Goal: Information Seeking & Learning: Learn about a topic

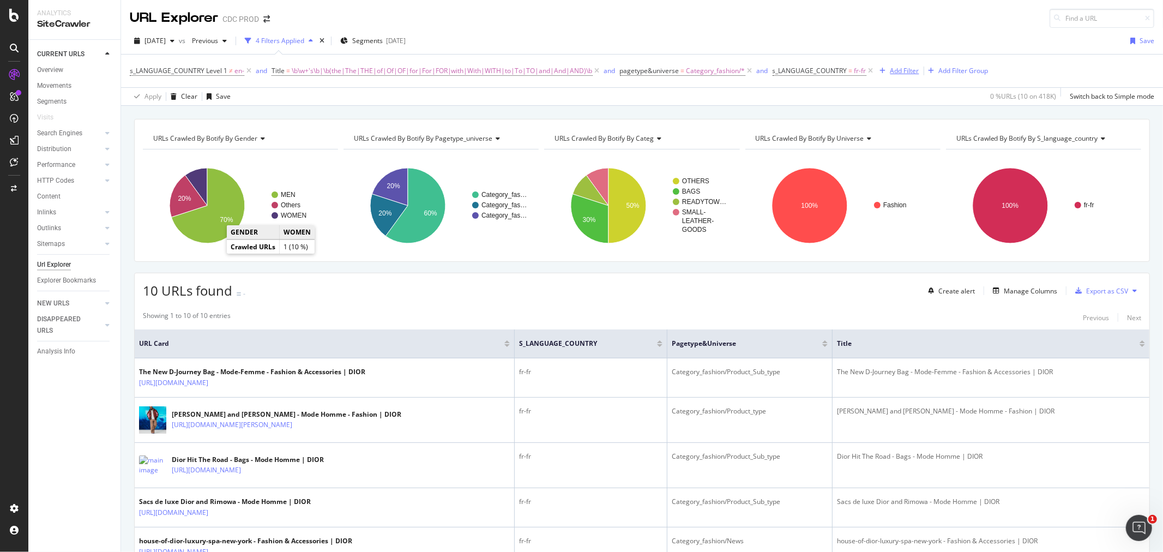
click at [876, 73] on div "button" at bounding box center [883, 71] width 15 height 7
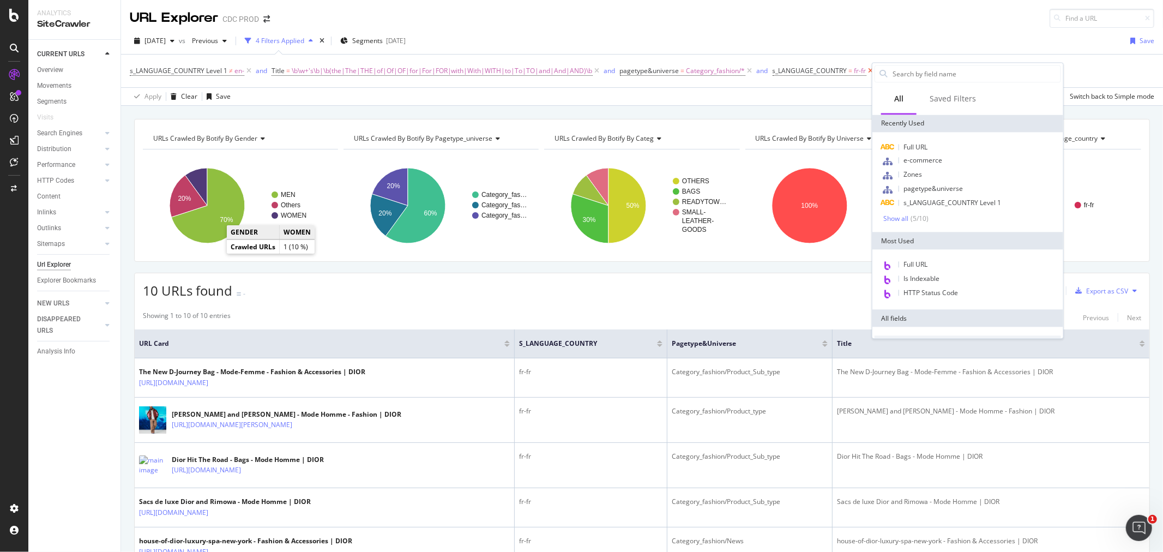
click at [868, 73] on icon at bounding box center [871, 70] width 9 height 11
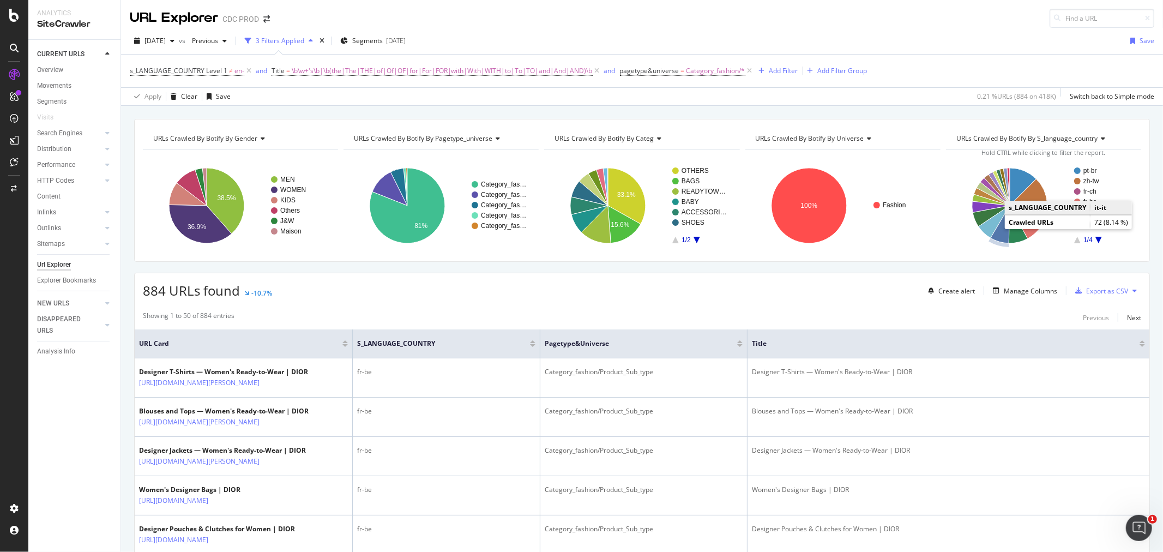
click at [996, 232] on icon "A chart." at bounding box center [1000, 225] width 19 height 38
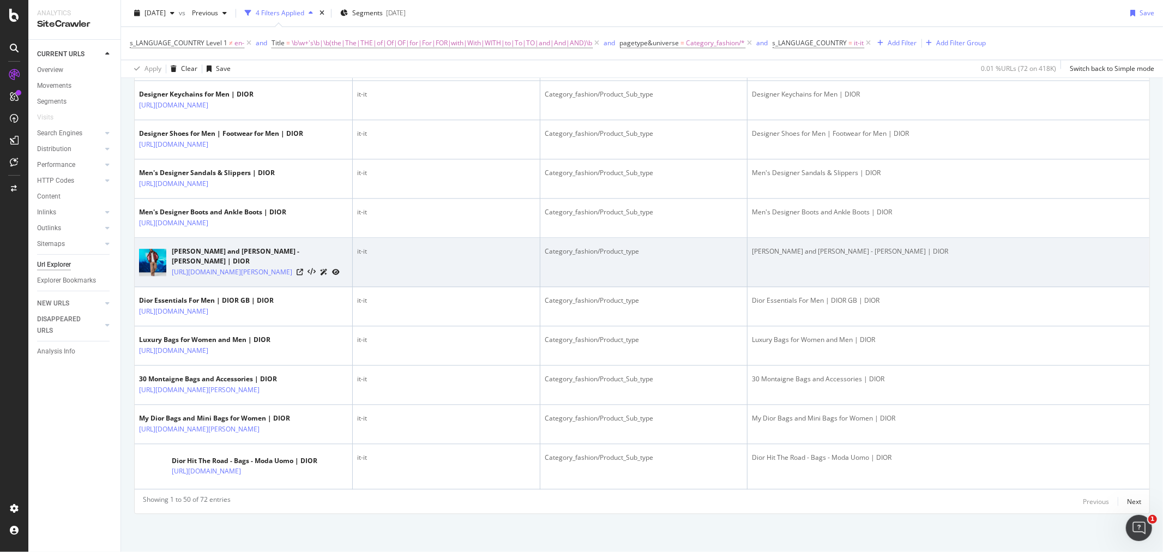
scroll to position [1968, 0]
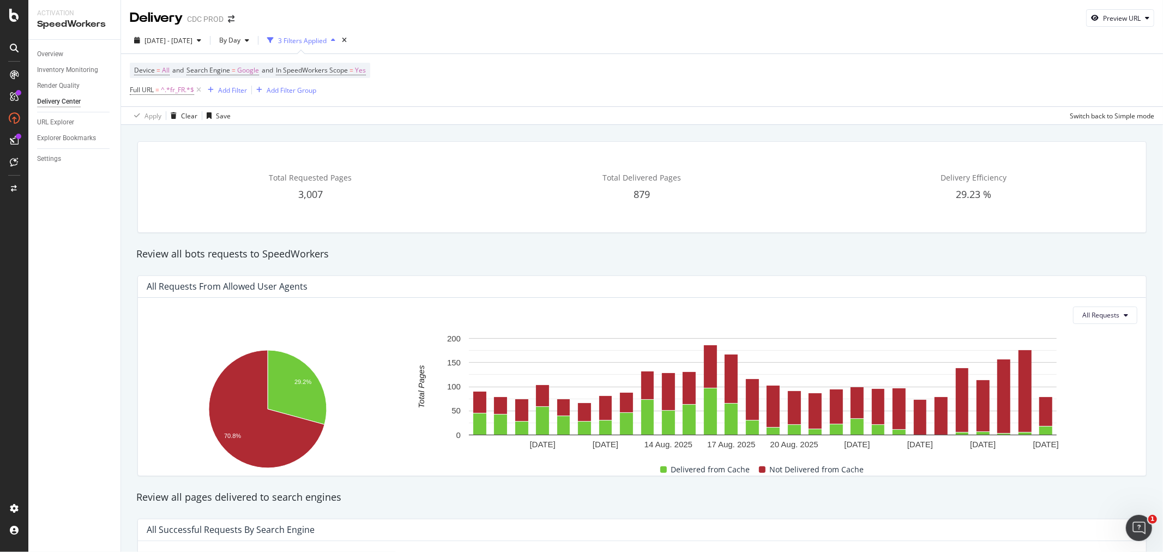
scroll to position [167, 0]
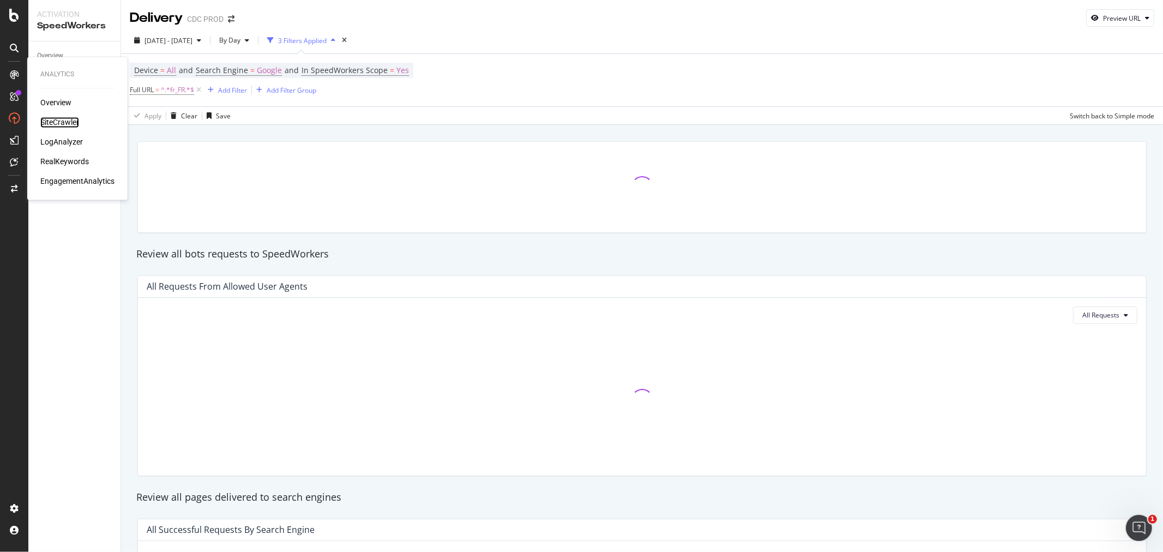
click at [61, 118] on div "SiteCrawler" at bounding box center [59, 122] width 39 height 11
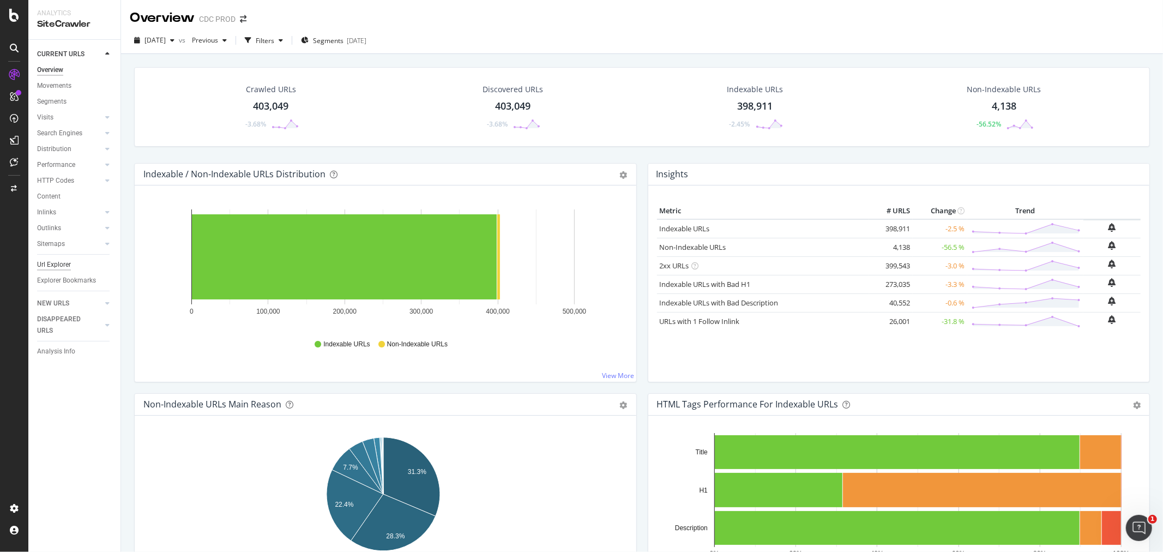
click at [53, 263] on div "Url Explorer" at bounding box center [54, 264] width 34 height 11
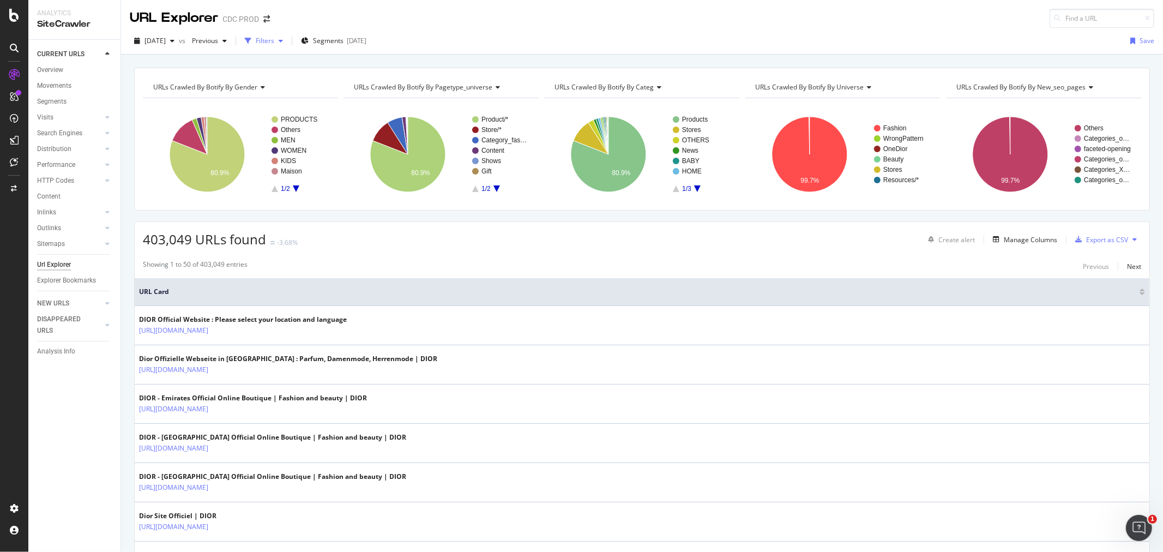
click at [274, 40] on div "Filters" at bounding box center [265, 40] width 19 height 9
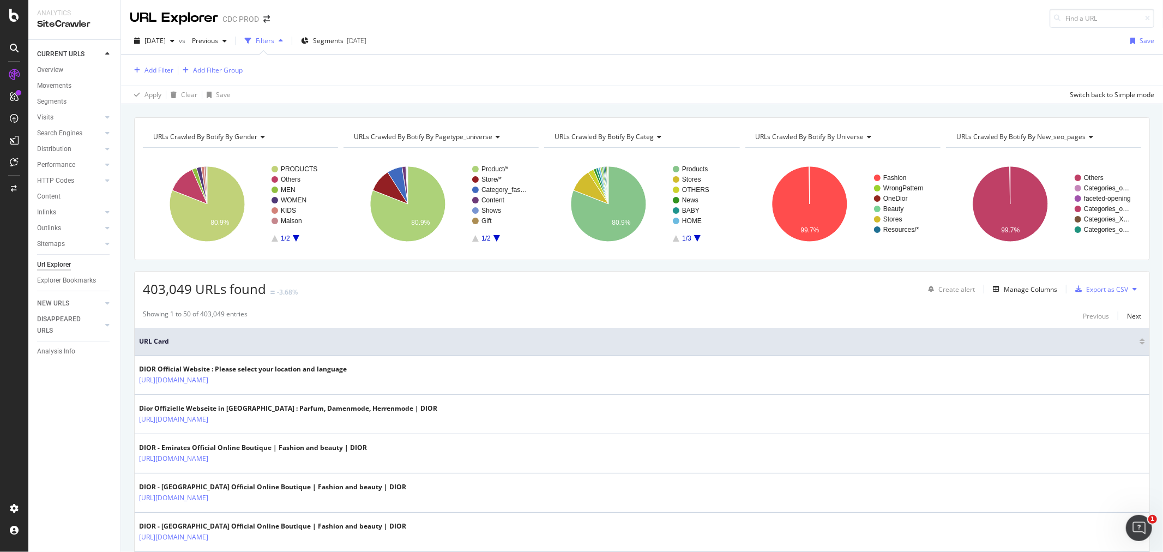
click at [161, 77] on div "Add Filter Add Filter Group" at bounding box center [186, 70] width 113 height 14
click at [157, 70] on div "Add Filter" at bounding box center [159, 69] width 29 height 9
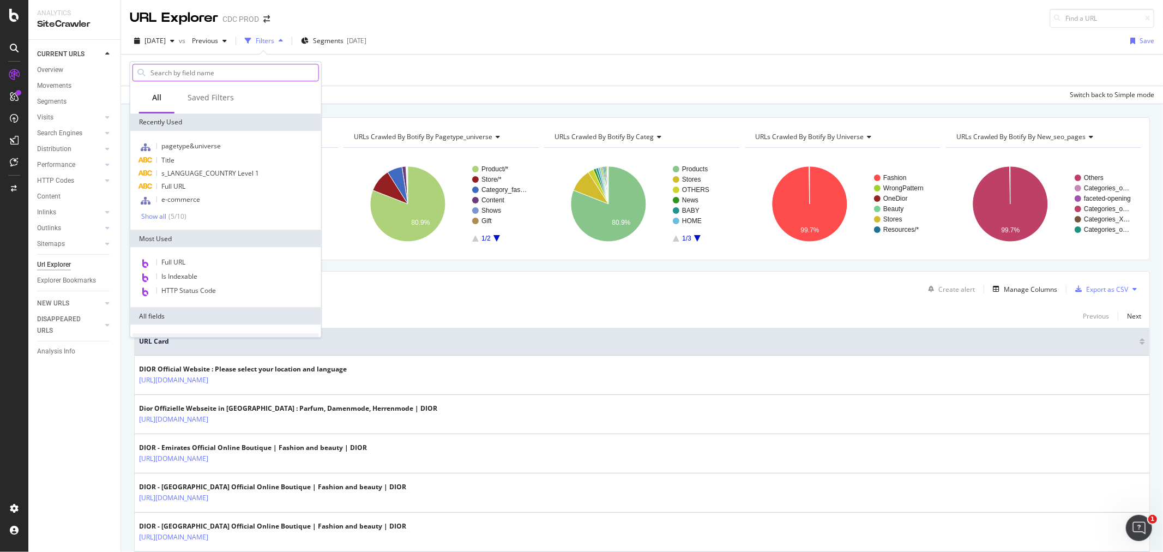
click at [158, 69] on input "text" at bounding box center [233, 72] width 169 height 16
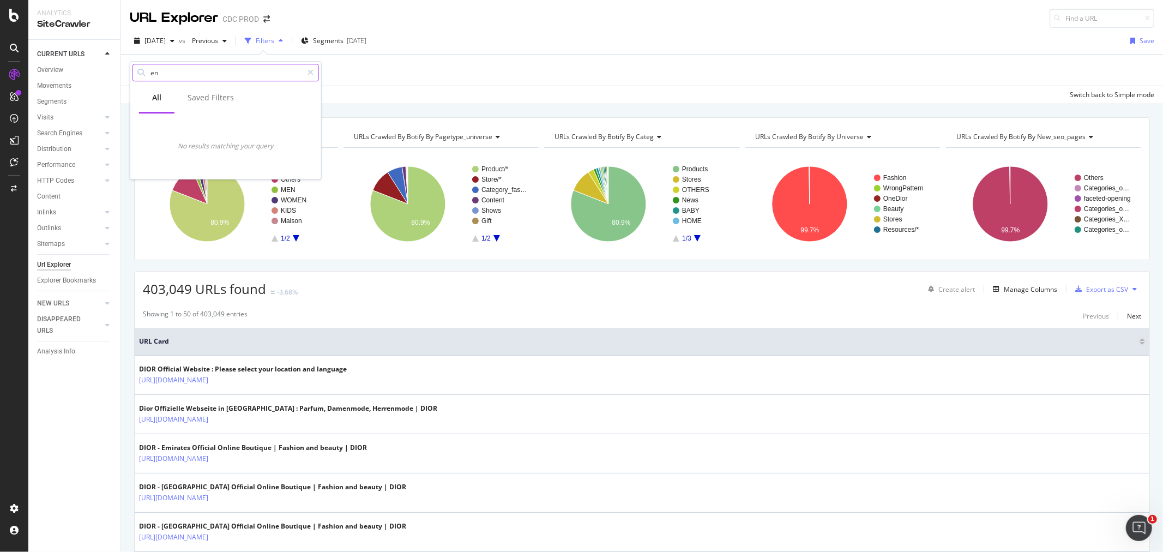
type input "e"
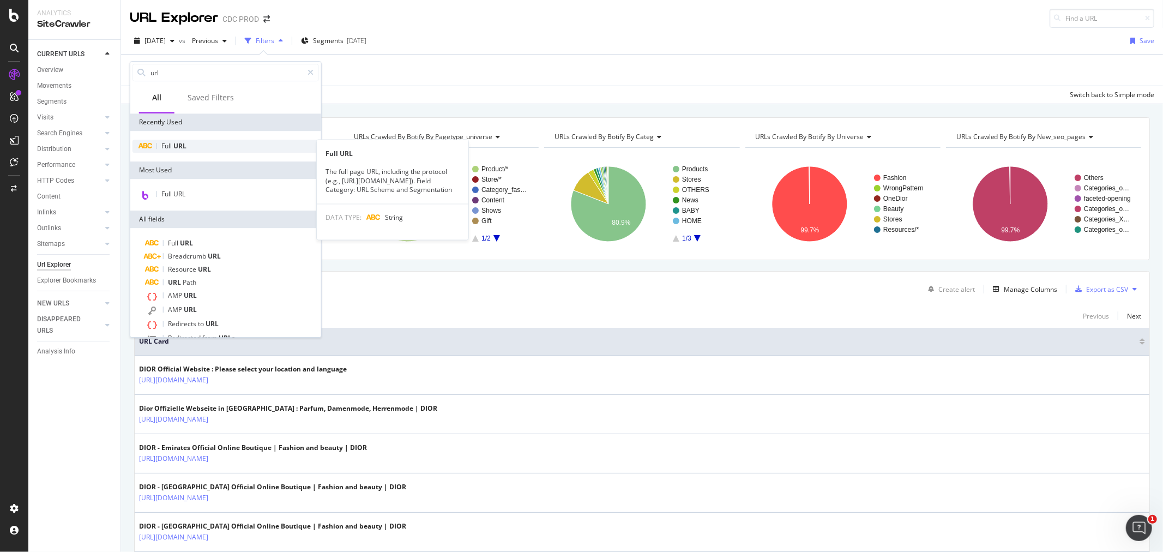
type input "url"
click at [187, 150] on div "Full URL" at bounding box center [226, 146] width 187 height 13
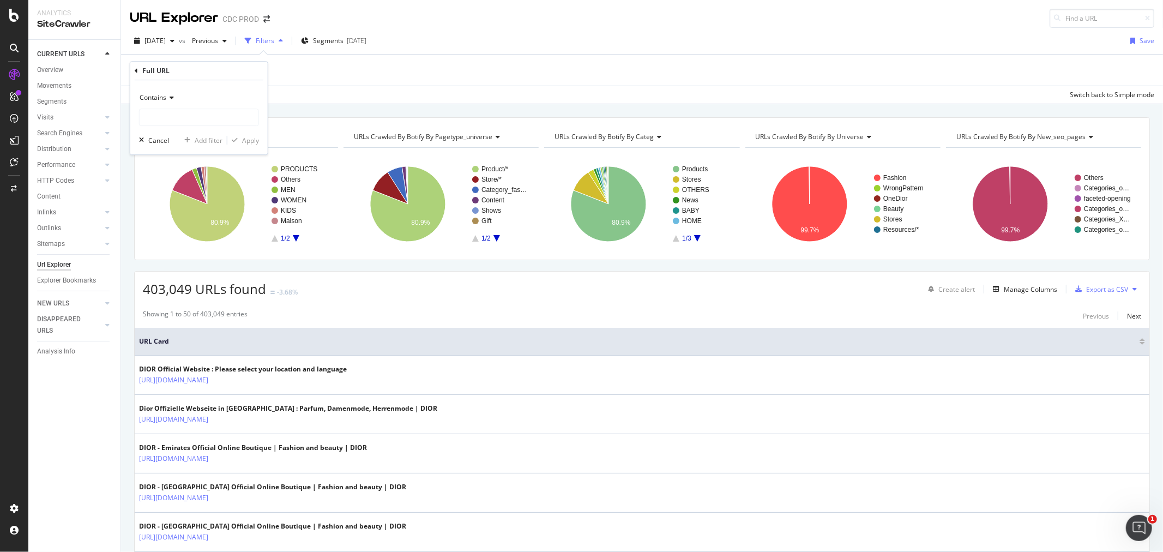
click at [178, 99] on div "Contains" at bounding box center [199, 97] width 120 height 17
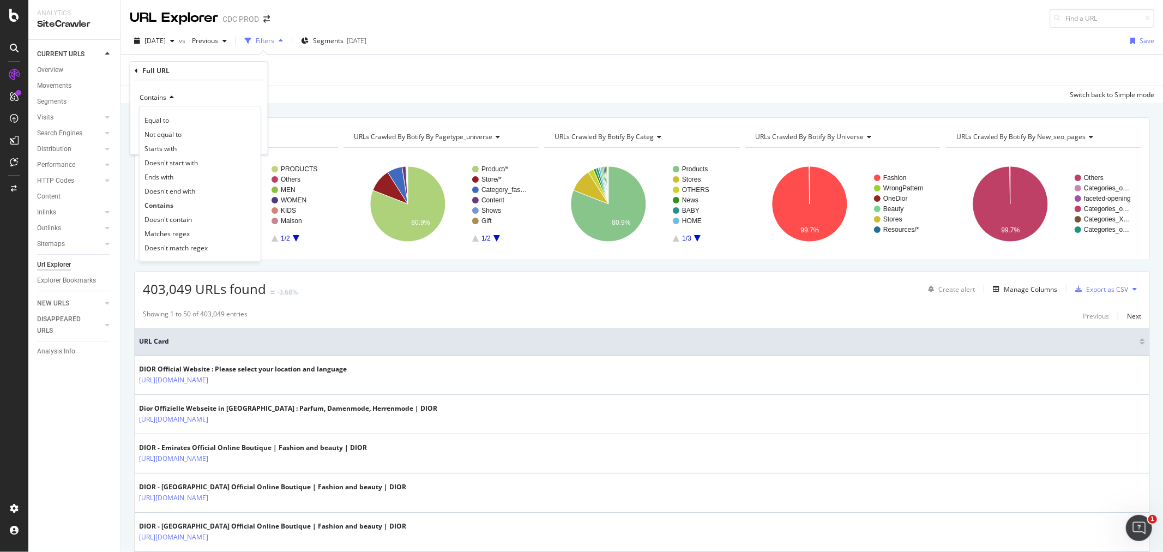
click at [237, 89] on div "Contains" at bounding box center [199, 97] width 120 height 17
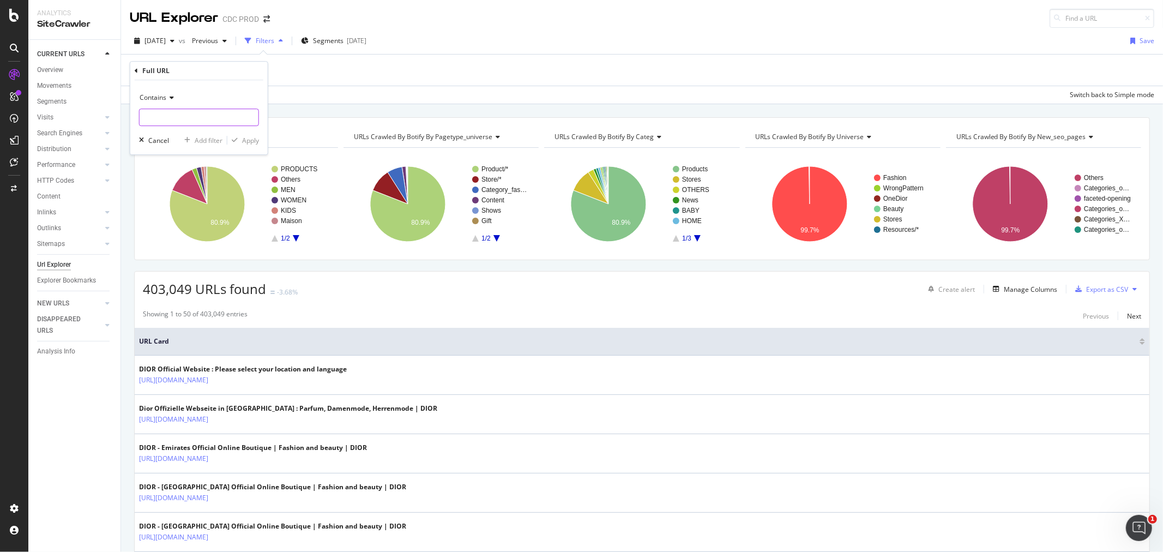
click at [191, 117] on input "text" at bounding box center [199, 117] width 119 height 17
type input "en_int"
click at [249, 137] on div "Apply" at bounding box center [250, 140] width 17 height 9
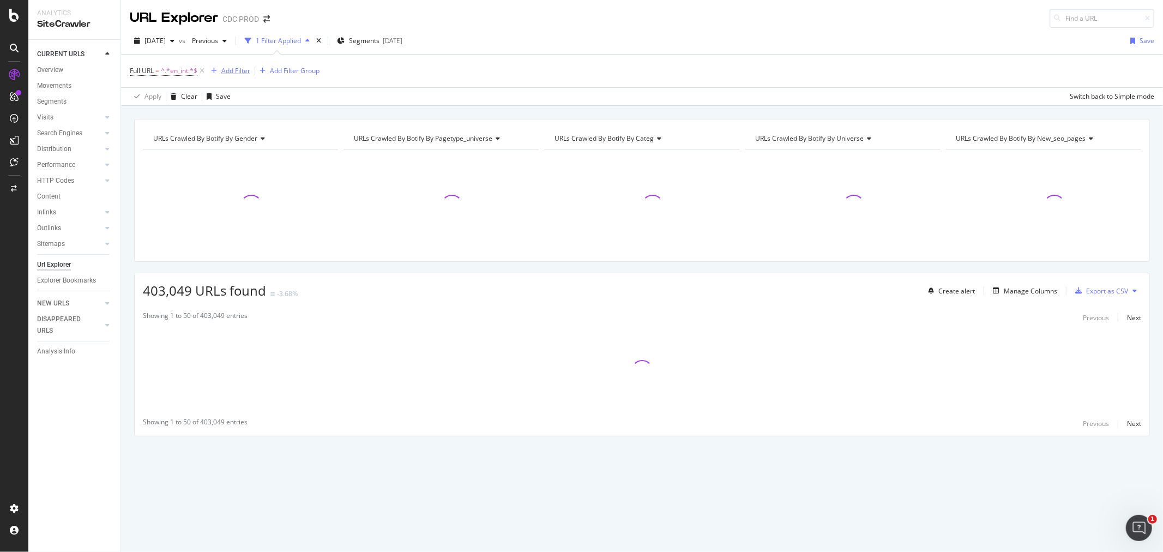
click at [244, 67] on div "Add Filter" at bounding box center [235, 70] width 29 height 9
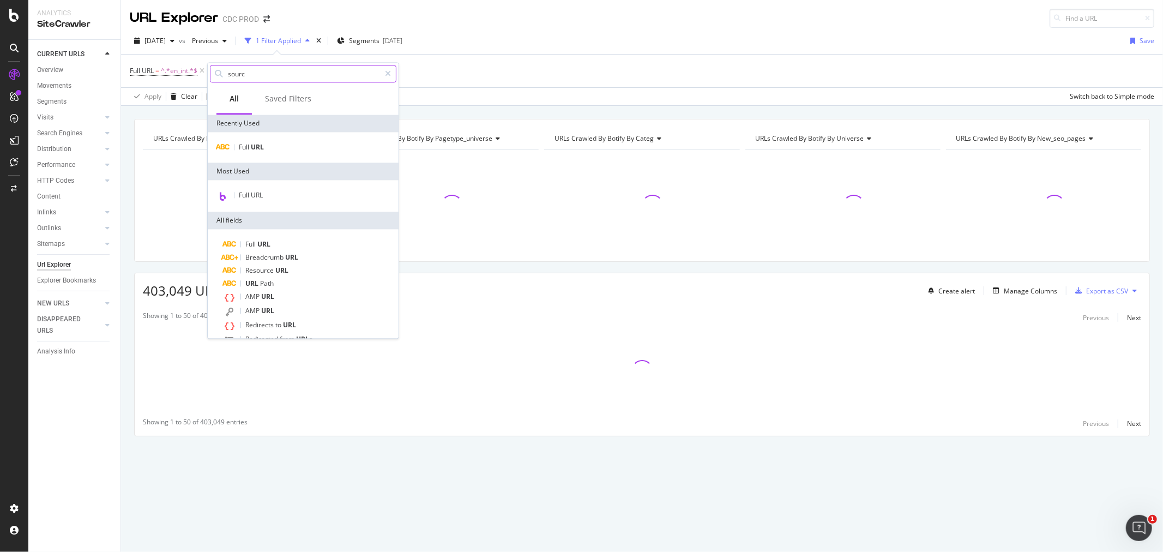
type input "source"
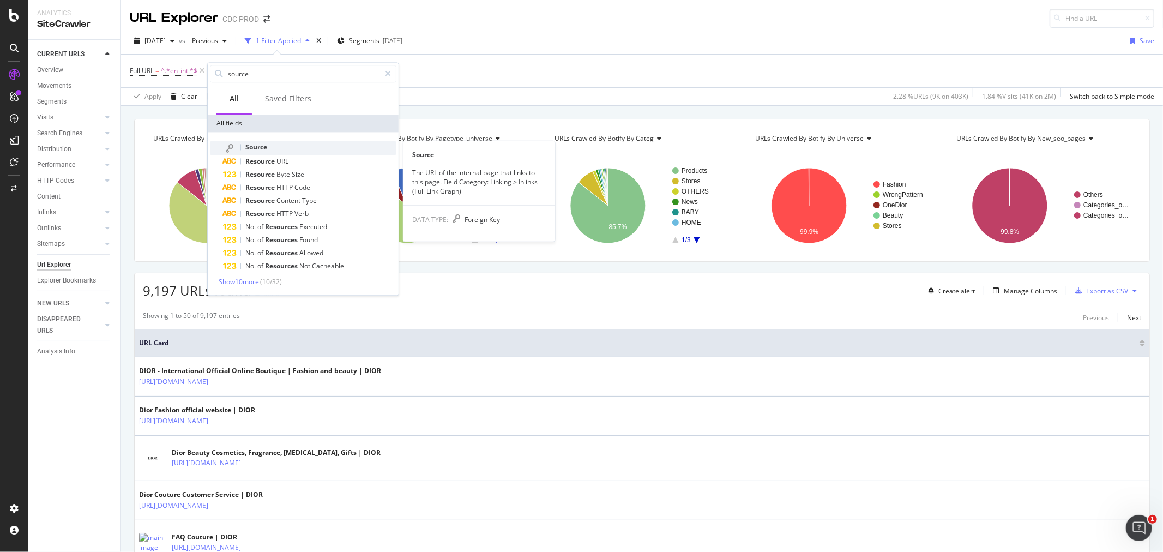
click at [276, 146] on div "Source" at bounding box center [309, 148] width 173 height 14
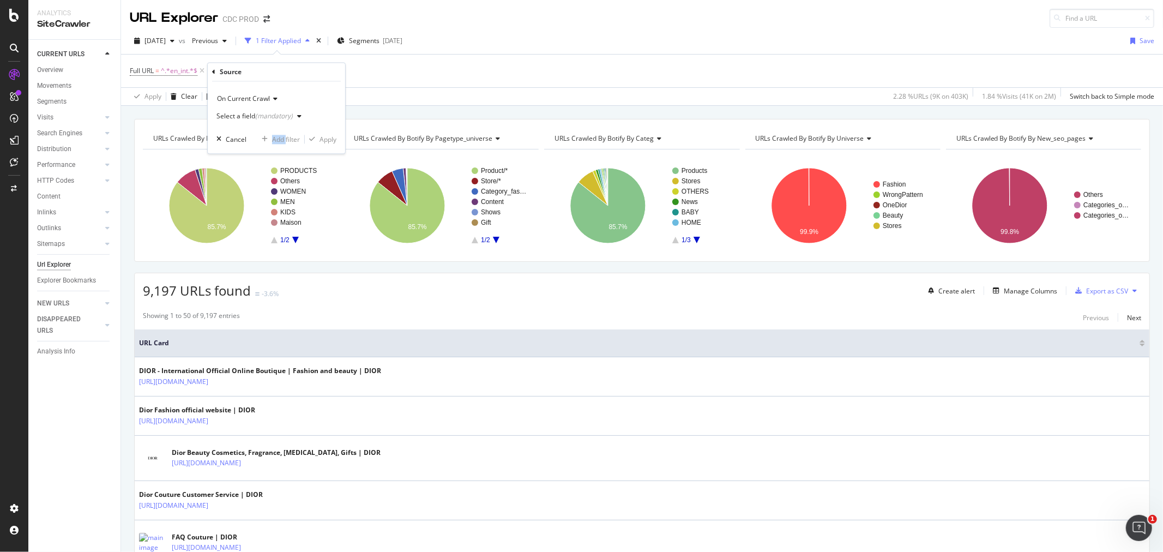
click at [276, 146] on div "On Current Crawl Select a field (mandatory) Cancel Add filter Apply" at bounding box center [276, 118] width 137 height 72
click at [255, 122] on div "Select a field (mandatory)" at bounding box center [261, 117] width 89 height 16
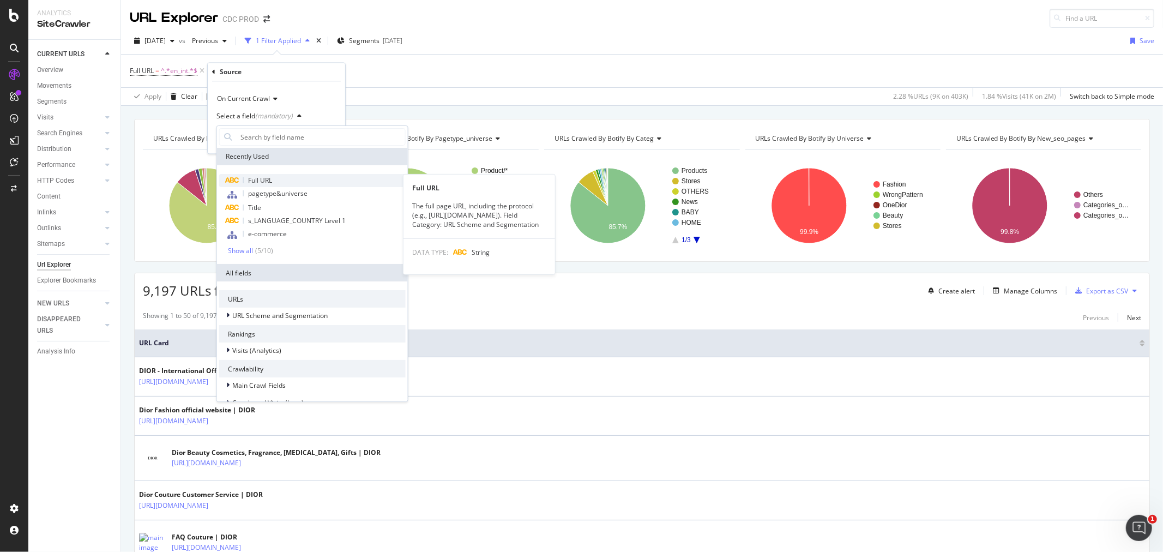
click at [269, 177] on span "Full URL" at bounding box center [260, 180] width 24 height 9
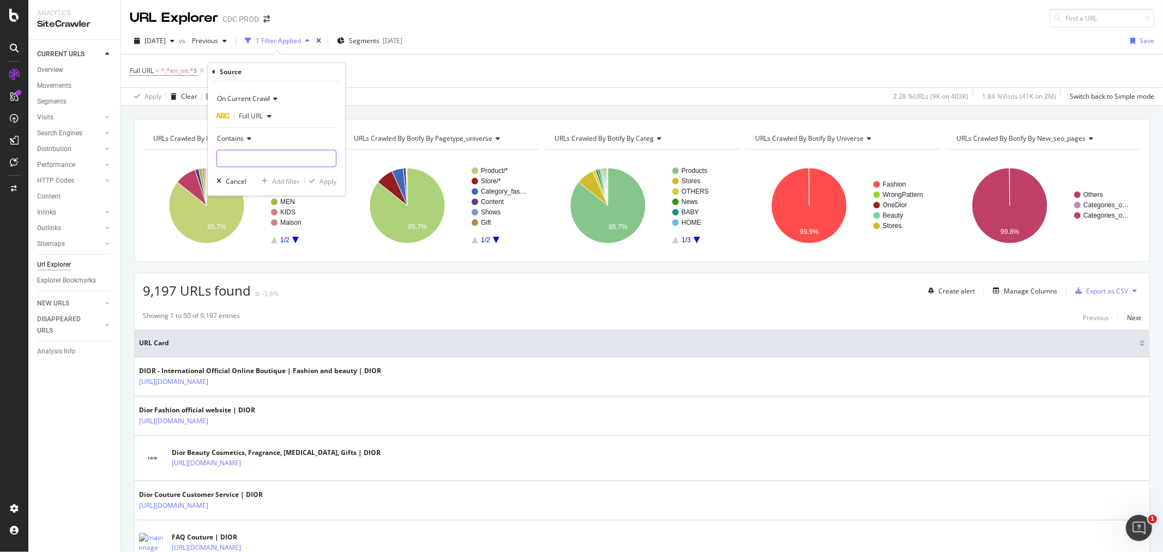
click at [255, 154] on input "text" at bounding box center [276, 158] width 119 height 17
type input "dior.com"
click at [242, 137] on span "Contains" at bounding box center [230, 138] width 27 height 9
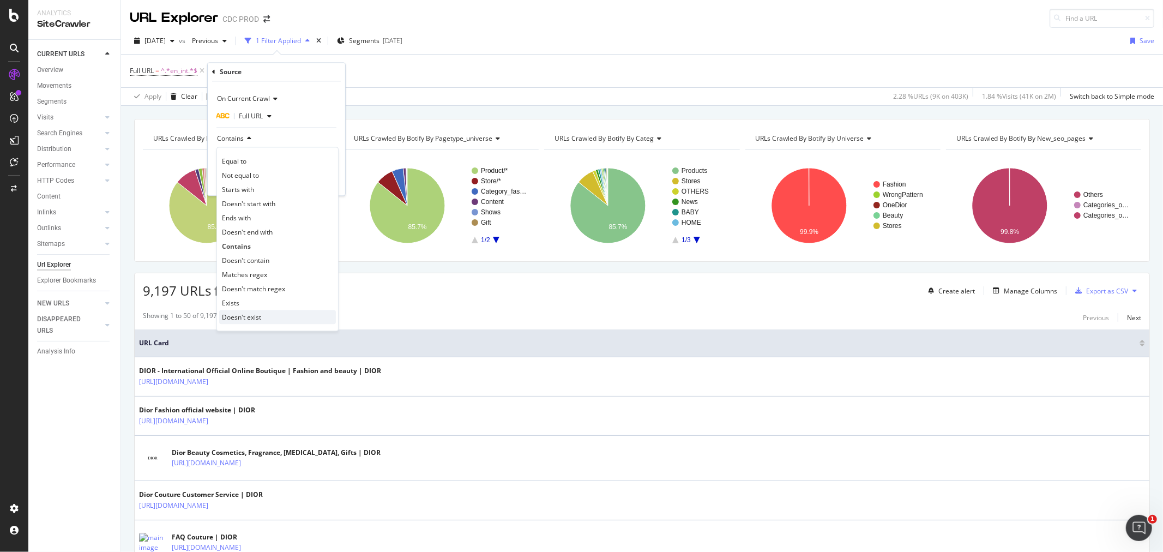
click at [257, 320] on span "Doesn't exist" at bounding box center [241, 317] width 39 height 9
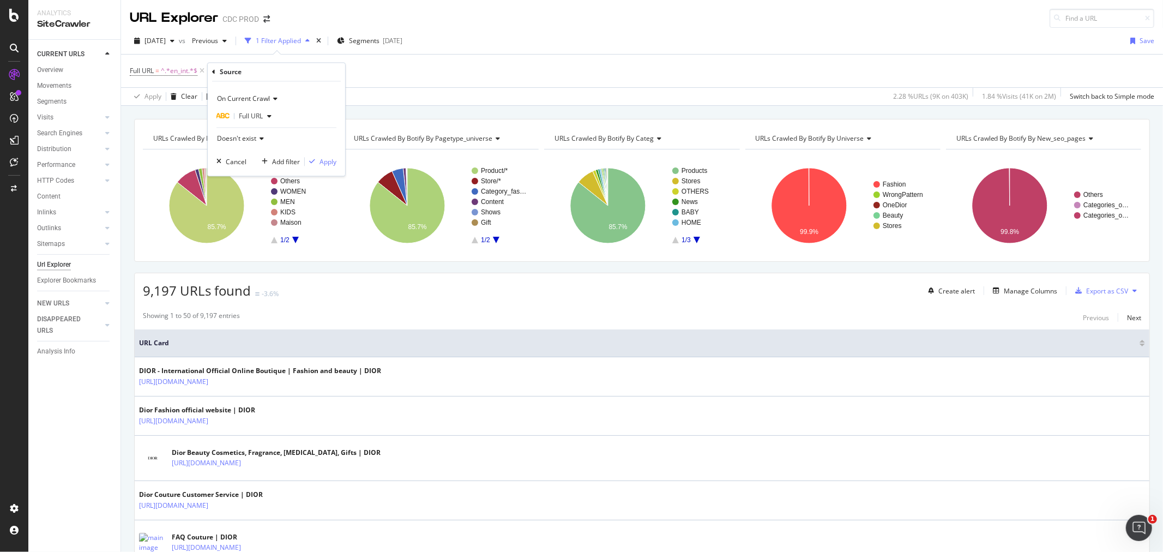
click at [253, 141] on span "Doesn't exist" at bounding box center [236, 138] width 39 height 9
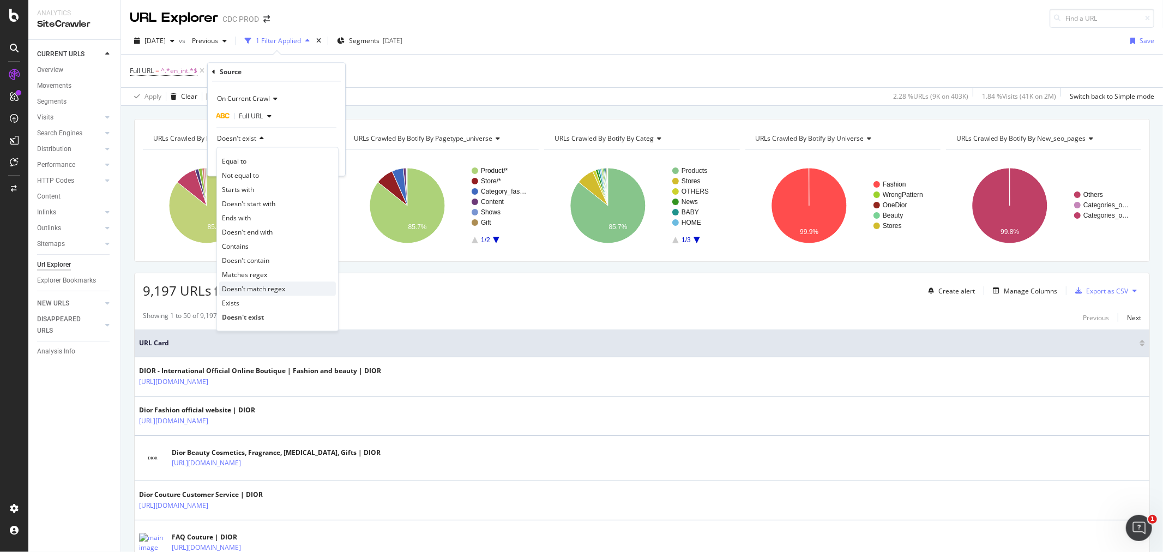
click at [272, 287] on span "Doesn't match regex" at bounding box center [253, 288] width 63 height 9
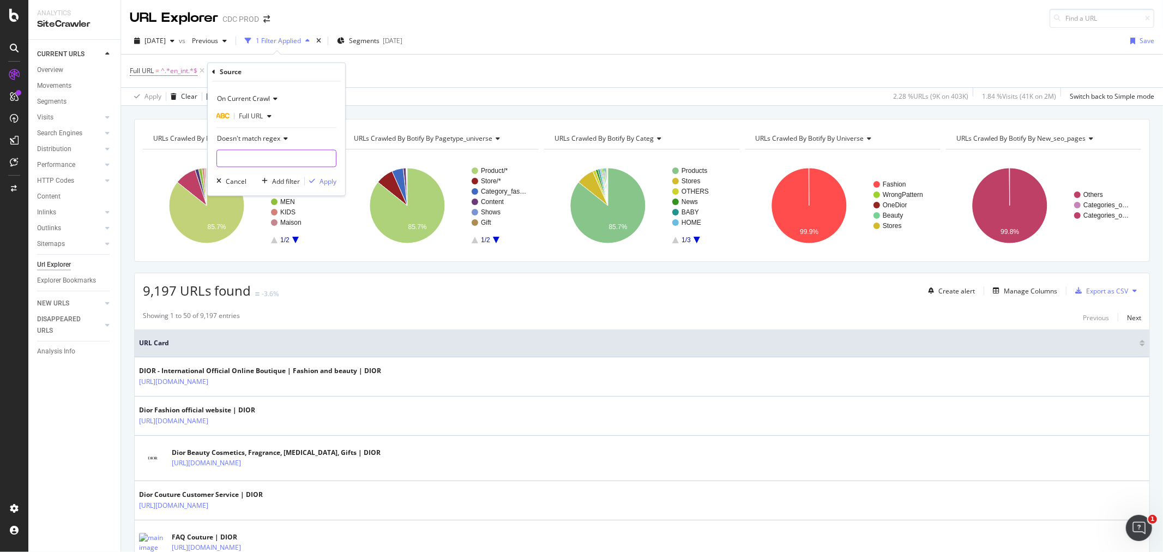
click at [248, 160] on input "text" at bounding box center [276, 158] width 119 height 17
type input "en_int"
click at [334, 180] on div "Apply" at bounding box center [328, 181] width 17 height 9
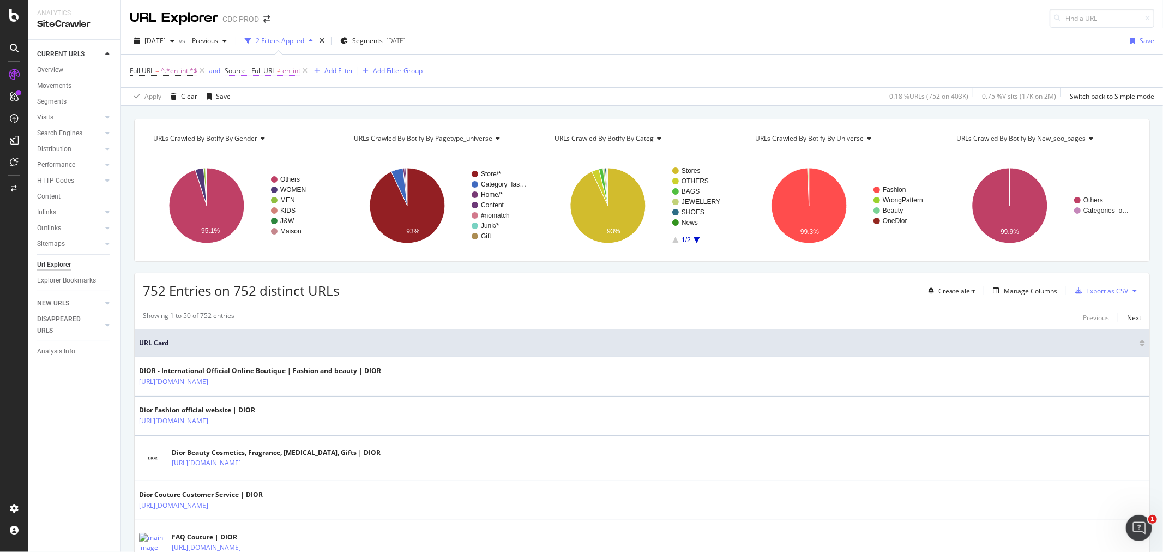
click at [285, 72] on span "en_int" at bounding box center [292, 70] width 18 height 15
click at [492, 64] on div "Full URL = ^.*en_int.*$ and Source - Full URL ≠ en_int Add Filter Add Filter Gr…" at bounding box center [642, 71] width 1025 height 33
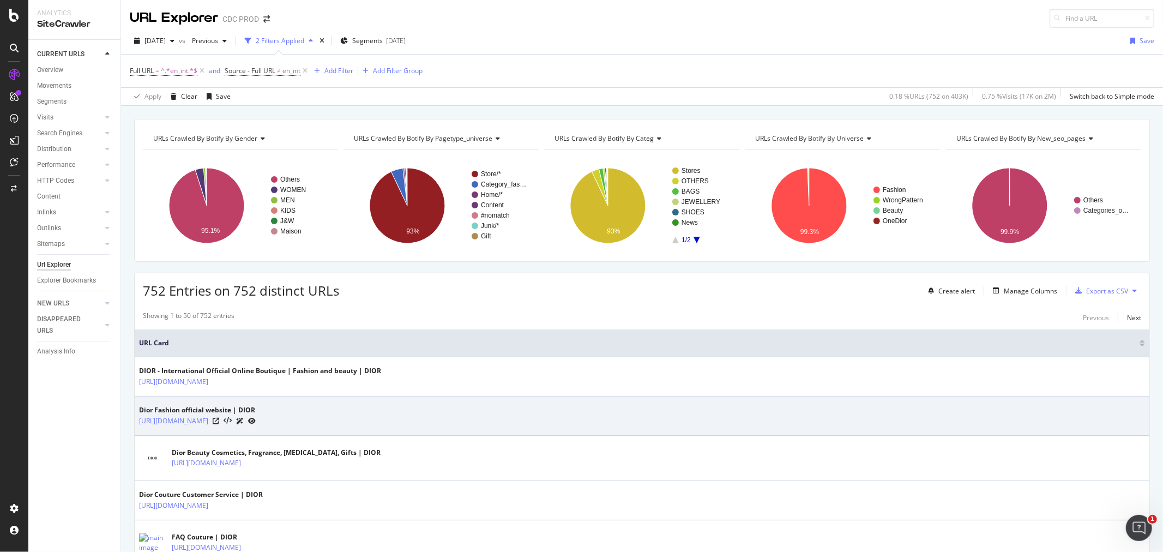
scroll to position [484, 0]
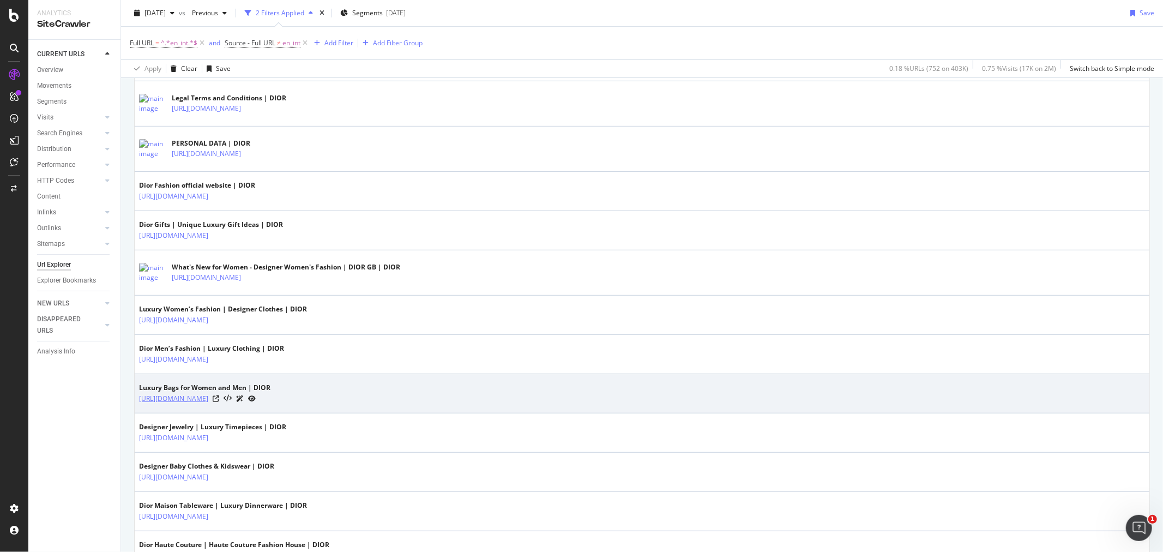
click at [208, 400] on link "[URL][DOMAIN_NAME]" at bounding box center [173, 398] width 69 height 11
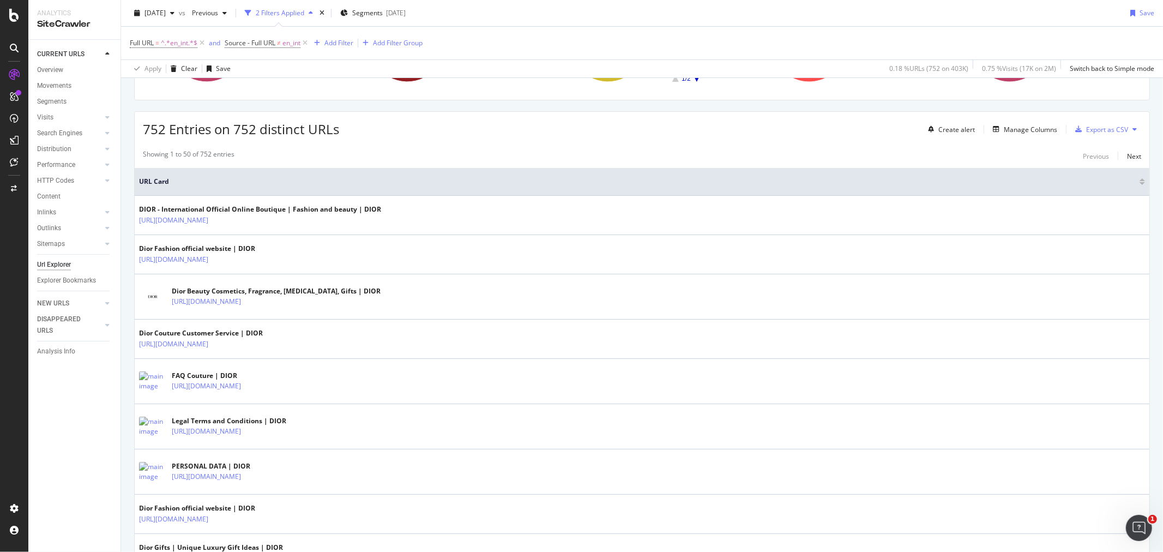
scroll to position [424, 0]
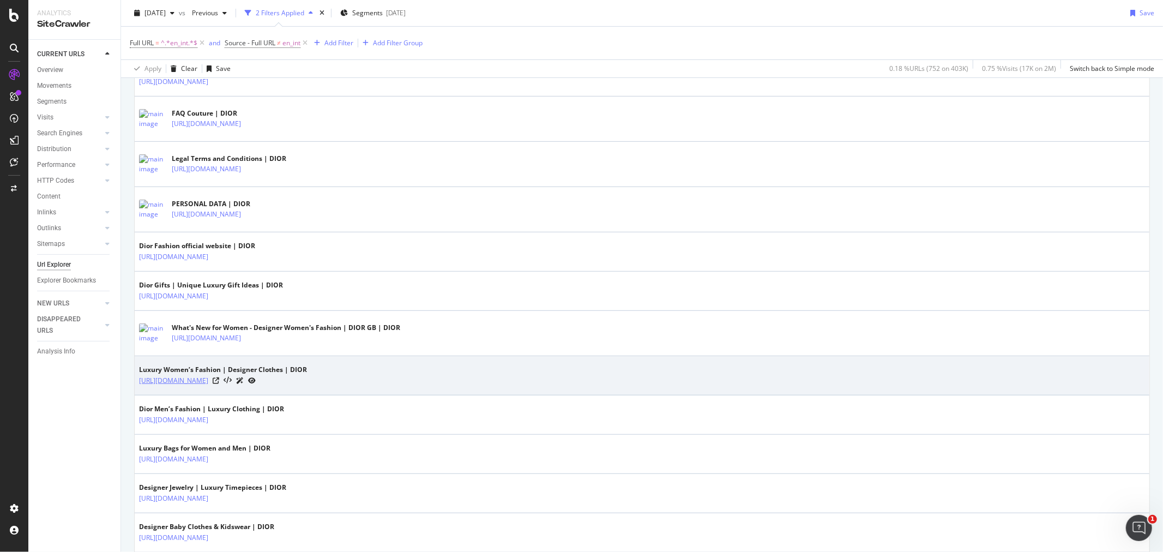
drag, startPoint x: 329, startPoint y: 392, endPoint x: 139, endPoint y: 377, distance: 190.9
click at [139, 377] on td "Luxury Women’s Fashion | Designer Clothes | DIOR https://www.dior.com/en_int/fa…" at bounding box center [642, 375] width 1015 height 39
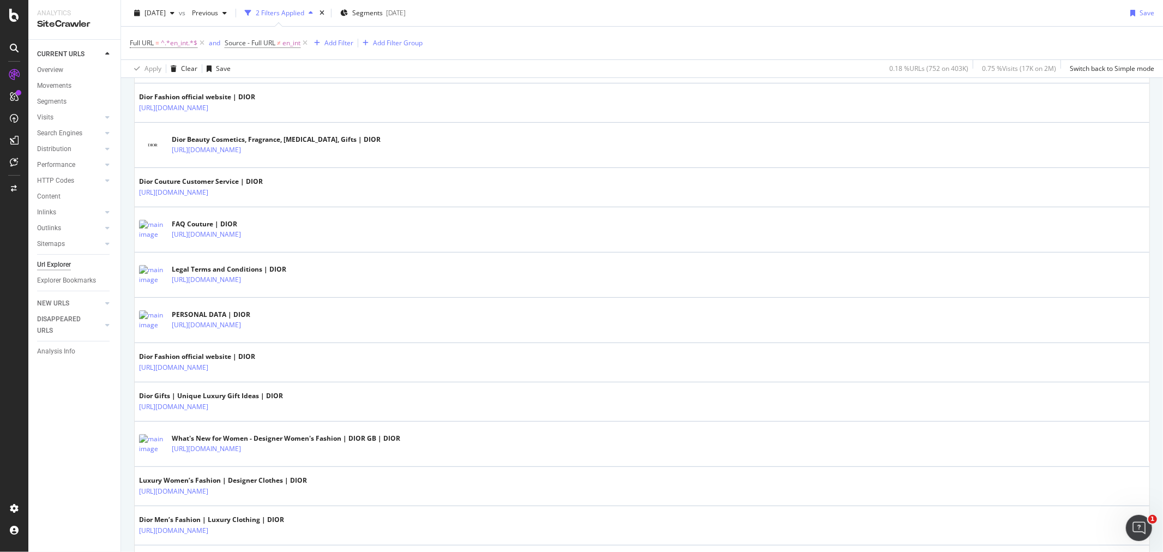
scroll to position [121, 0]
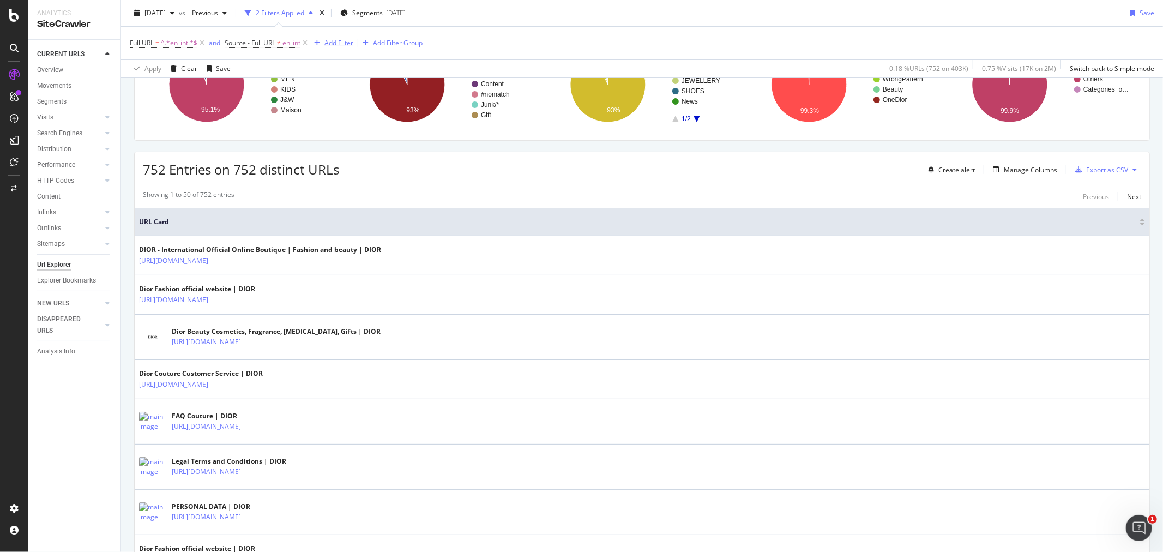
click at [327, 46] on div "Add Filter" at bounding box center [339, 42] width 29 height 9
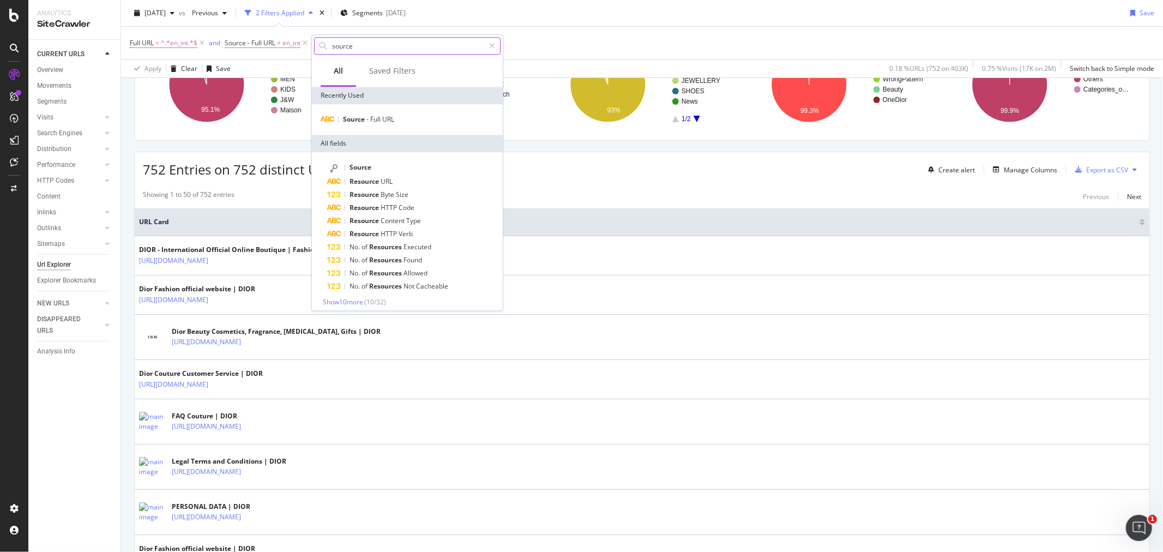
click at [357, 48] on input "source" at bounding box center [407, 46] width 153 height 16
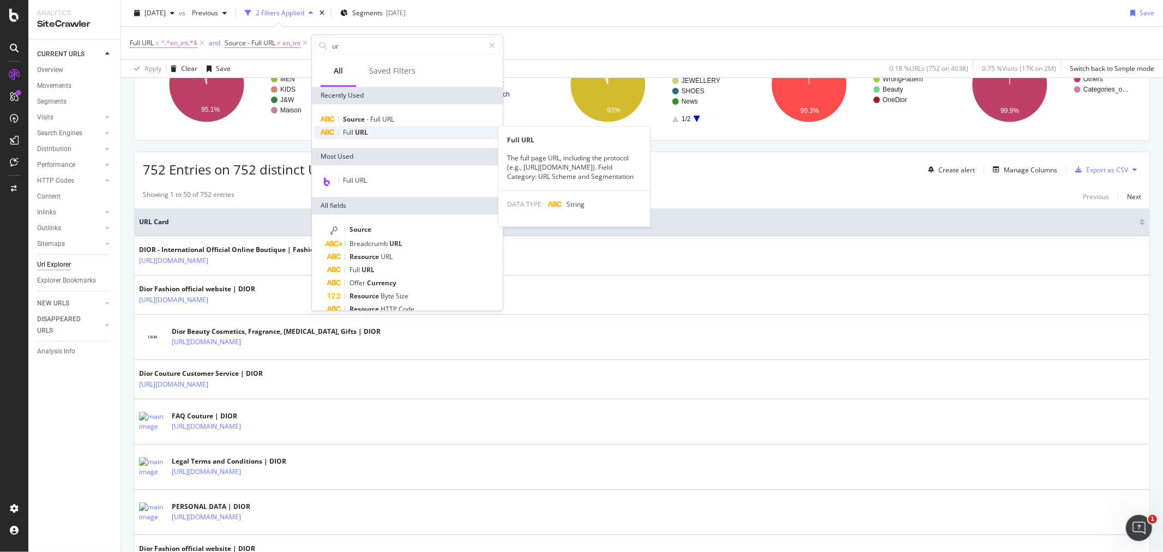
type input "ur"
click at [369, 129] on div "Full URL" at bounding box center [407, 132] width 187 height 13
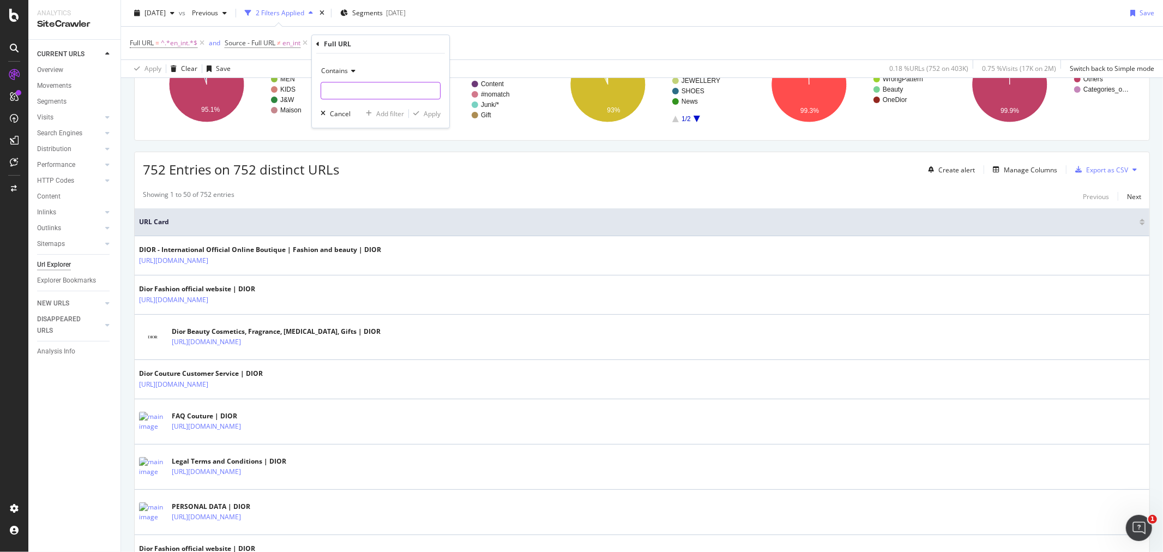
click at [335, 87] on input "text" at bounding box center [380, 90] width 119 height 17
paste input "https://christiandior-my.sharepoint.com/:x:/r/personal/abentaleb_christiandior_…"
type input "https://christiandior-my.sharepoint.com/:x:/r/personal/abentaleb_christiandior_…"
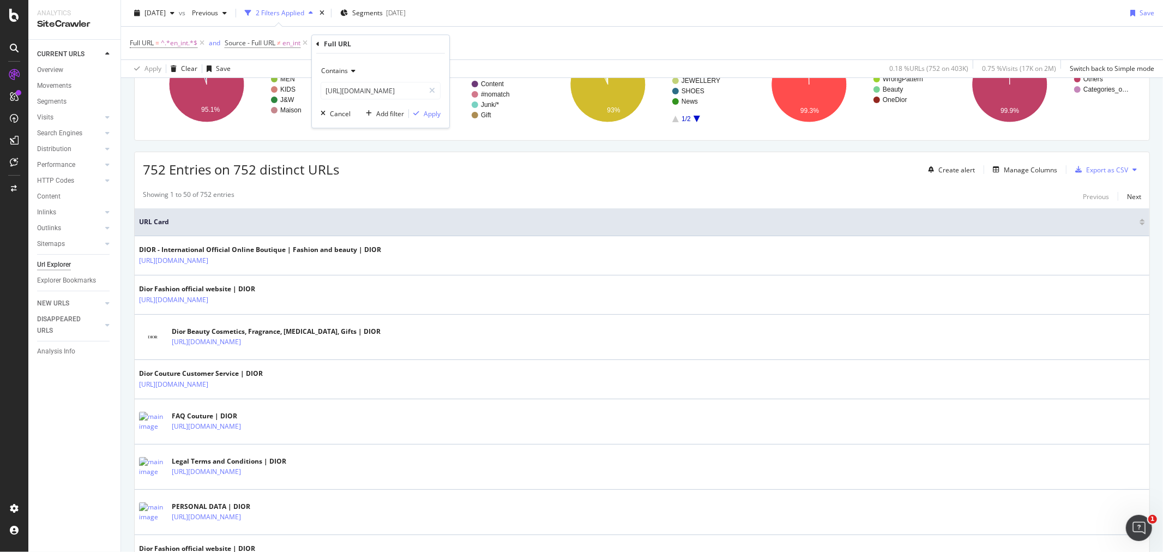
click at [331, 71] on span "Contains" at bounding box center [334, 70] width 27 height 9
click at [344, 96] on span "Equal to" at bounding box center [338, 93] width 25 height 9
click at [424, 115] on div "Apply" at bounding box center [432, 113] width 17 height 9
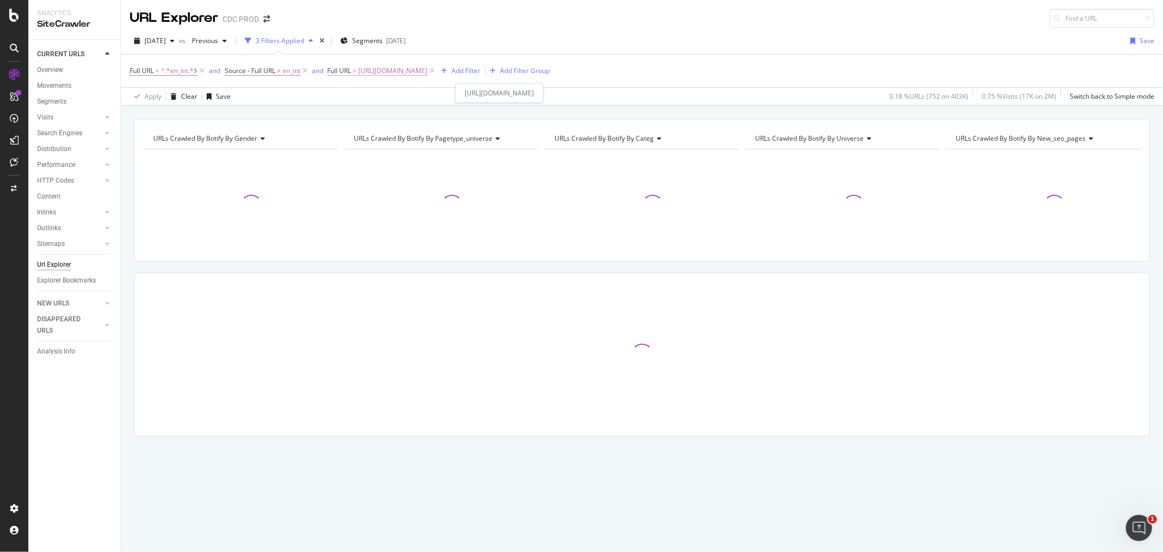
click at [428, 74] on span "https://christiandior-my.sharepoint.com/:x:/r/personal/abentaleb_christiandior_…" at bounding box center [393, 70] width 69 height 15
click at [437, 70] on icon at bounding box center [432, 70] width 9 height 11
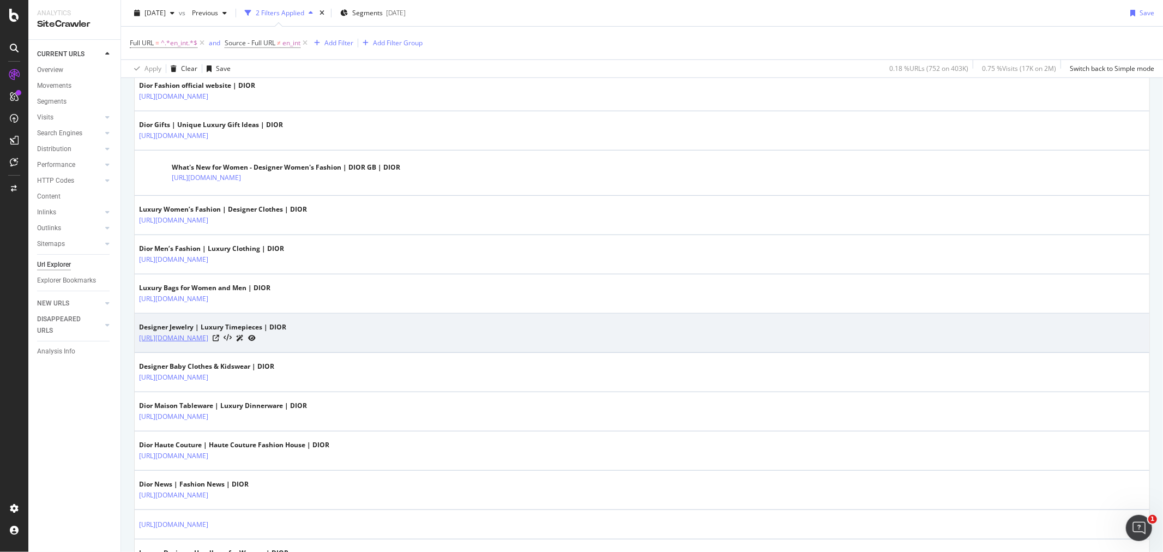
scroll to position [606, 0]
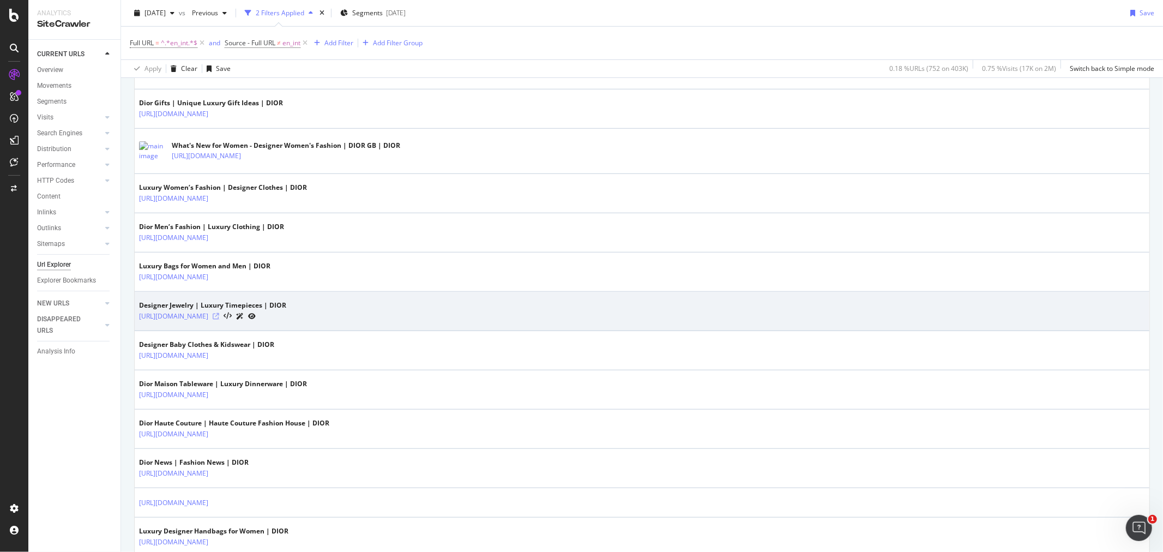
drag, startPoint x: 350, startPoint y: 317, endPoint x: 379, endPoint y: 315, distance: 28.4
click at [219, 315] on icon at bounding box center [216, 316] width 7 height 7
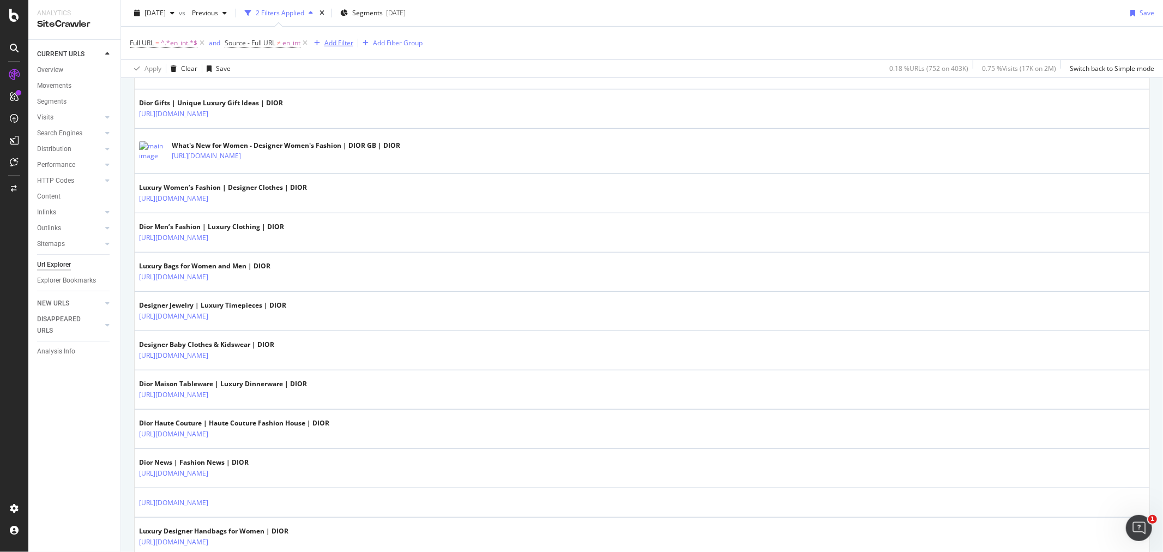
click at [340, 41] on div "Add Filter" at bounding box center [339, 42] width 29 height 9
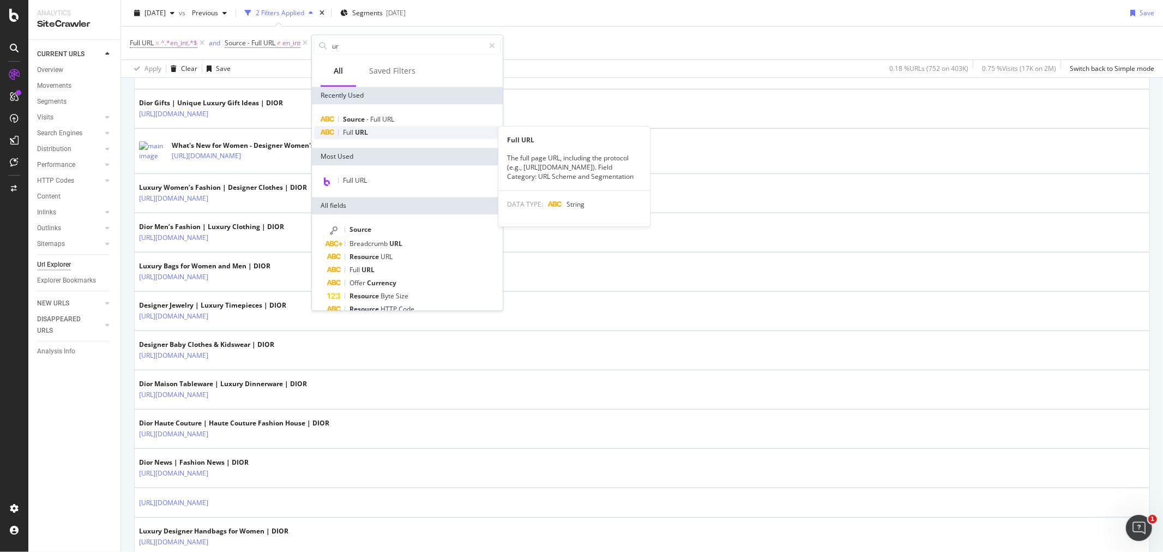
click at [376, 133] on div "Full URL" at bounding box center [407, 132] width 187 height 13
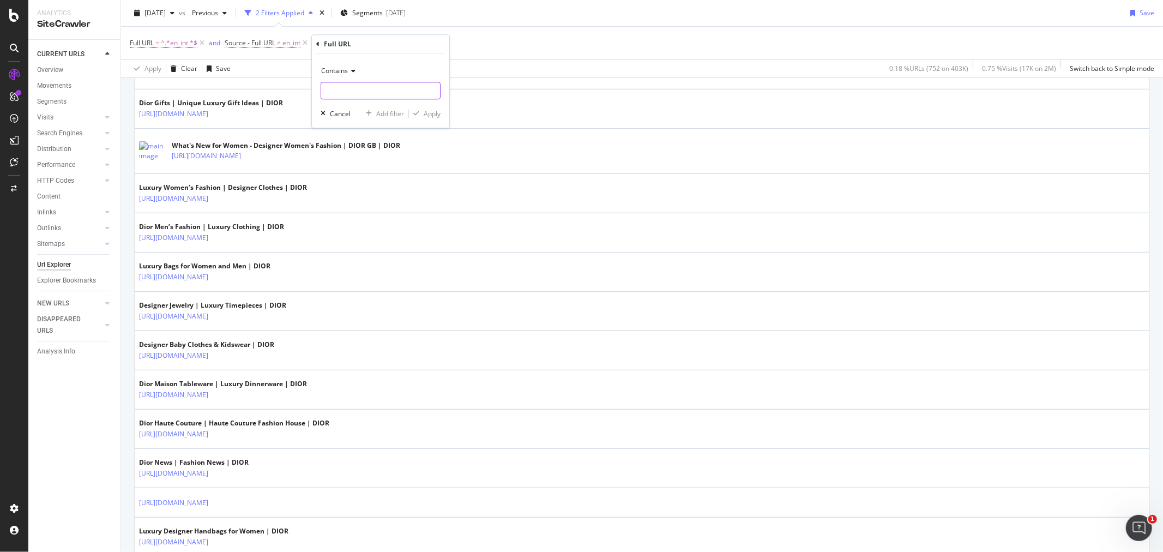
click at [383, 92] on input "text" at bounding box center [380, 90] width 119 height 17
paste input "[URL][DOMAIN_NAME]"
type input "[URL][DOMAIN_NAME]"
click at [428, 111] on div "Apply" at bounding box center [432, 113] width 17 height 9
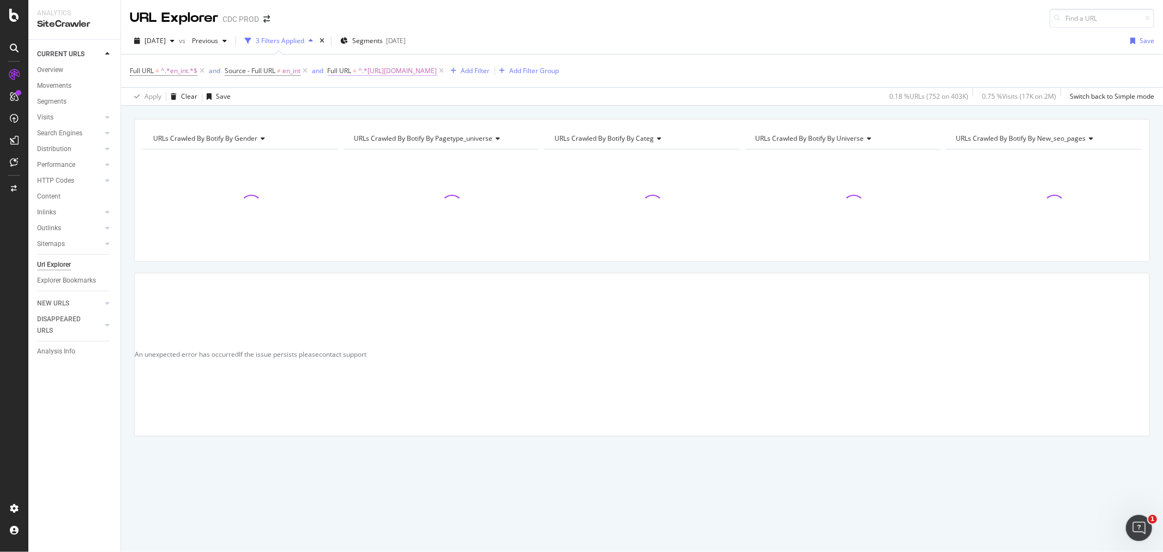
click at [374, 74] on span "^.*https://www.dior.com/en_int/fashion/jewelry-timepieces/jewelry-timepieces.*$" at bounding box center [398, 70] width 79 height 15
click at [351, 96] on span "Contains" at bounding box center [352, 96] width 27 height 9
click at [359, 121] on span "Equal to" at bounding box center [356, 119] width 25 height 9
click at [442, 145] on button "Apply" at bounding box center [443, 139] width 32 height 11
click at [250, 73] on span "Source - Full URL" at bounding box center [250, 70] width 51 height 9
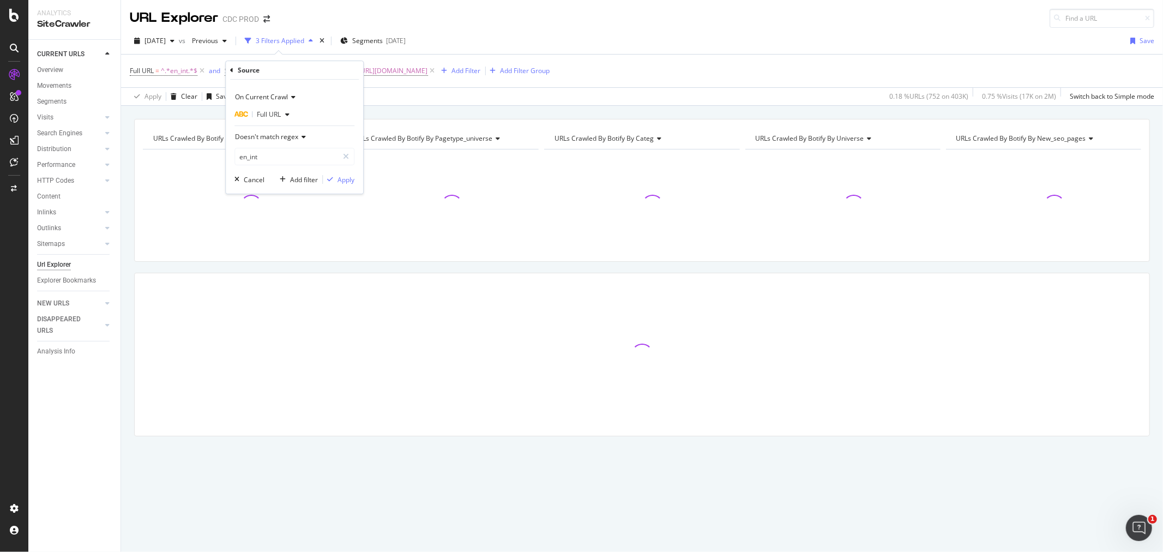
click at [230, 69] on div "Source On Current Crawl Full URL Doesn't match regex en_int Cancel Add filter A…" at bounding box center [294, 127] width 137 height 133
click at [674, 23] on div "URL Explorer CDC PROD" at bounding box center [642, 14] width 1042 height 28
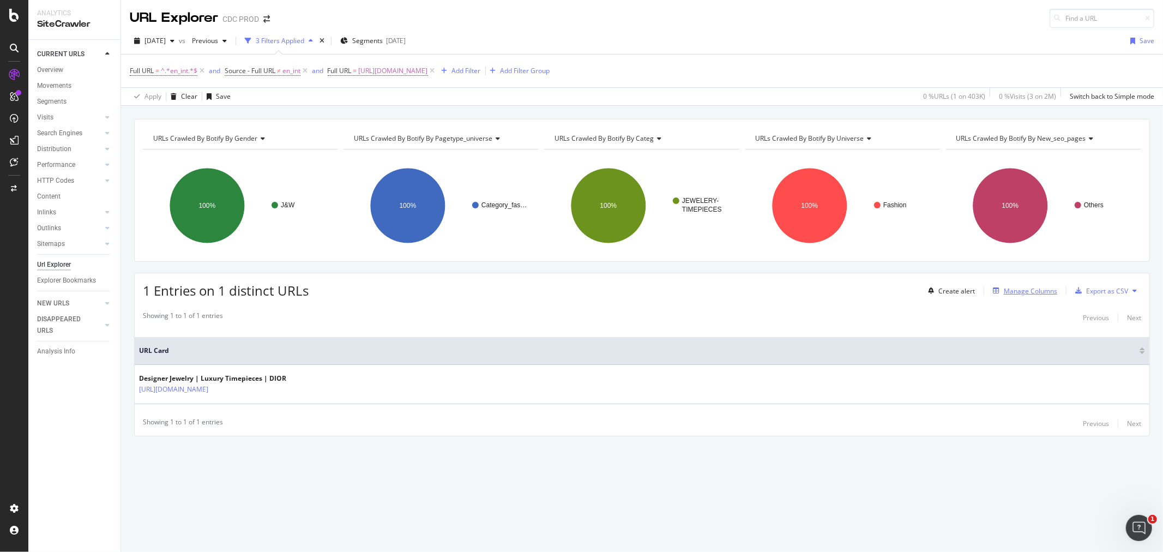
click at [1024, 297] on div "Manage Columns" at bounding box center [1023, 291] width 69 height 12
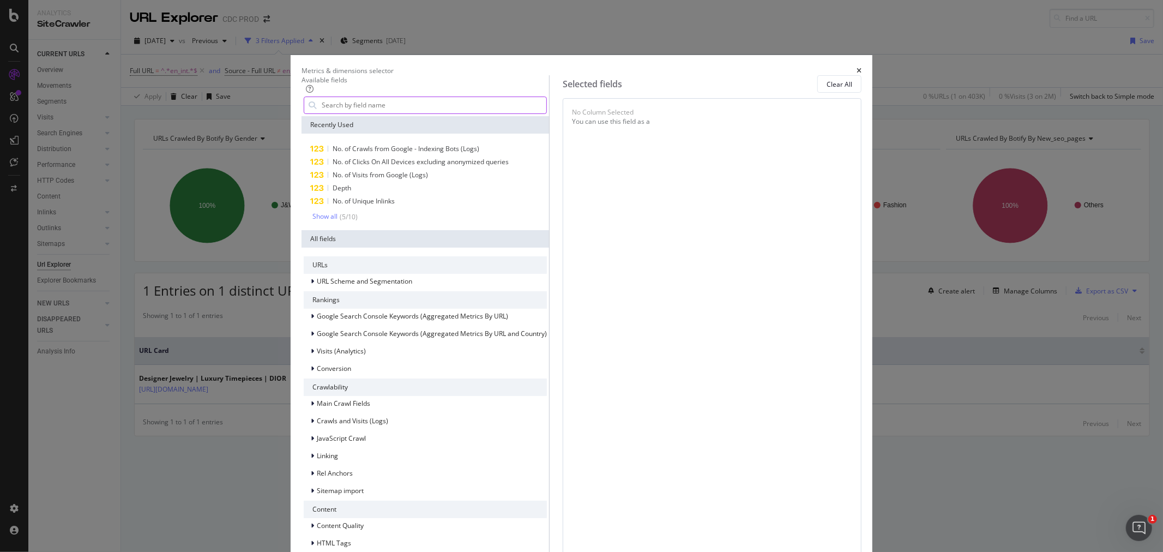
click at [411, 113] on input "modal" at bounding box center [434, 105] width 226 height 16
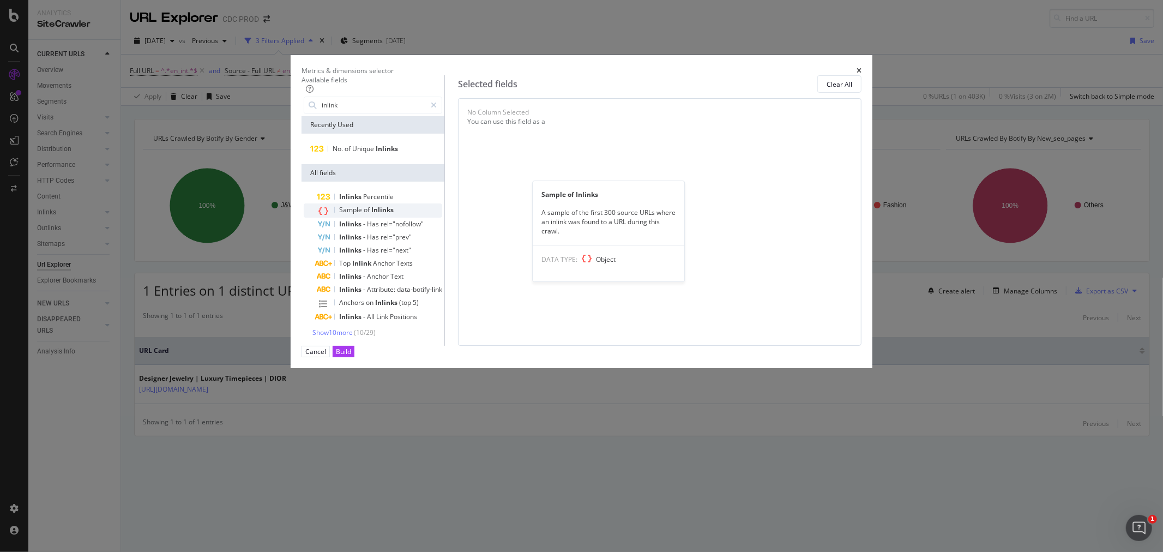
type input "inlink"
click at [394, 214] on span "Inlinks" at bounding box center [382, 209] width 22 height 9
click at [351, 356] on div "Build" at bounding box center [343, 351] width 15 height 9
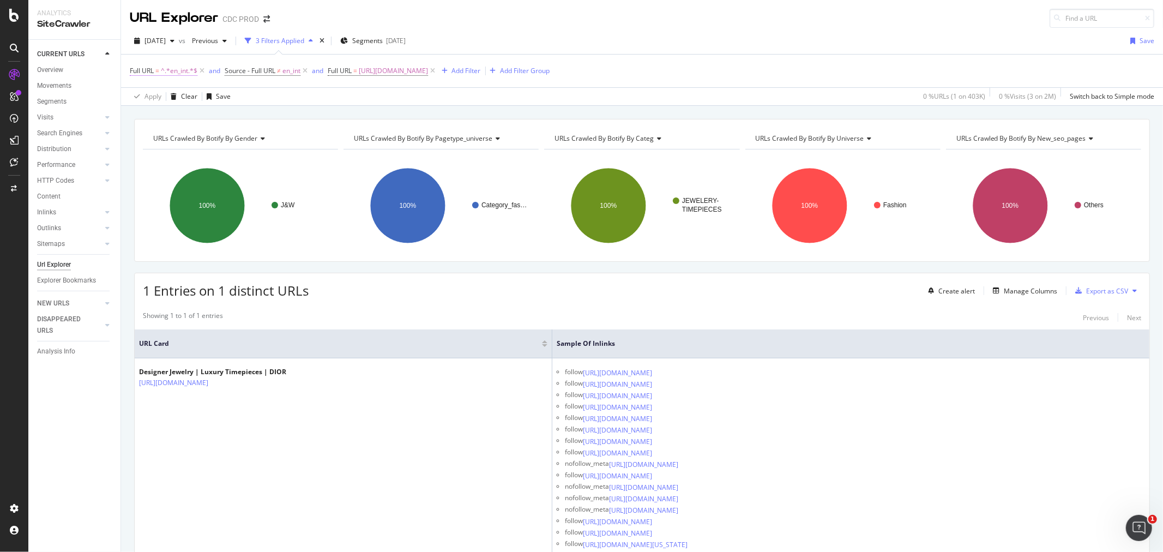
click at [170, 71] on span "^.*en_int.*$" at bounding box center [179, 70] width 37 height 15
click at [289, 73] on span "en_int" at bounding box center [292, 70] width 18 height 15
click at [509, 48] on div "2025 Aug. 29th vs Previous 3 Filters Applied Segments 2025-08-27 Save" at bounding box center [642, 43] width 1042 height 22
click at [203, 73] on icon at bounding box center [201, 70] width 9 height 11
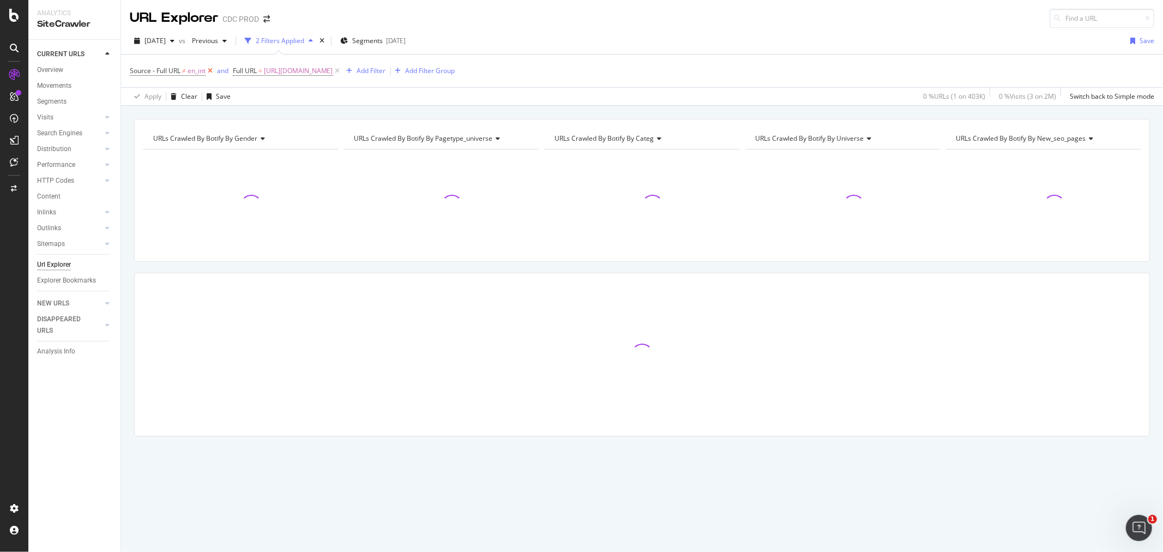
click at [208, 72] on icon at bounding box center [210, 70] width 9 height 11
click at [239, 73] on icon at bounding box center [234, 70] width 9 height 11
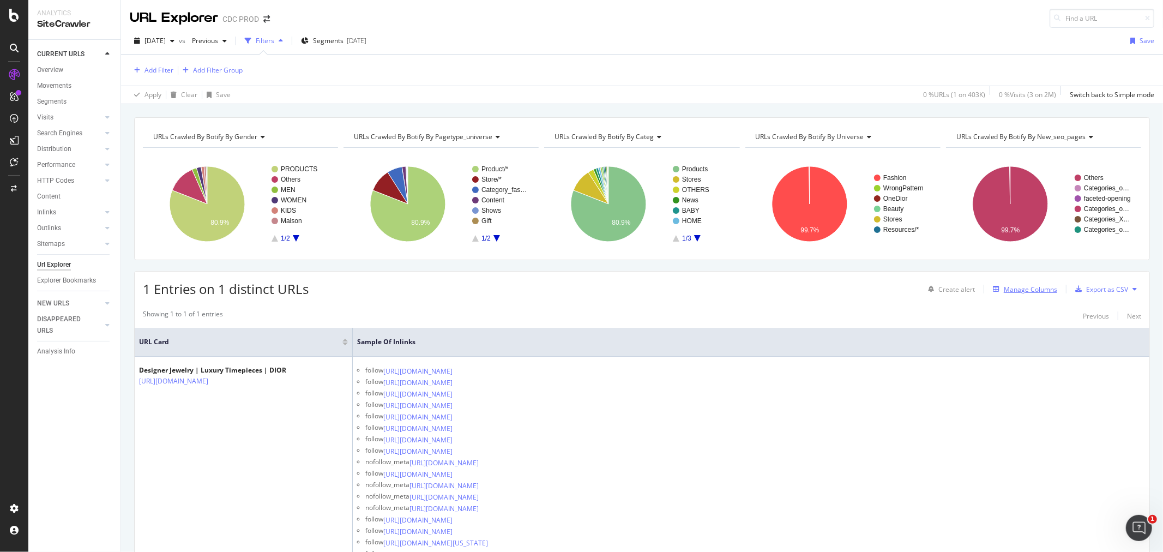
click at [1017, 288] on div "Manage Columns" at bounding box center [1030, 289] width 53 height 9
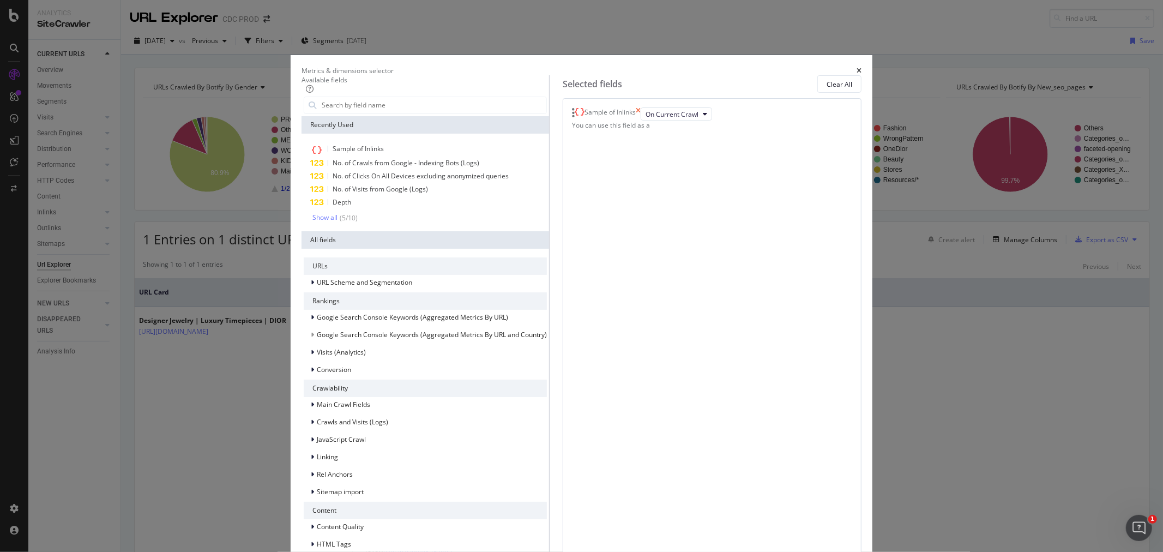
click at [641, 121] on icon "times" at bounding box center [638, 113] width 5 height 13
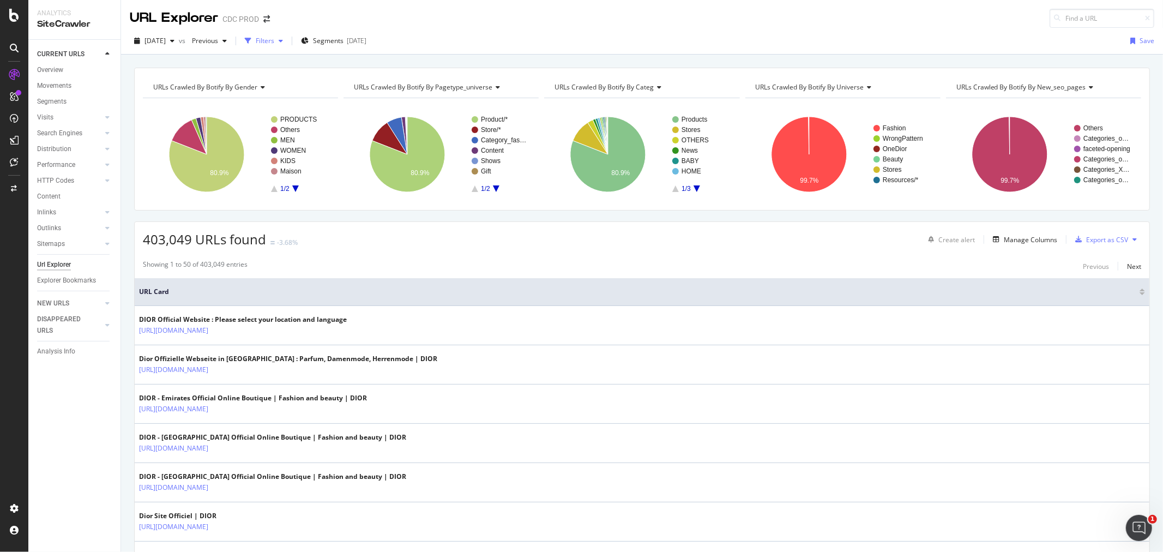
click at [274, 40] on div "Filters" at bounding box center [265, 40] width 19 height 9
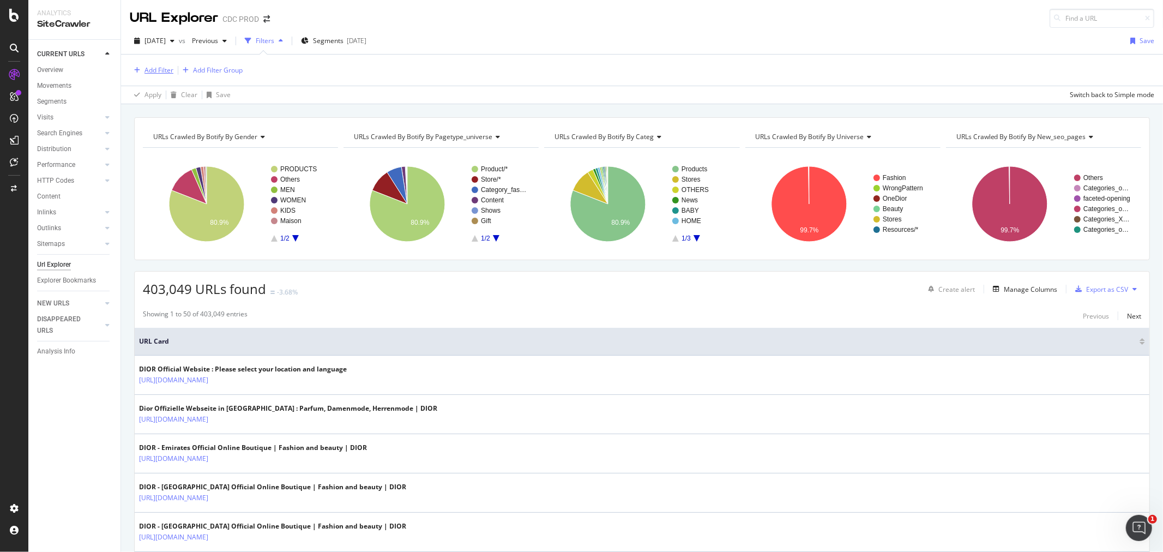
click at [166, 73] on div "Add Filter" at bounding box center [159, 69] width 29 height 9
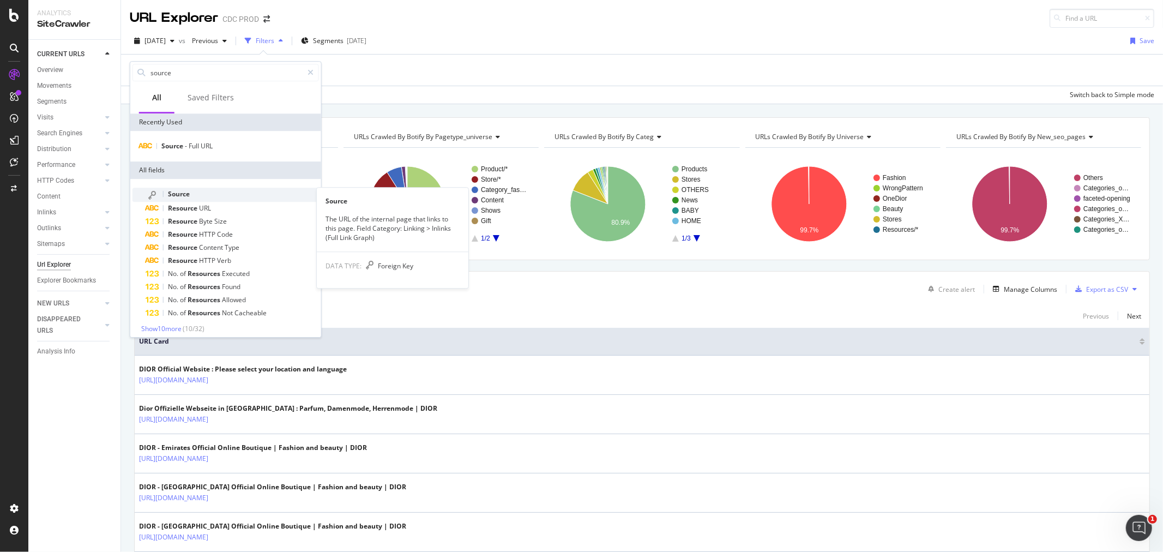
type input "source"
click at [178, 194] on span "Source" at bounding box center [179, 193] width 22 height 9
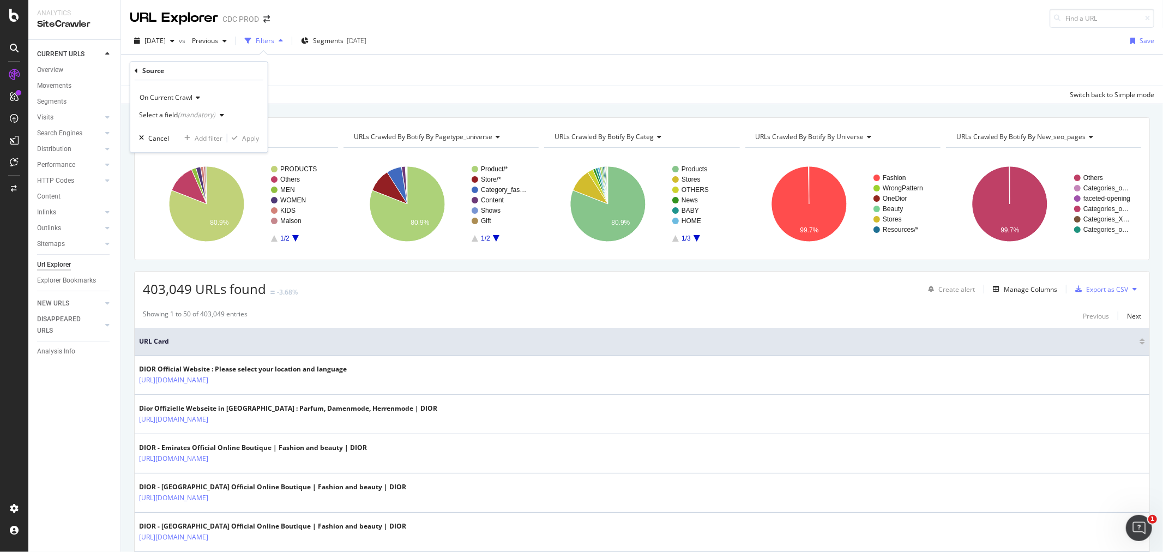
click at [194, 107] on div "Select a field (mandatory)" at bounding box center [183, 115] width 89 height 16
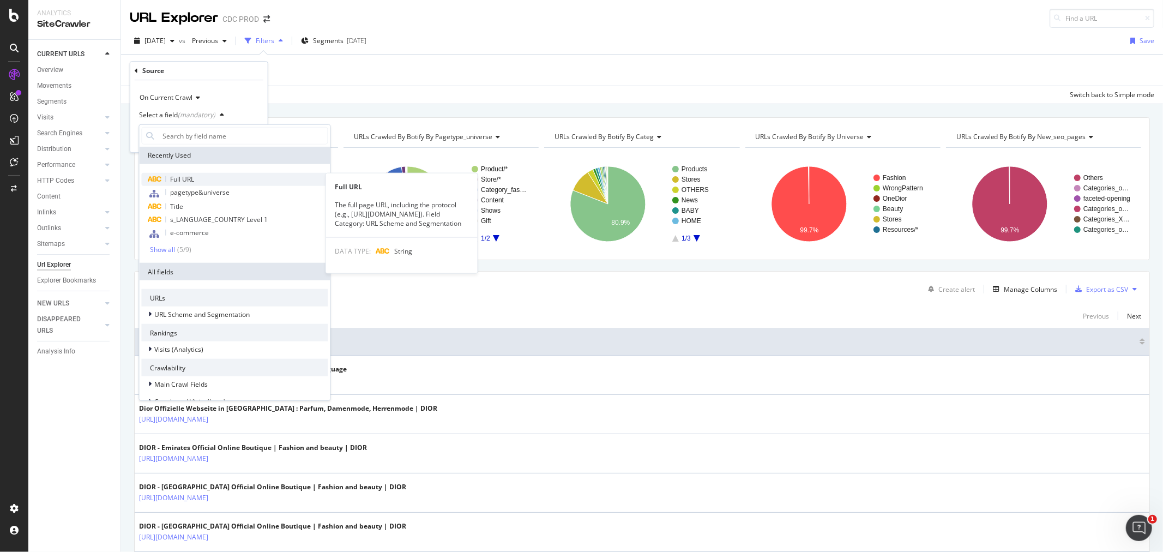
click at [182, 173] on div "Full URL" at bounding box center [234, 179] width 187 height 13
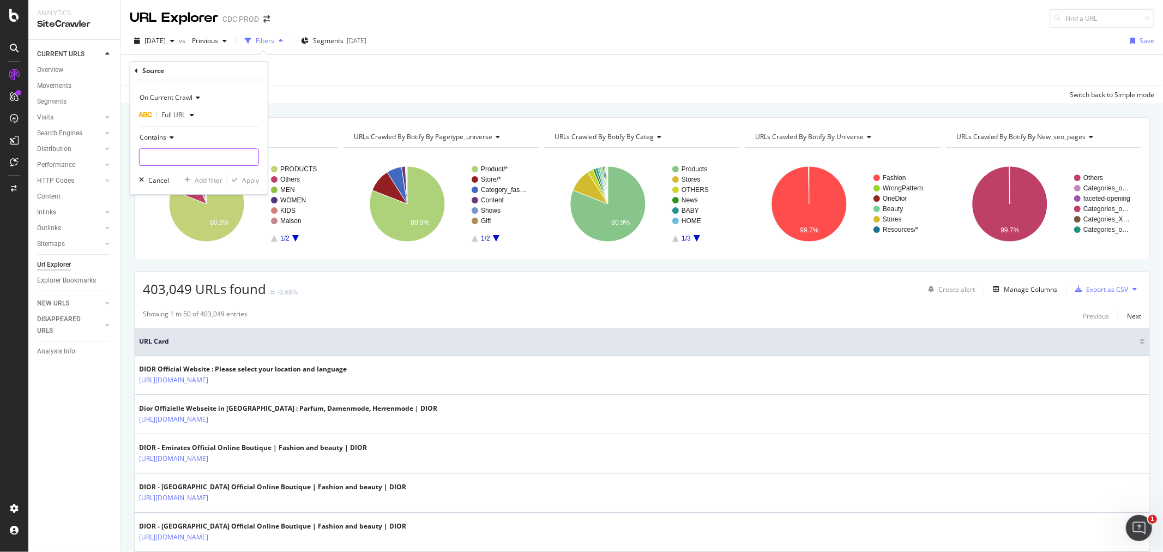
click at [175, 153] on input "text" at bounding box center [199, 156] width 119 height 17
type input "e"
click at [153, 140] on span "Contains" at bounding box center [153, 137] width 27 height 9
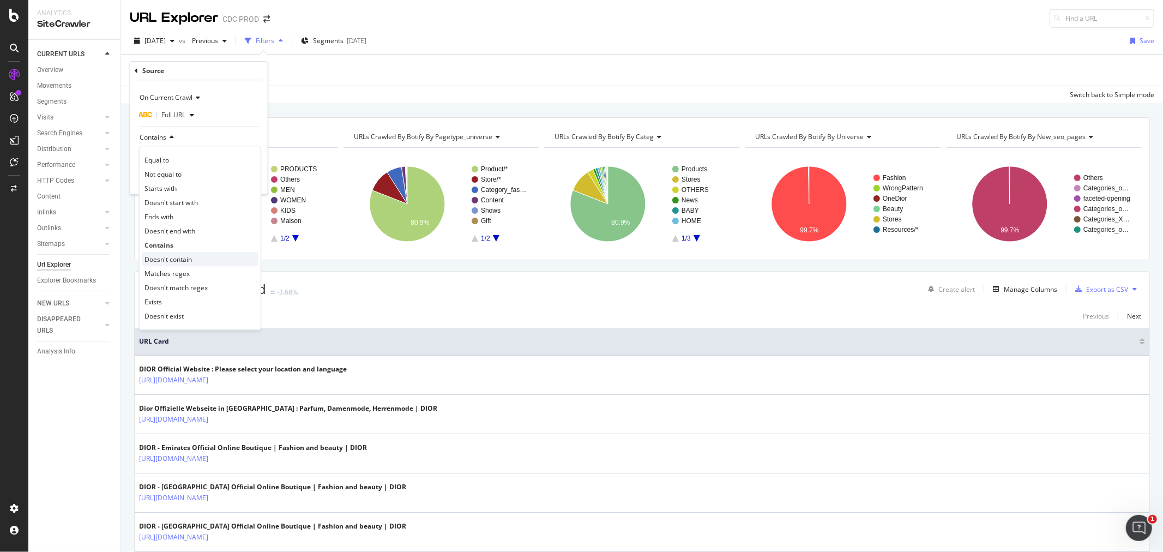
click at [182, 255] on span "Doesn't contain" at bounding box center [168, 259] width 47 height 9
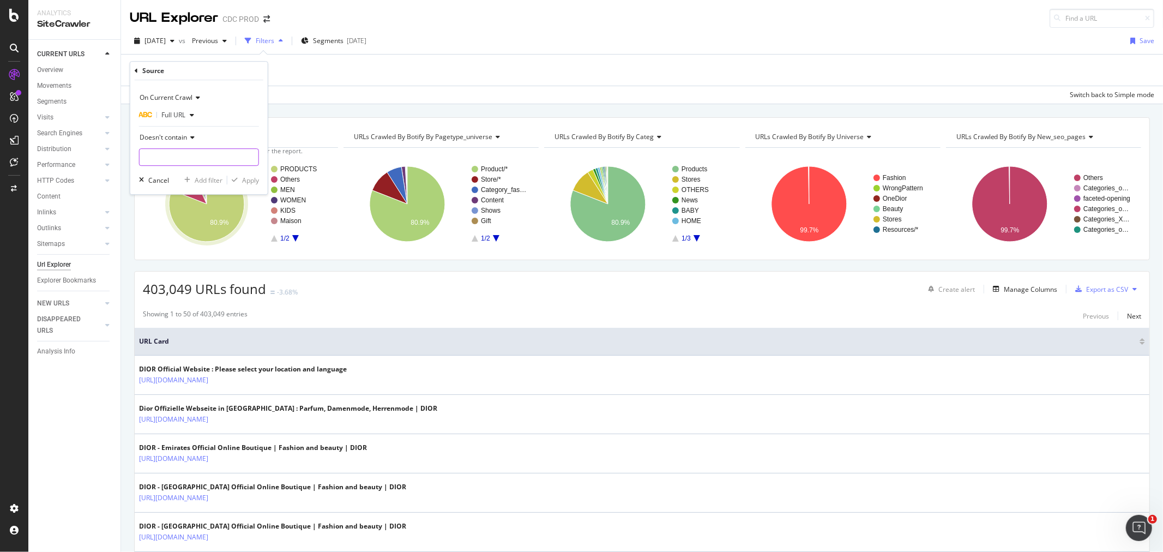
click at [171, 151] on input "text" at bounding box center [199, 156] width 119 height 17
type input "en_int"
click at [249, 184] on div "Apply" at bounding box center [250, 180] width 17 height 9
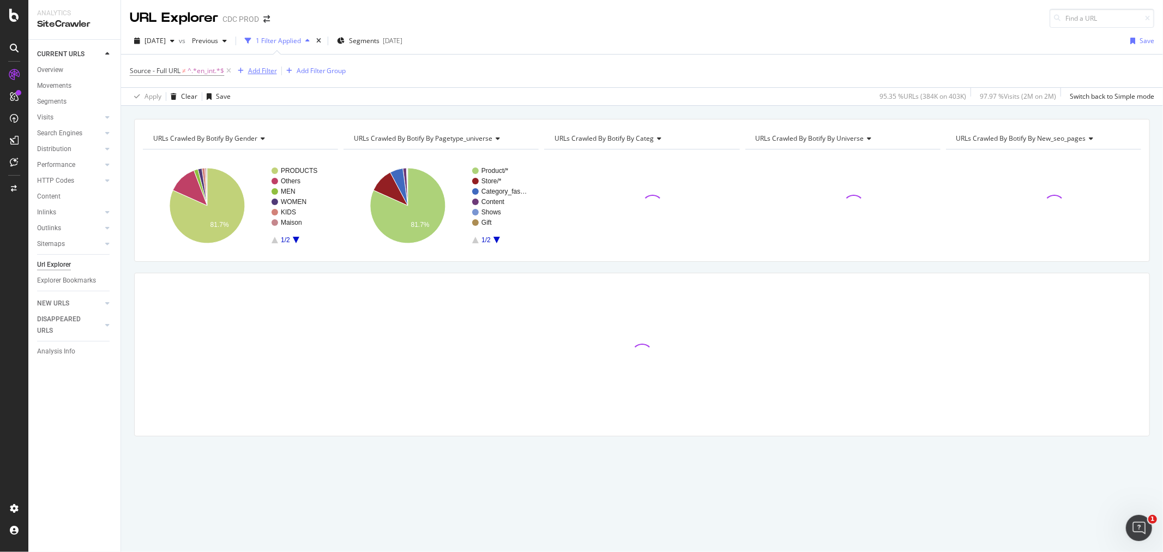
click at [262, 73] on div "Add Filter" at bounding box center [262, 70] width 29 height 9
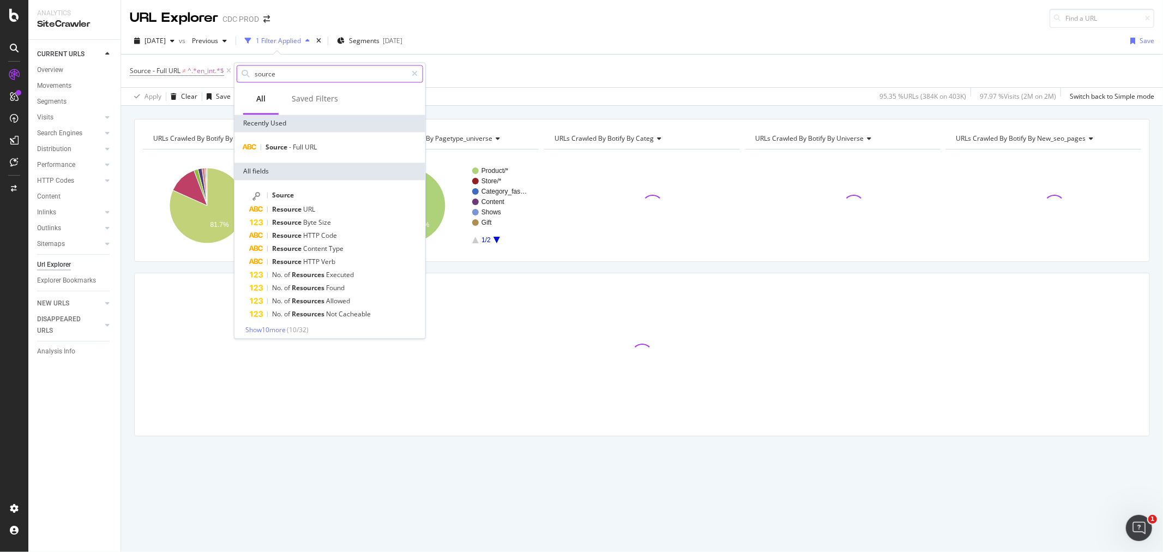
click at [277, 75] on input "source" at bounding box center [330, 73] width 153 height 16
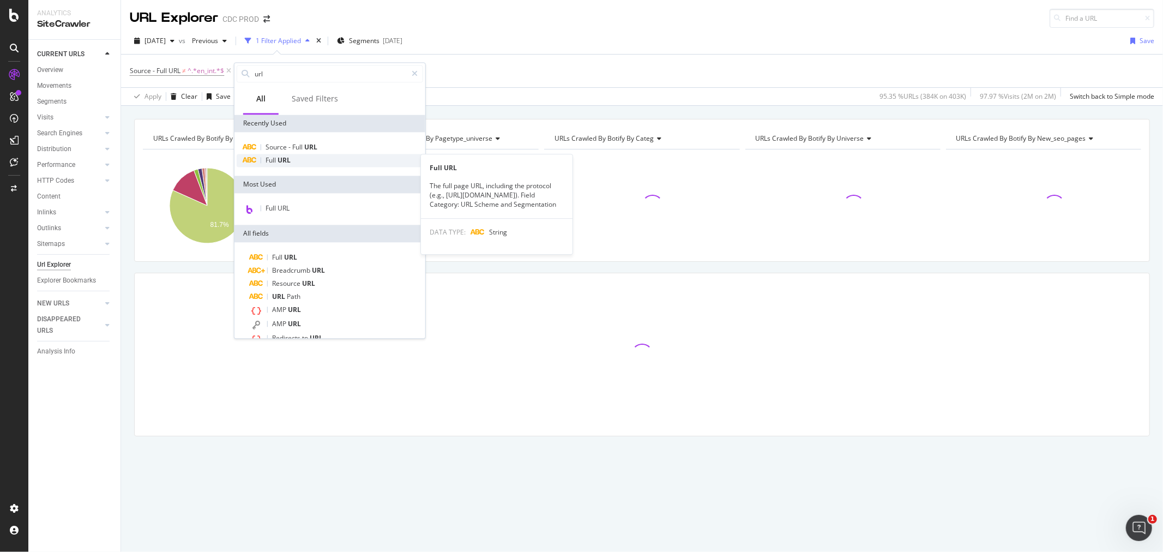
type input "url"
click at [335, 158] on div "Full URL" at bounding box center [330, 160] width 187 height 13
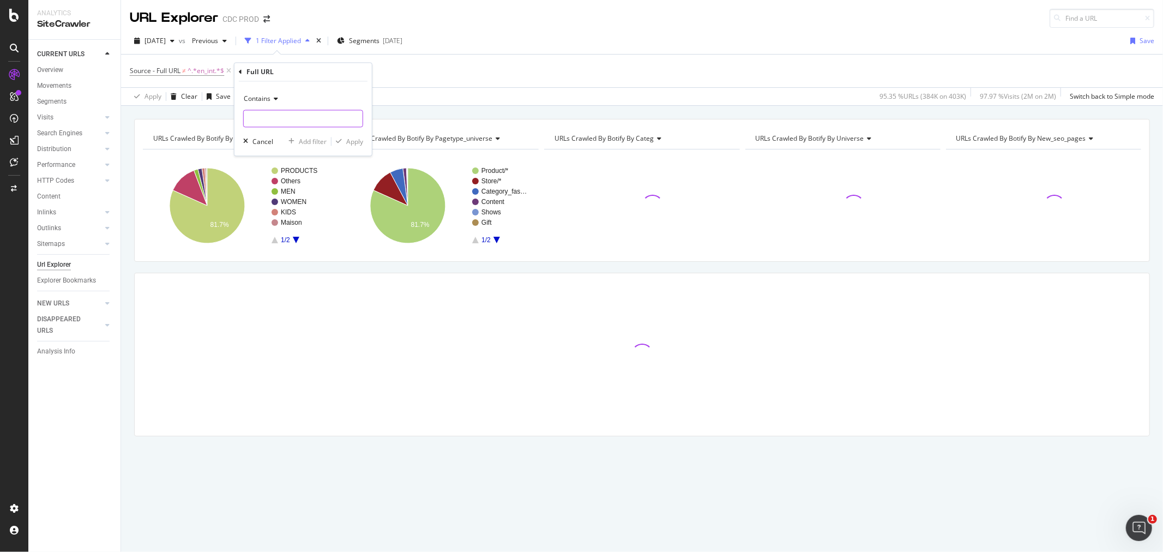
click at [281, 123] on input "text" at bounding box center [303, 118] width 119 height 17
type input "en_int"
click at [362, 145] on div "Apply" at bounding box center [354, 141] width 17 height 9
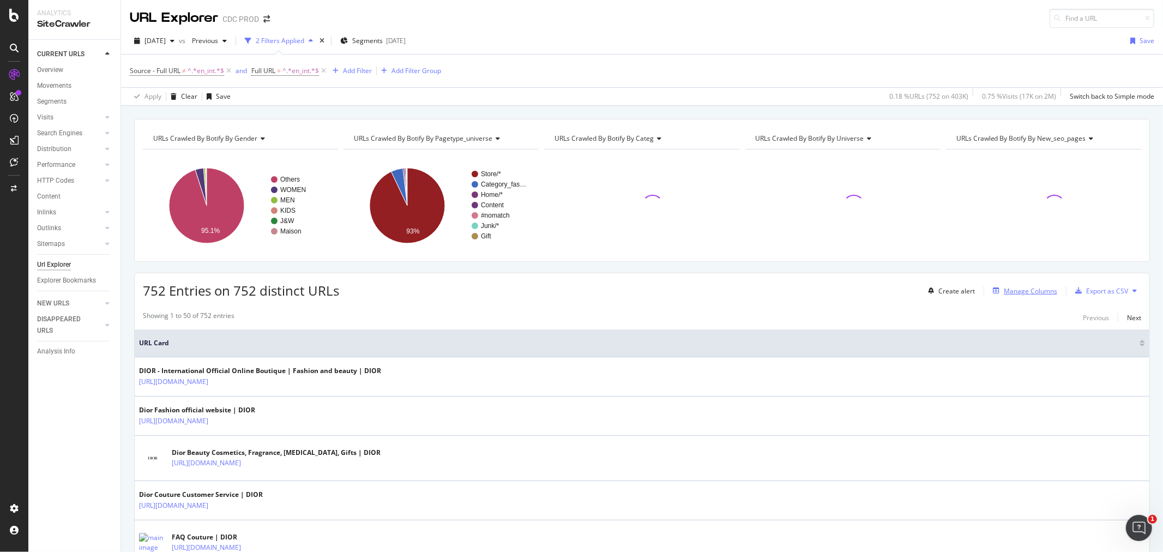
click at [1013, 295] on div "Manage Columns" at bounding box center [1030, 290] width 53 height 9
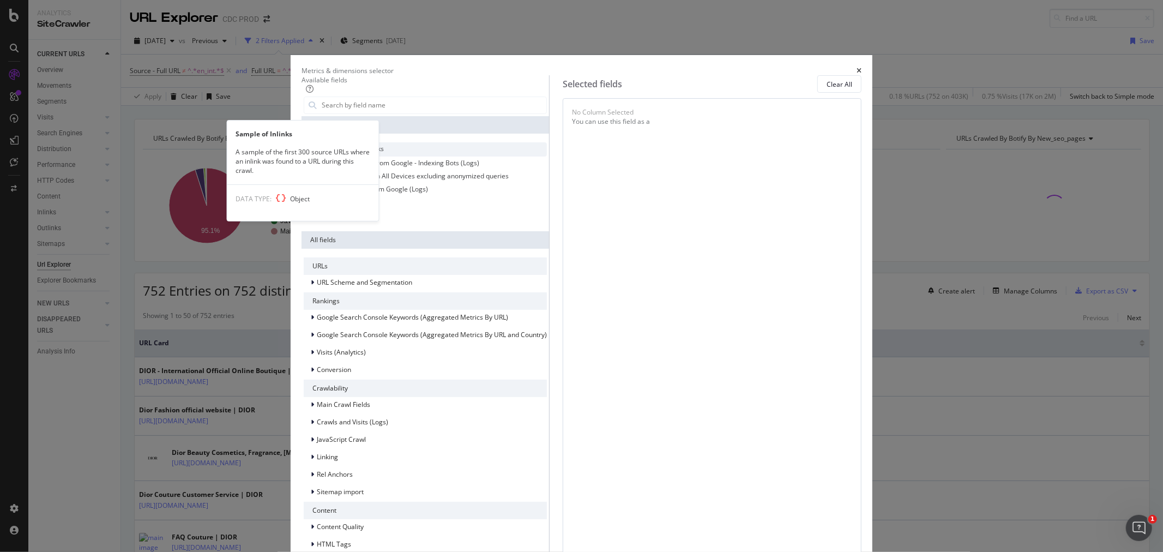
click at [384, 153] on span "Sample of Inlinks" at bounding box center [358, 148] width 51 height 9
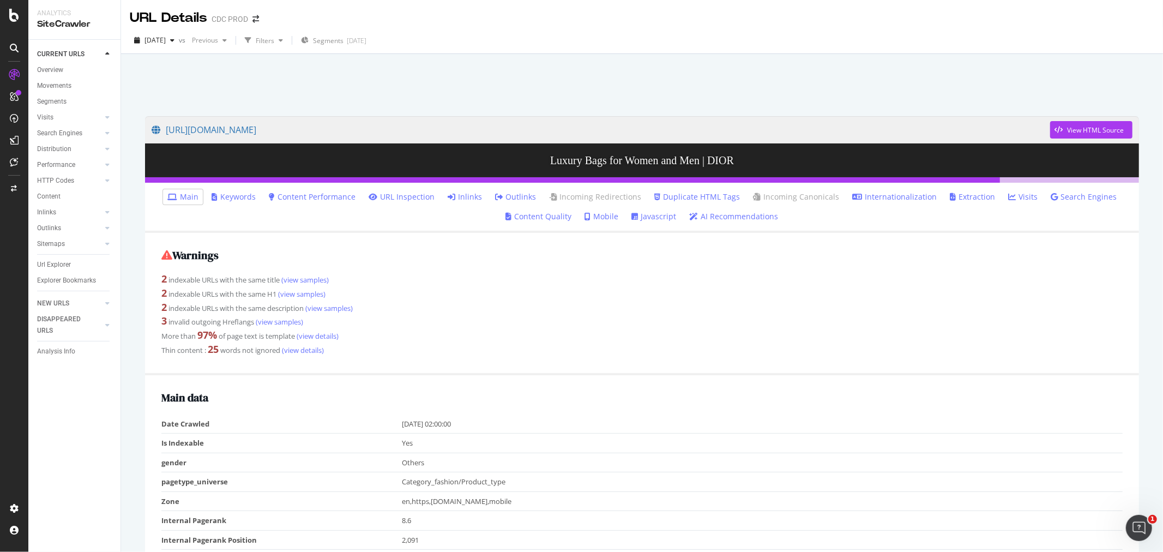
click at [469, 198] on link "Inlinks" at bounding box center [465, 196] width 34 height 11
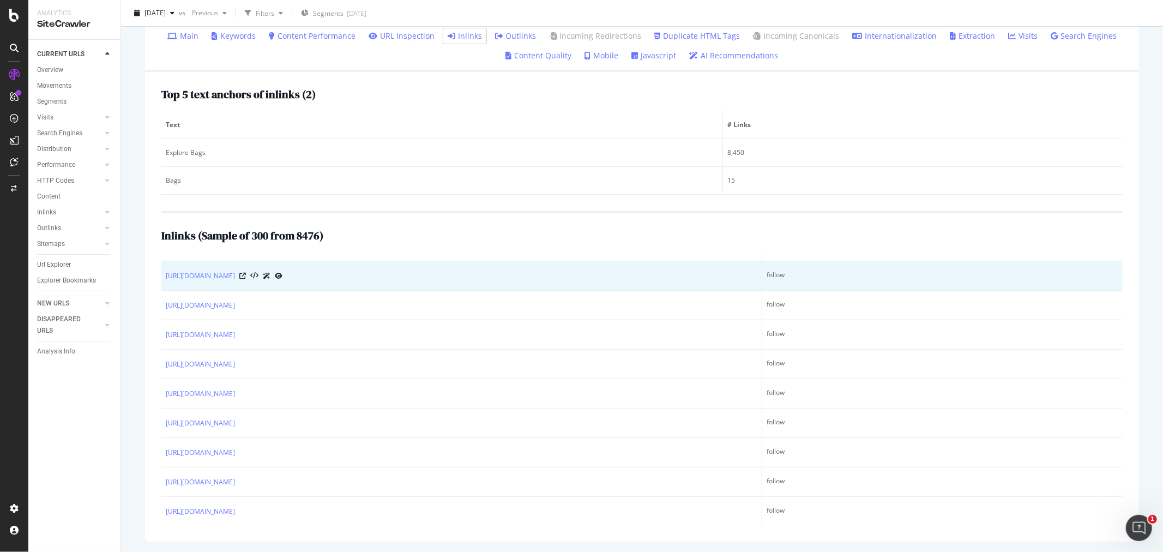
scroll to position [545, 0]
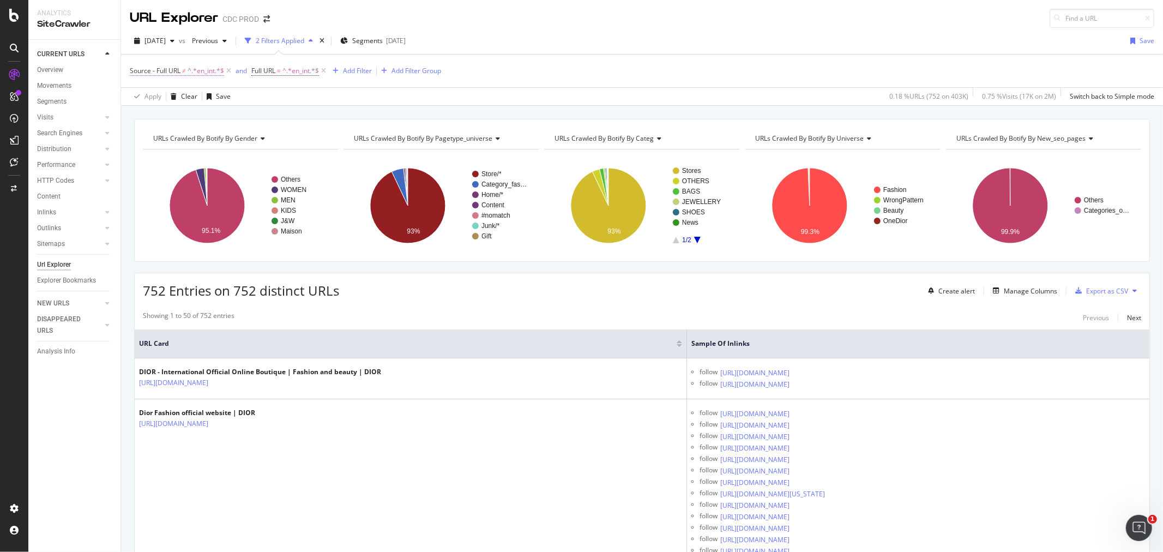
click at [171, 71] on span "Source - Full URL" at bounding box center [155, 70] width 51 height 9
click at [542, 99] on div "Apply Clear Save 0.18 % URLs ( 752 on 403K ) 0.75 % Visits ( 17K on 2M ) Switch…" at bounding box center [642, 96] width 1042 height 18
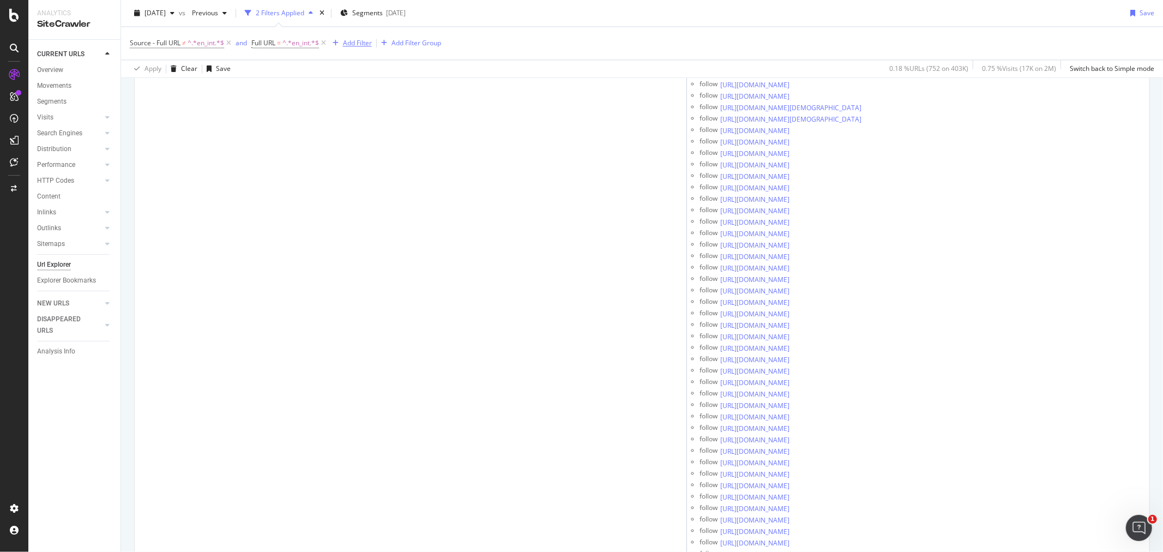
scroll to position [3878, 0]
click at [348, 41] on div "Add Filter" at bounding box center [357, 42] width 29 height 9
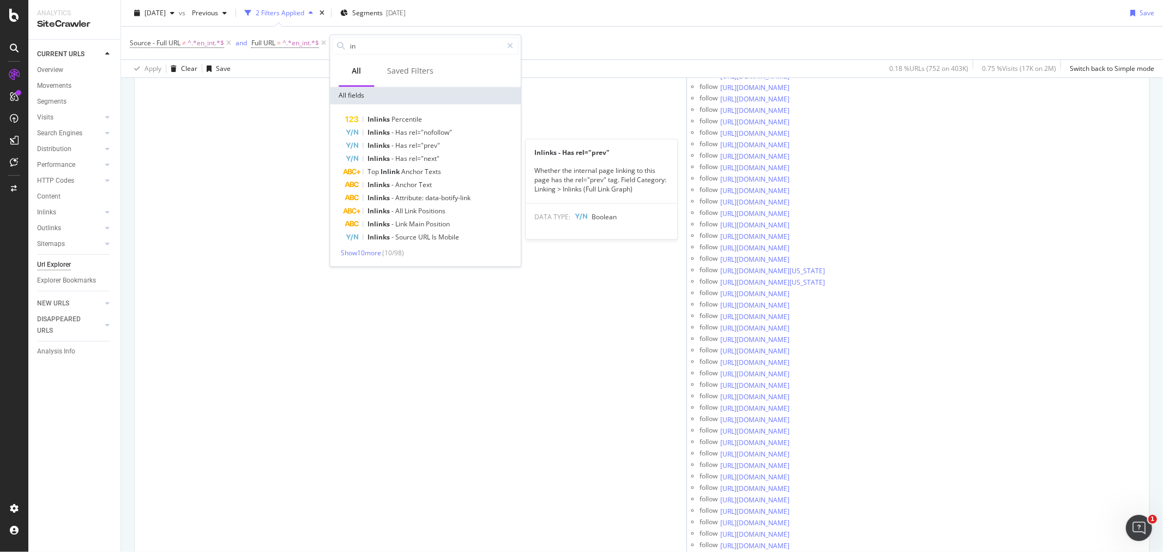
type input "i"
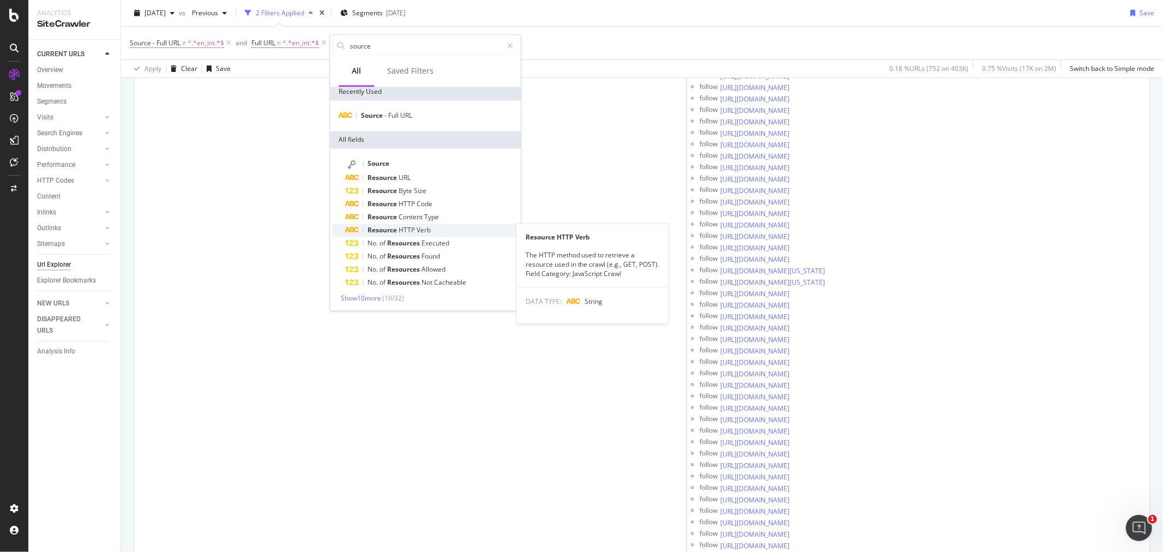
scroll to position [0, 0]
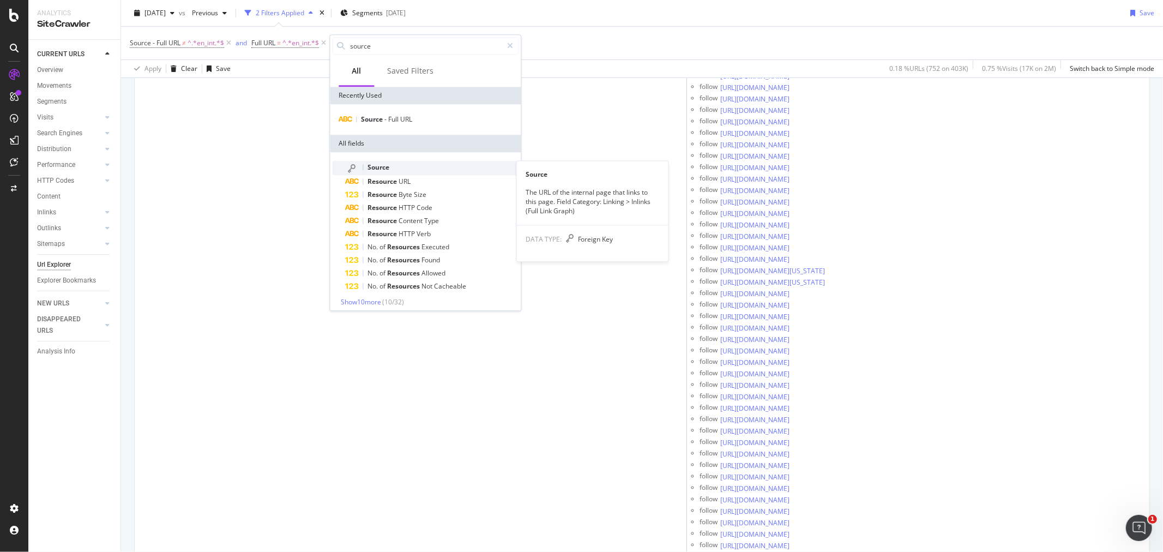
type input "source"
click at [564, 196] on div "The URL of the internal page that links to this page. Field Category: Linking >…" at bounding box center [593, 202] width 152 height 28
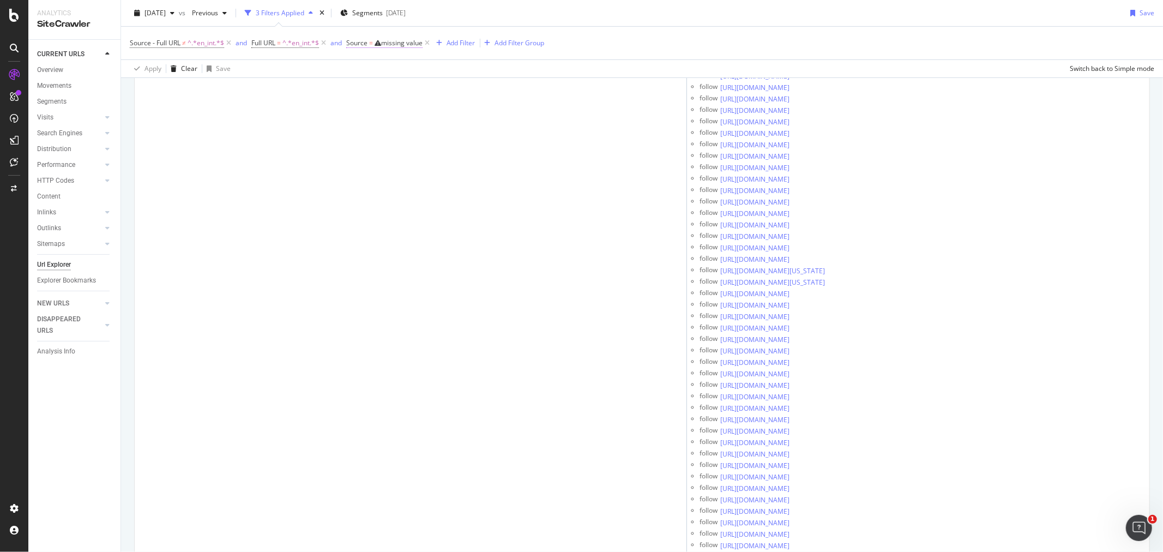
click at [379, 47] on span "Source = missing value" at bounding box center [384, 43] width 76 height 10
click at [373, 83] on div "Select a field (mandatory)" at bounding box center [395, 86] width 76 height 7
click at [364, 61] on div "On Current Crawl" at bounding box center [417, 68] width 120 height 17
click at [352, 39] on div "Source On Current Crawl On Current Crawl On Compared Crawl Select a field (mand…" at bounding box center [417, 78] width 137 height 91
drag, startPoint x: 352, startPoint y: 39, endPoint x: 356, endPoint y: 44, distance: 5.8
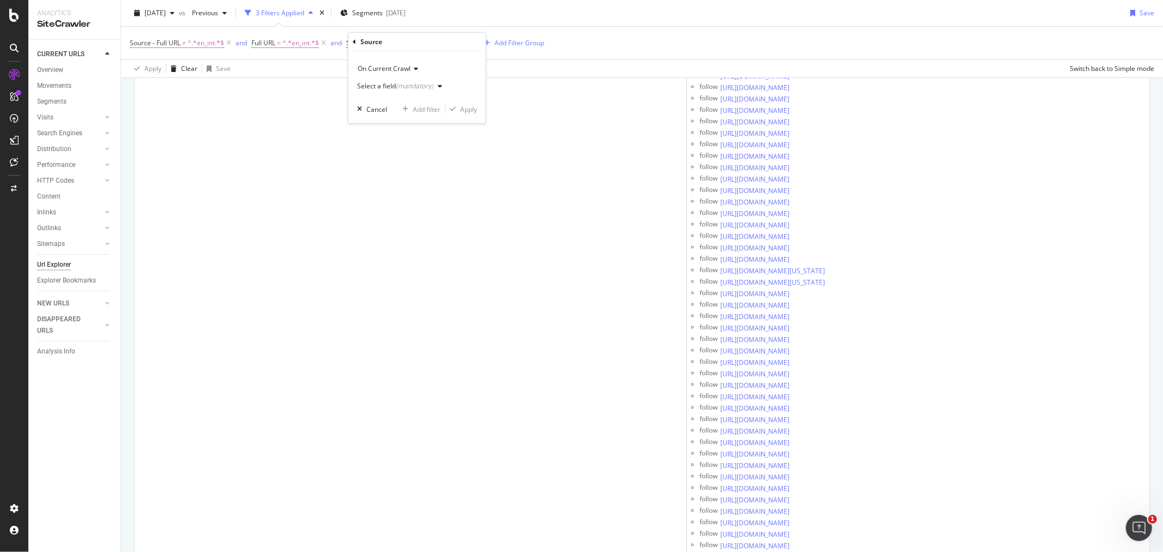
click at [352, 40] on div "Source On Current Crawl Select a field (mandatory) Cancel Add filter Apply" at bounding box center [417, 78] width 137 height 91
click at [356, 44] on icon at bounding box center [354, 41] width 3 height 7
click at [178, 42] on span "Source - Full URL" at bounding box center [155, 42] width 51 height 9
click at [188, 124] on input "en_int" at bounding box center [191, 127] width 103 height 17
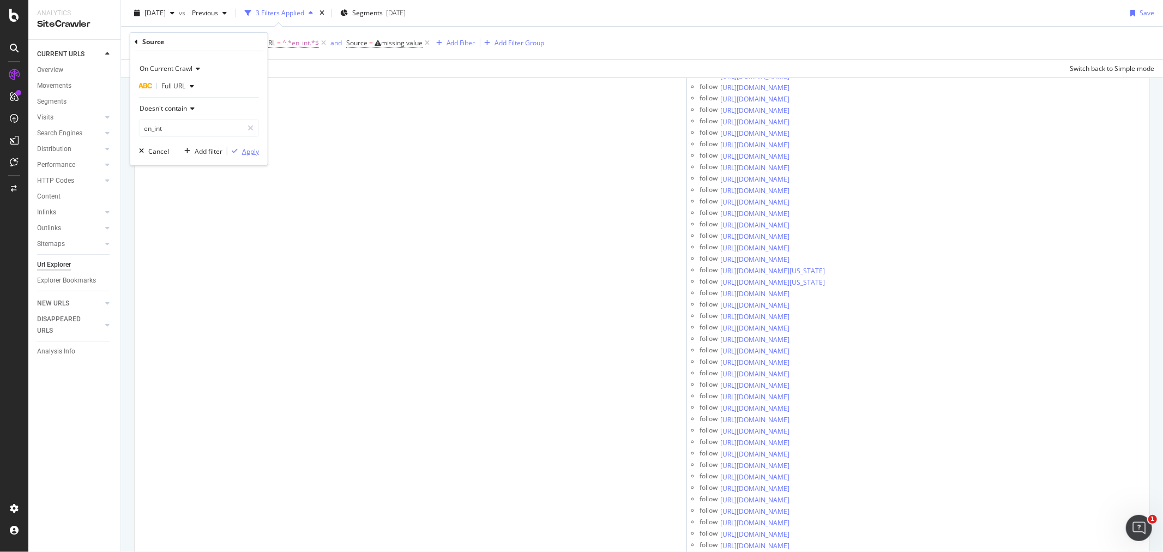
click at [242, 153] on div "Apply" at bounding box center [250, 150] width 17 height 9
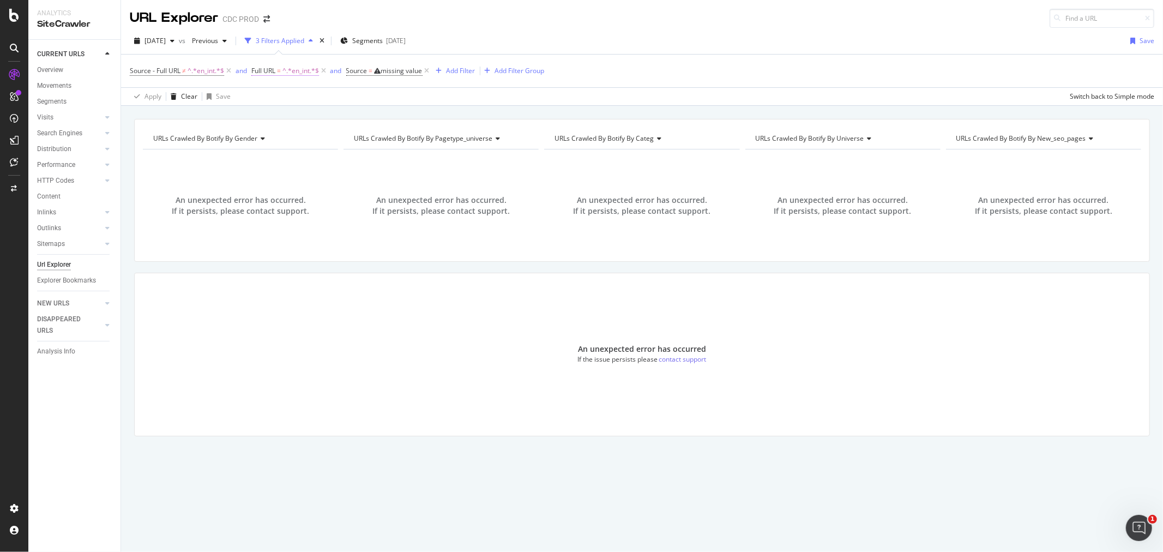
click at [291, 69] on span "^.*en_int.*$" at bounding box center [301, 70] width 37 height 15
click at [281, 93] on span "Contains" at bounding box center [275, 96] width 27 height 9
click at [308, 232] on span "Matches regex" at bounding box center [289, 233] width 45 height 9
click at [375, 137] on div "Apply" at bounding box center [372, 139] width 17 height 9
click at [411, 69] on icon at bounding box center [408, 70] width 9 height 11
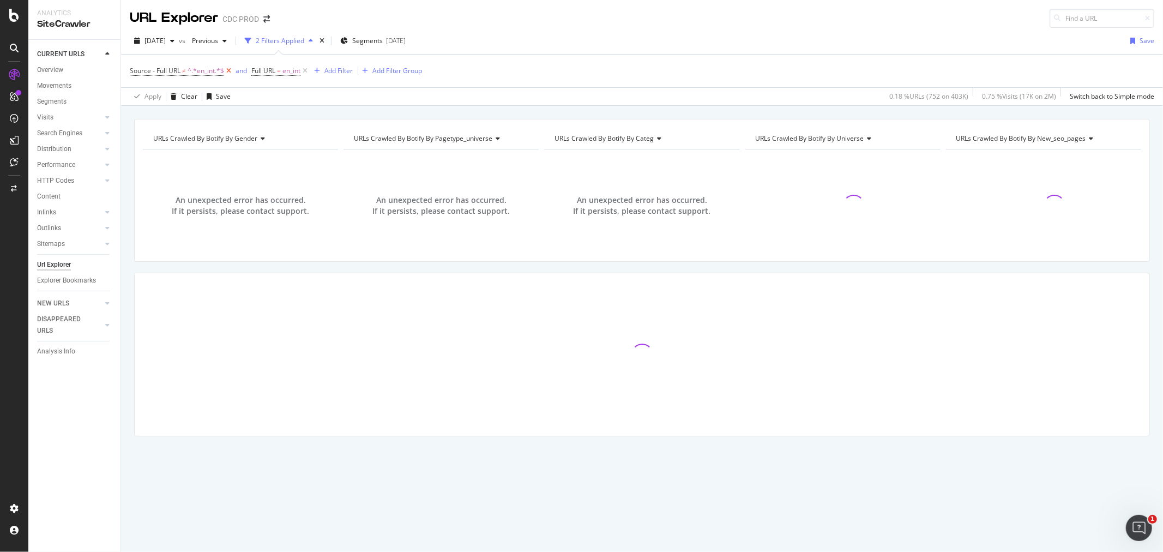
click at [231, 74] on icon at bounding box center [228, 70] width 9 height 11
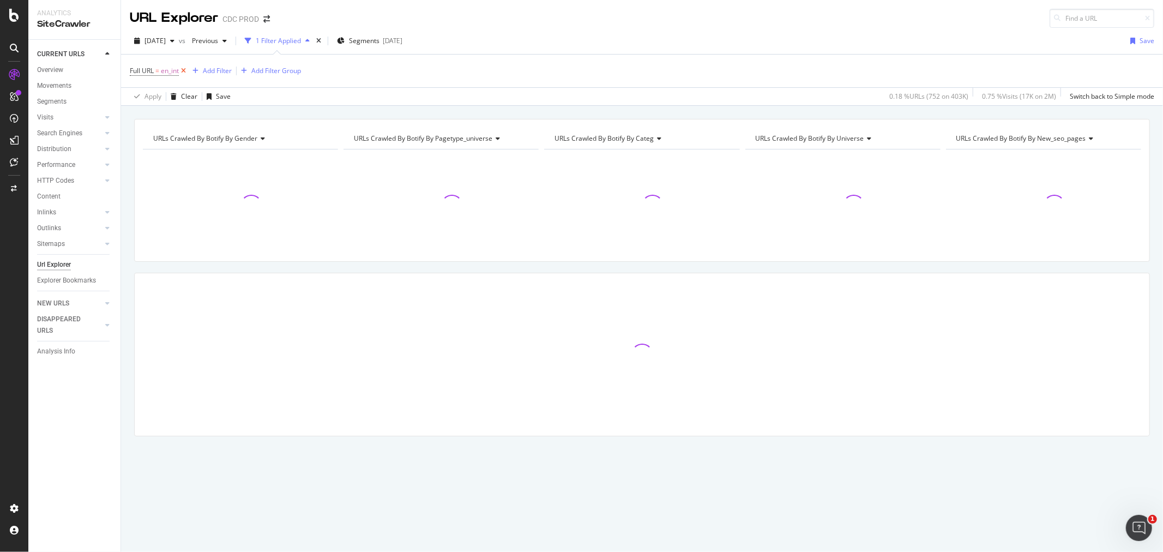
click at [187, 73] on icon at bounding box center [183, 70] width 9 height 11
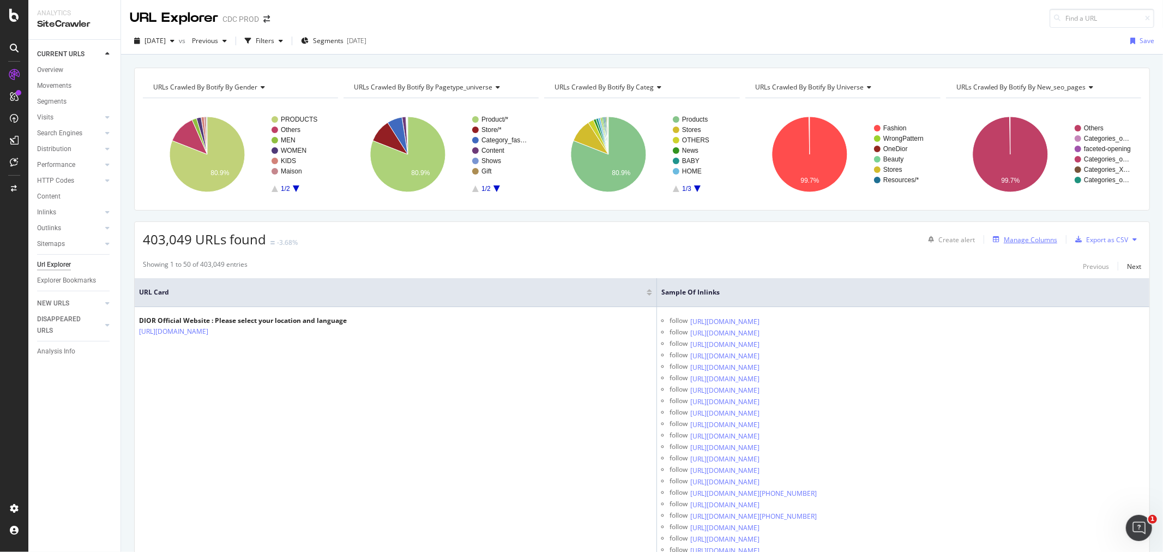
click at [1004, 241] on div "Manage Columns" at bounding box center [1030, 239] width 53 height 9
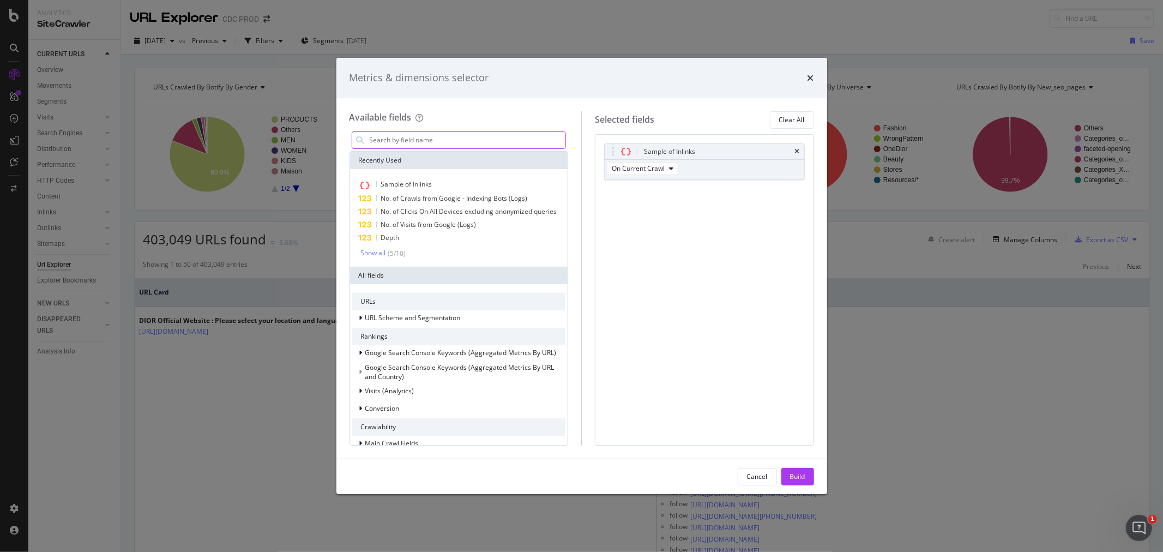
click at [395, 148] on div "modal" at bounding box center [459, 139] width 215 height 17
click at [407, 142] on input "modal" at bounding box center [467, 140] width 197 height 16
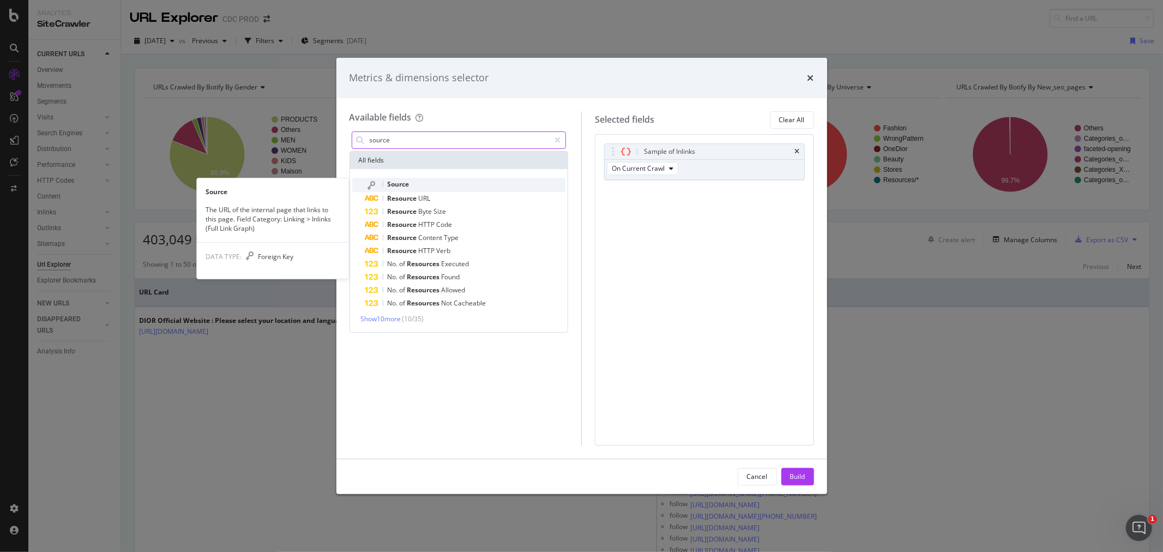
type input "source"
click at [410, 181] on div "Source" at bounding box center [465, 185] width 201 height 14
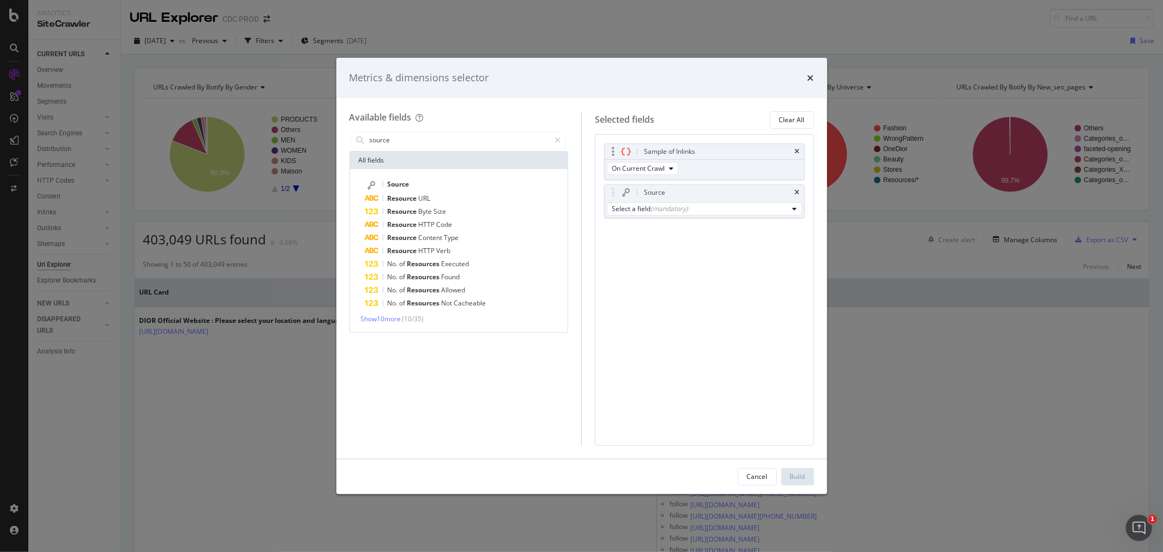
click at [802, 151] on div "Sample of Inlinks" at bounding box center [705, 151] width 200 height 15
drag, startPoint x: 796, startPoint y: 149, endPoint x: 776, endPoint y: 151, distance: 20.8
click at [796, 149] on icon "times" at bounding box center [797, 151] width 5 height 7
click at [653, 167] on div "(mandatory)" at bounding box center [670, 167] width 38 height 9
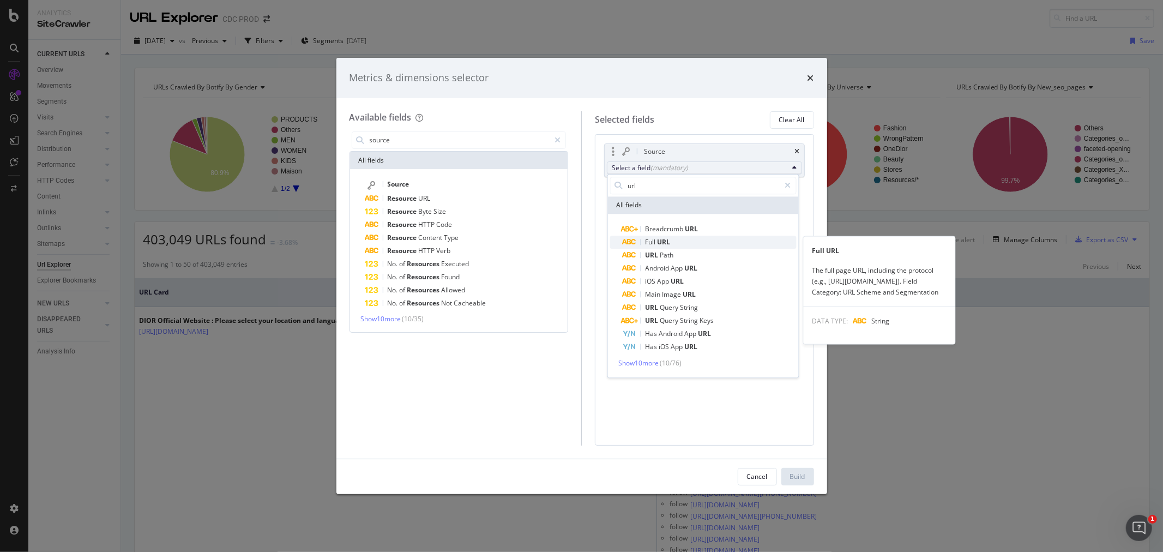
type input "url"
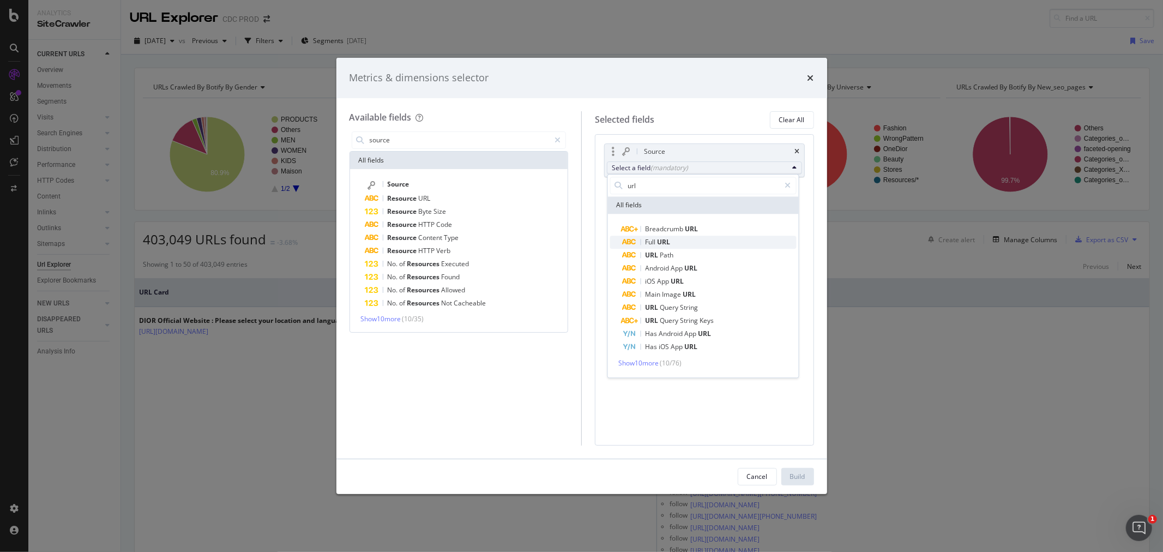
click at [656, 245] on span "Full" at bounding box center [651, 241] width 12 height 9
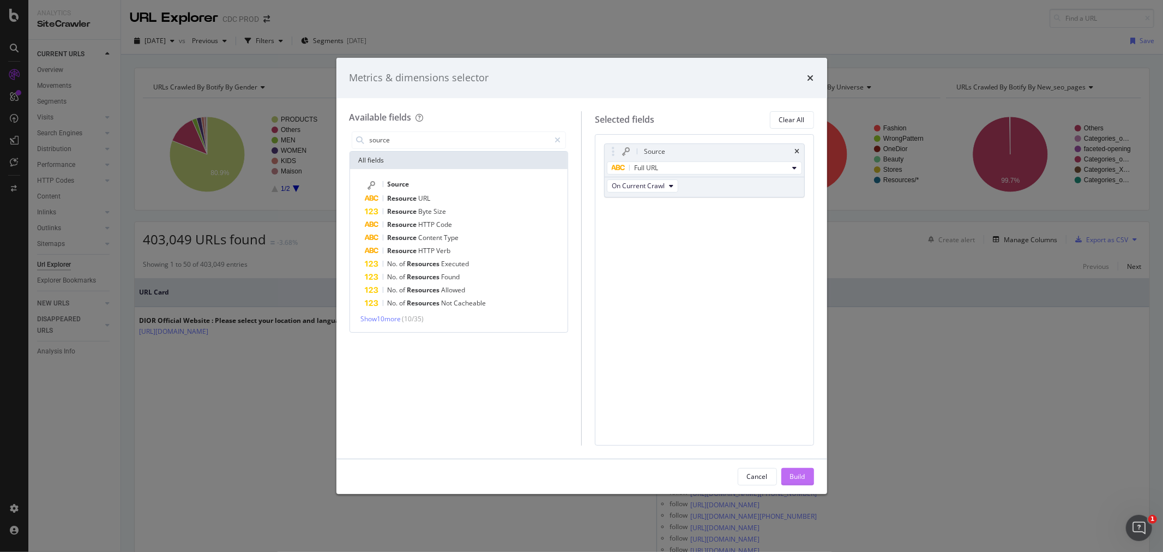
click at [797, 474] on div "Build" at bounding box center [797, 476] width 15 height 9
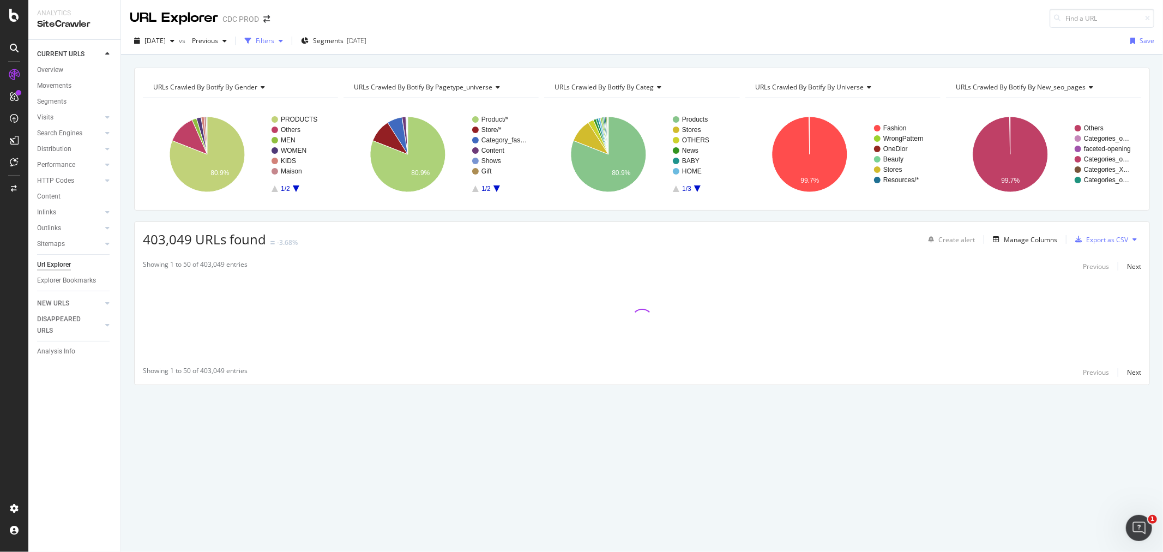
click at [256, 36] on div "button" at bounding box center [248, 40] width 15 height 15
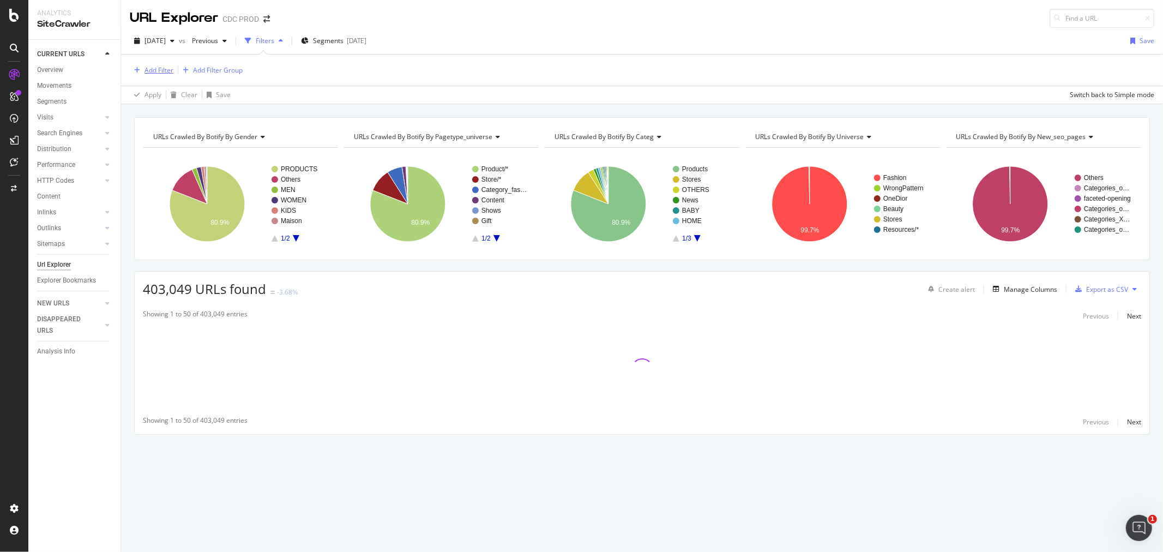
click at [149, 69] on div "Add Filter" at bounding box center [159, 69] width 29 height 9
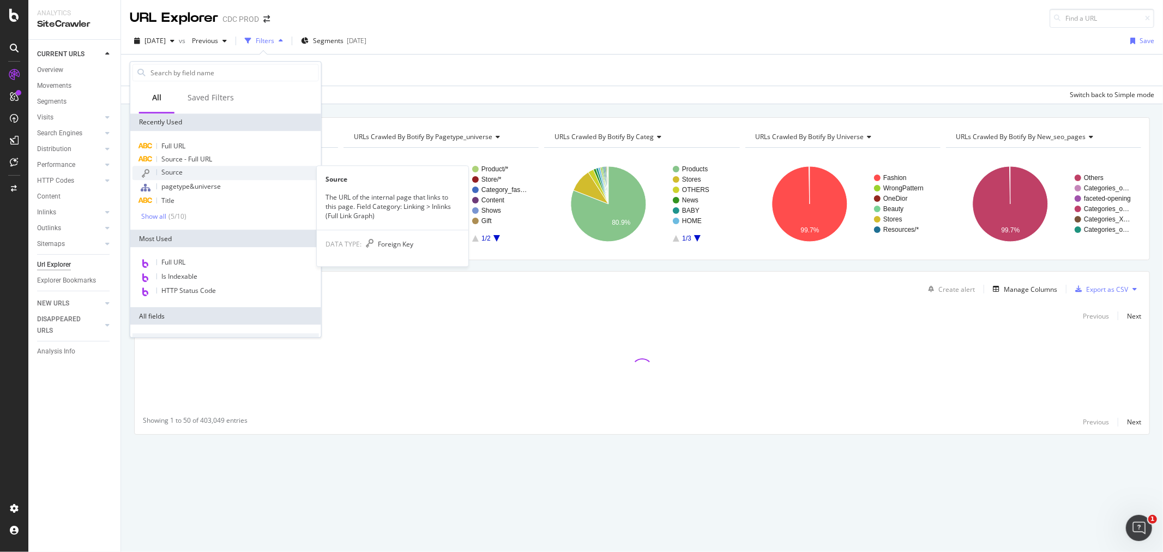
click at [184, 173] on div "Source" at bounding box center [226, 173] width 187 height 14
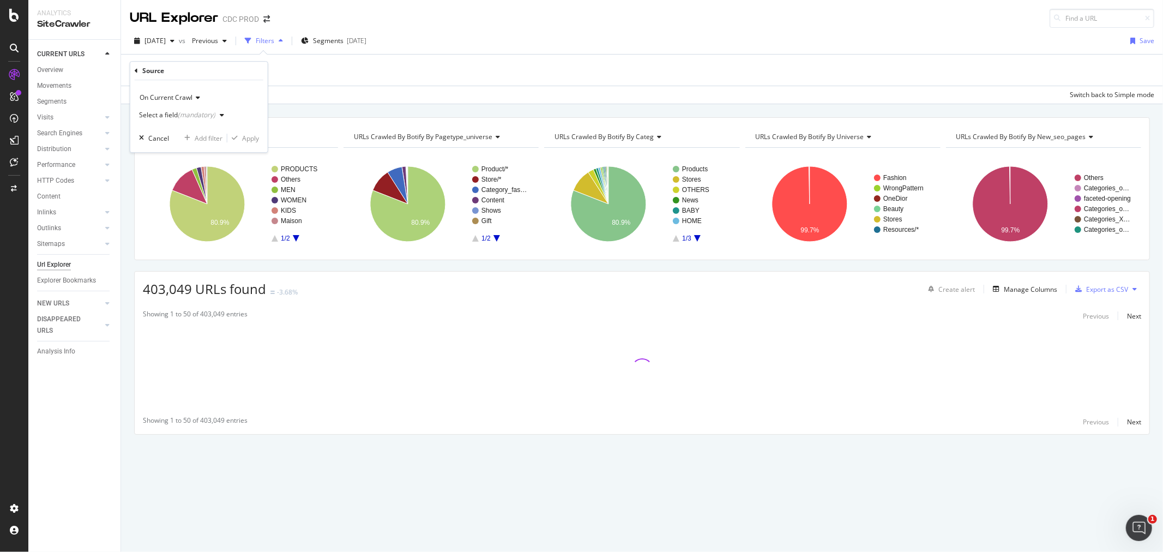
click at [175, 112] on div "Select a field (mandatory)" at bounding box center [177, 115] width 76 height 7
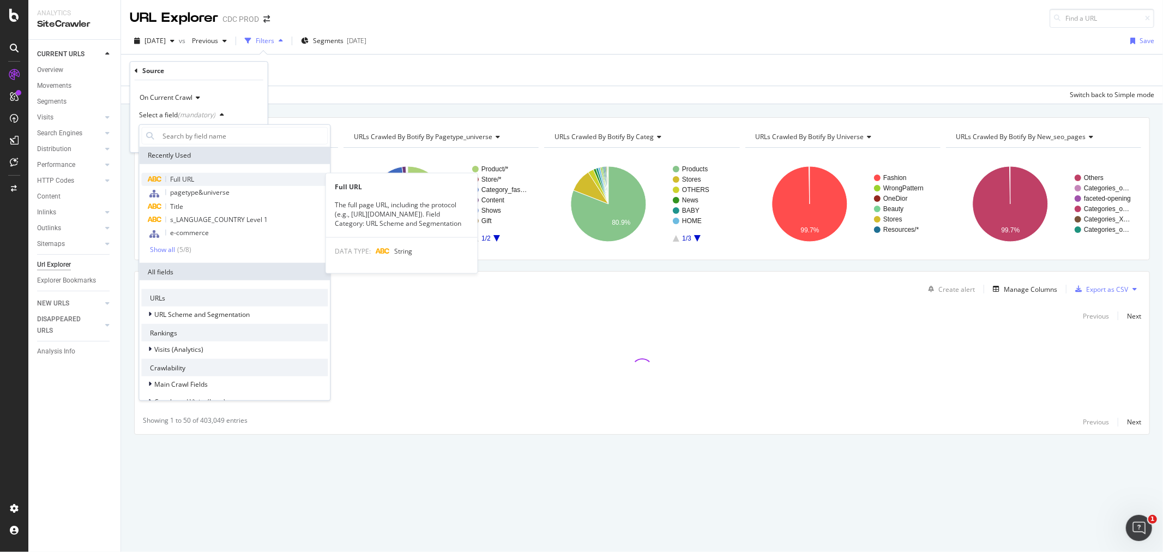
click at [204, 179] on div "Full URL" at bounding box center [234, 179] width 187 height 13
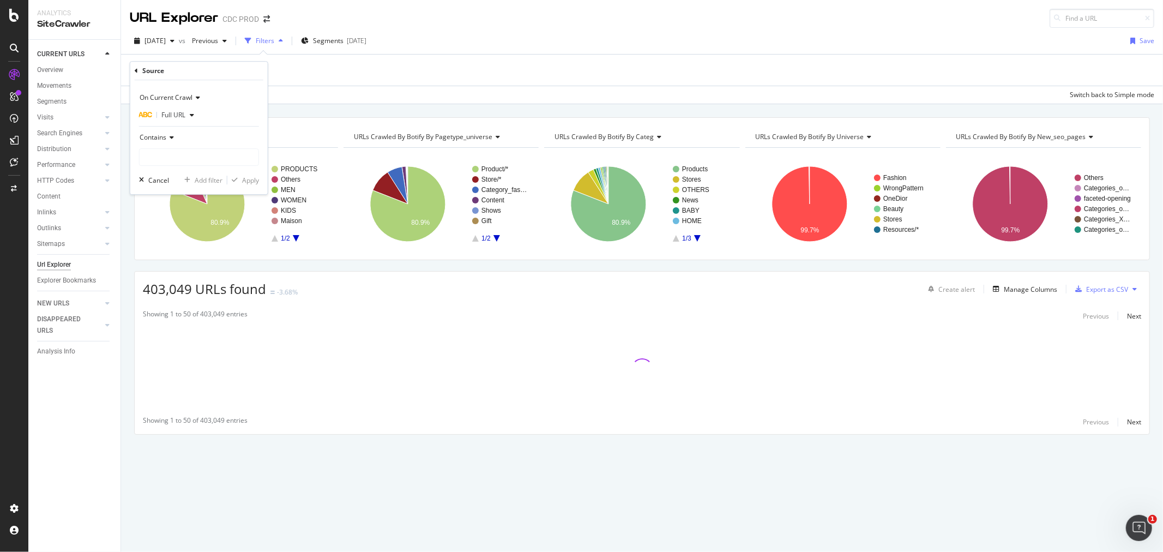
click at [170, 140] on icon at bounding box center [170, 137] width 8 height 7
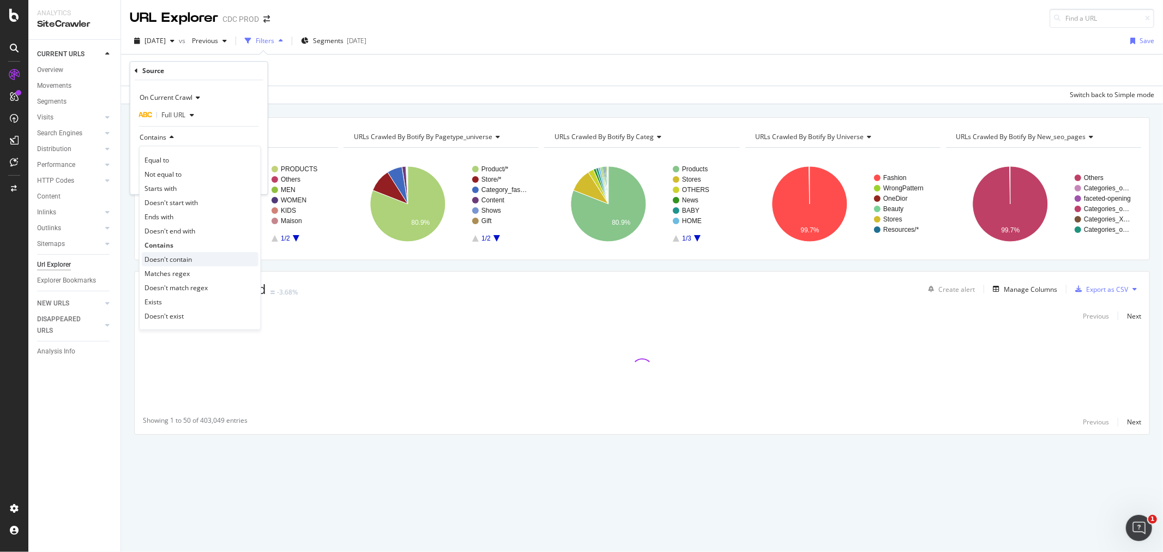
click at [192, 255] on span "Doesn't contain" at bounding box center [168, 259] width 47 height 9
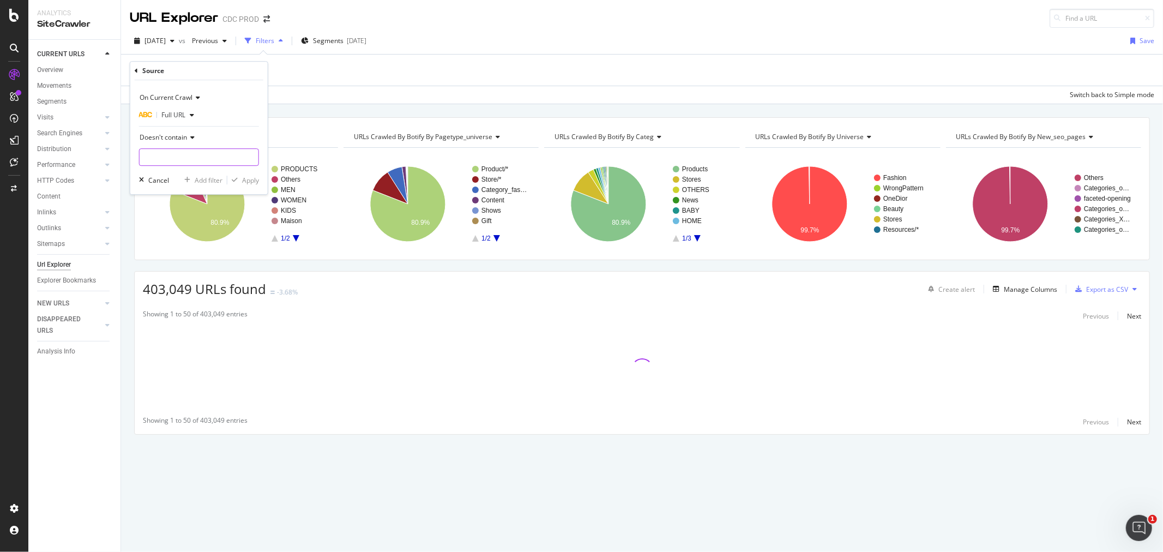
click at [166, 162] on input "text" at bounding box center [199, 156] width 119 height 17
type input "en_int"
click at [251, 182] on div "Apply" at bounding box center [250, 180] width 17 height 9
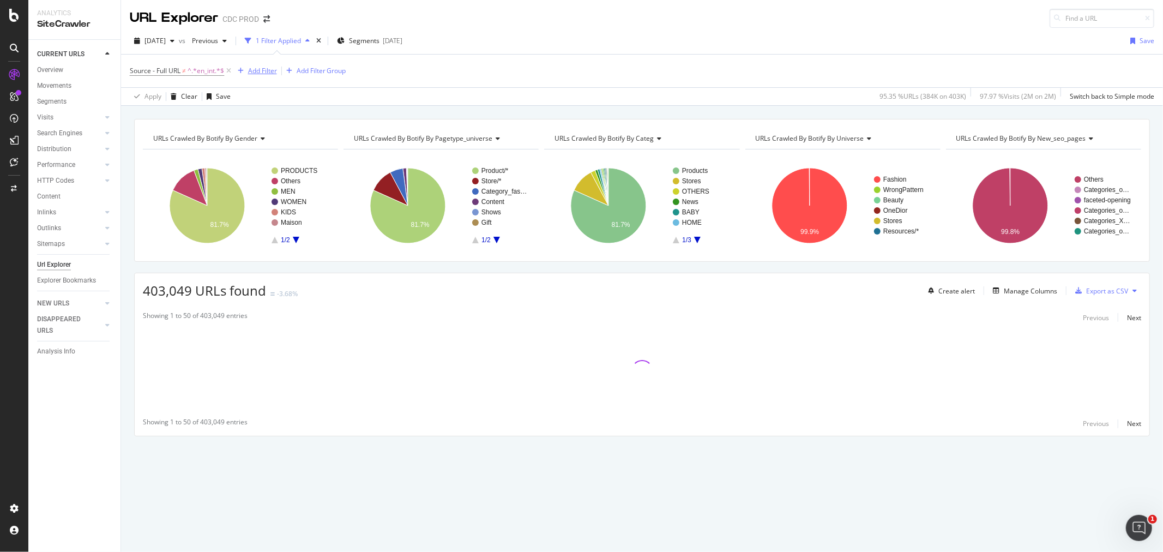
click at [263, 69] on div "Add Filter" at bounding box center [262, 70] width 29 height 9
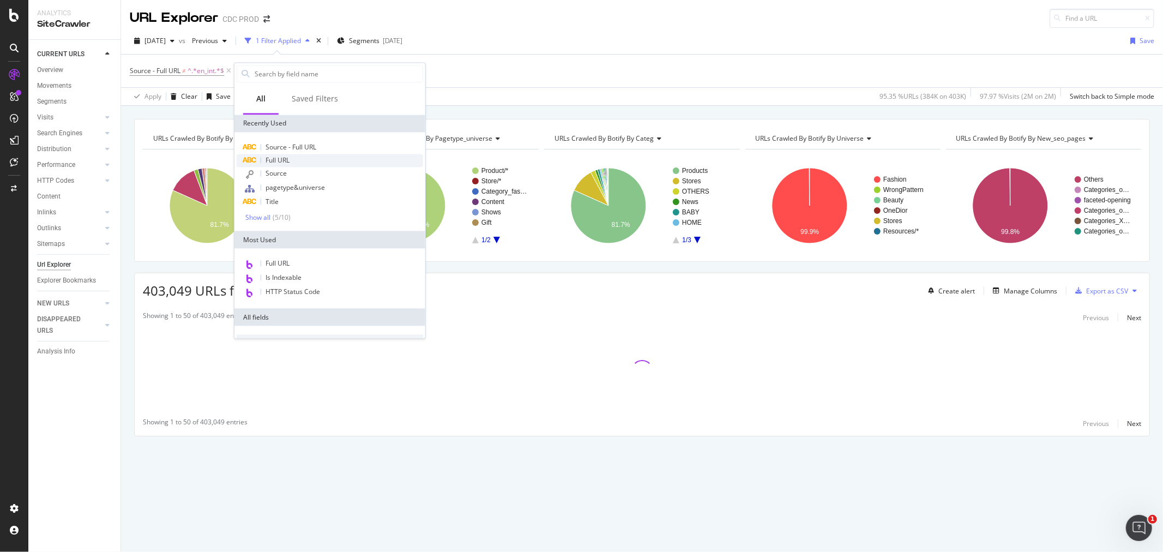
click at [278, 161] on span "Full URL" at bounding box center [278, 159] width 24 height 9
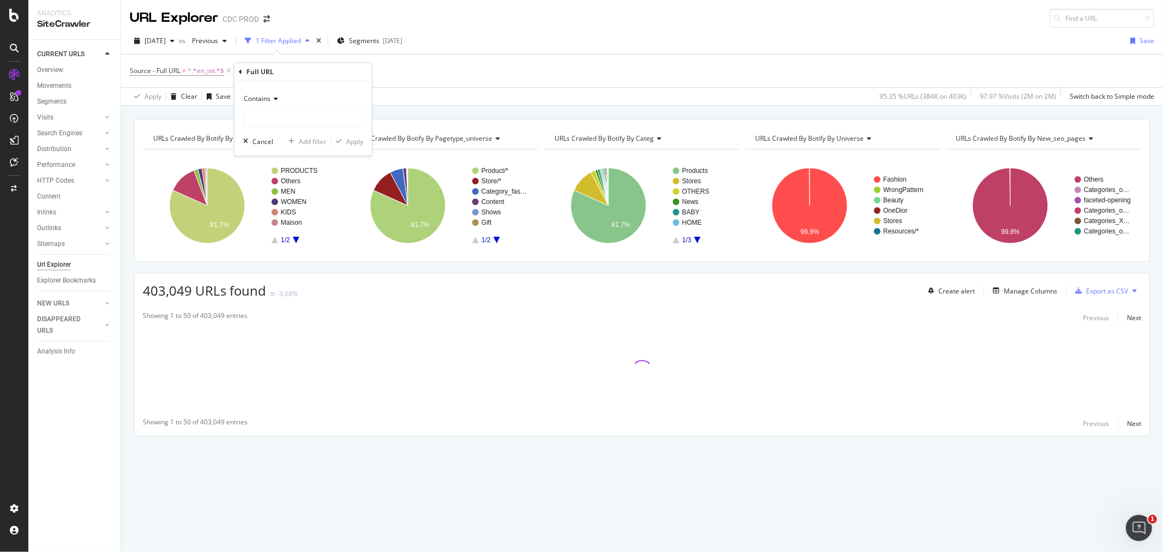
click at [270, 99] on span "Contains" at bounding box center [257, 98] width 27 height 9
click at [270, 208] on span "Contains" at bounding box center [263, 206] width 29 height 9
click at [266, 123] on input "text" at bounding box center [303, 118] width 119 height 17
type input "en_int"
click at [351, 140] on div "Apply" at bounding box center [354, 141] width 17 height 9
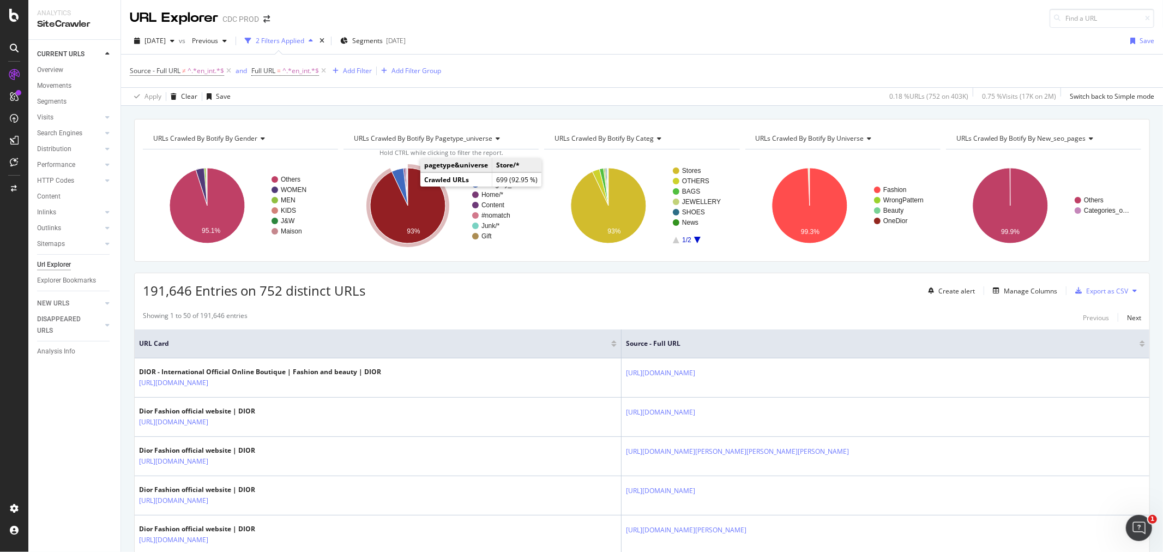
click at [421, 188] on icon "A chart." at bounding box center [407, 205] width 75 height 75
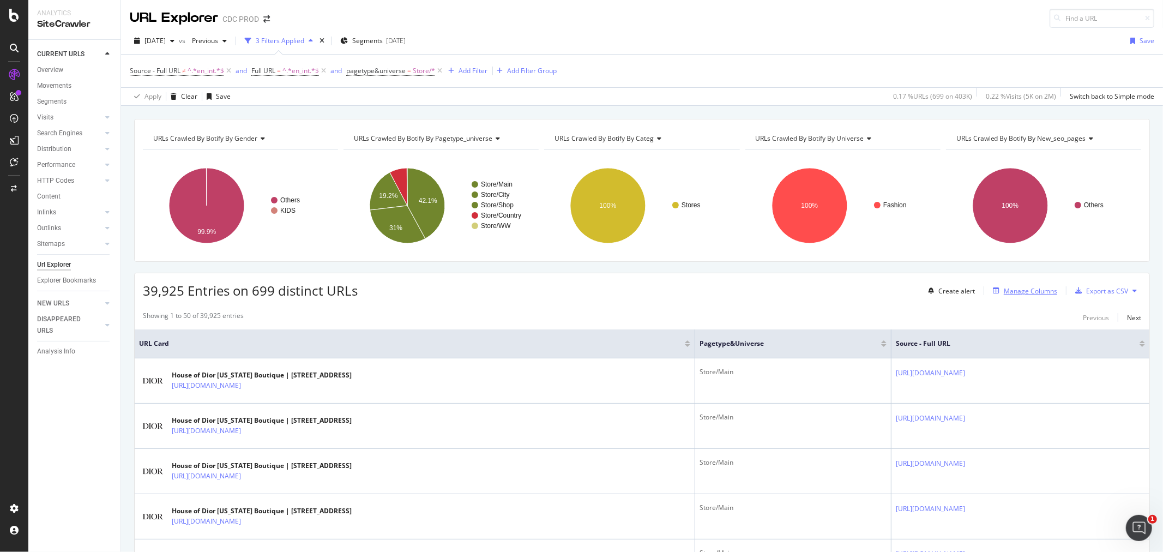
click at [1020, 291] on div "Manage Columns" at bounding box center [1030, 290] width 53 height 9
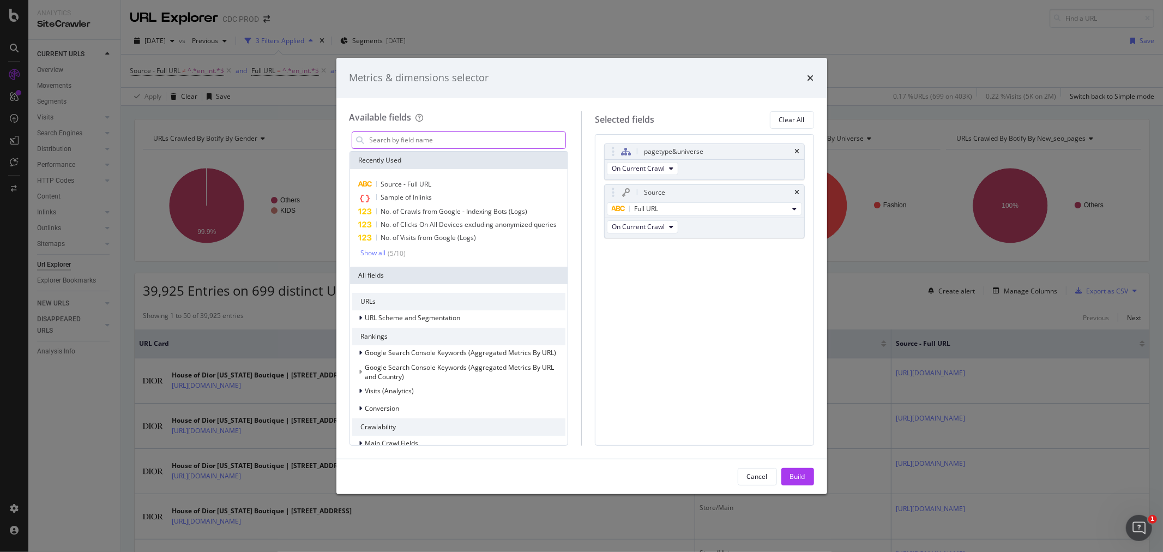
click at [432, 138] on input "modal" at bounding box center [467, 140] width 197 height 16
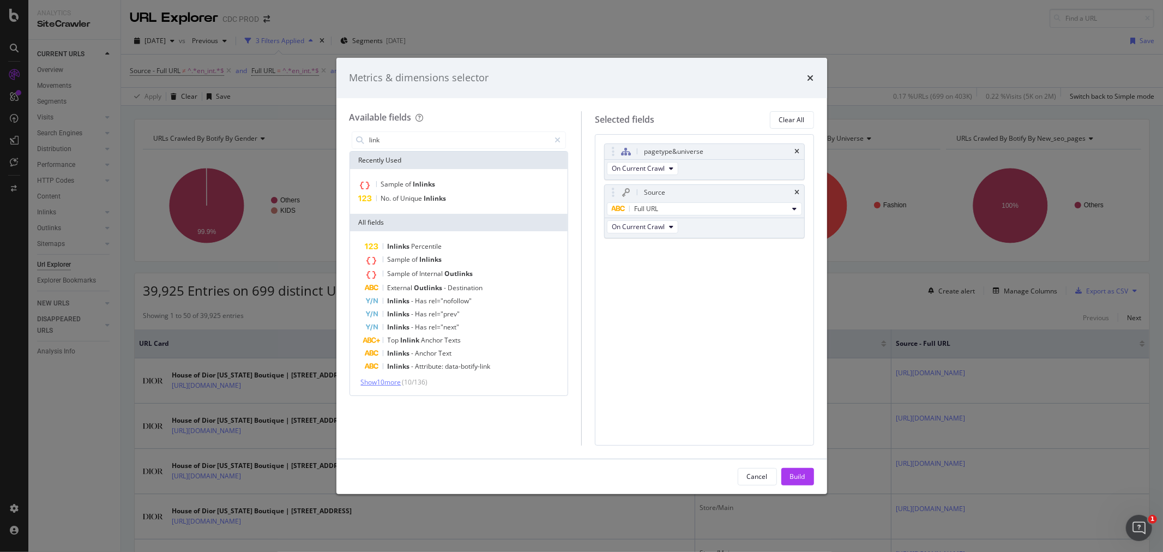
type input "link"
click at [397, 377] on span "Show 10 more" at bounding box center [381, 381] width 40 height 9
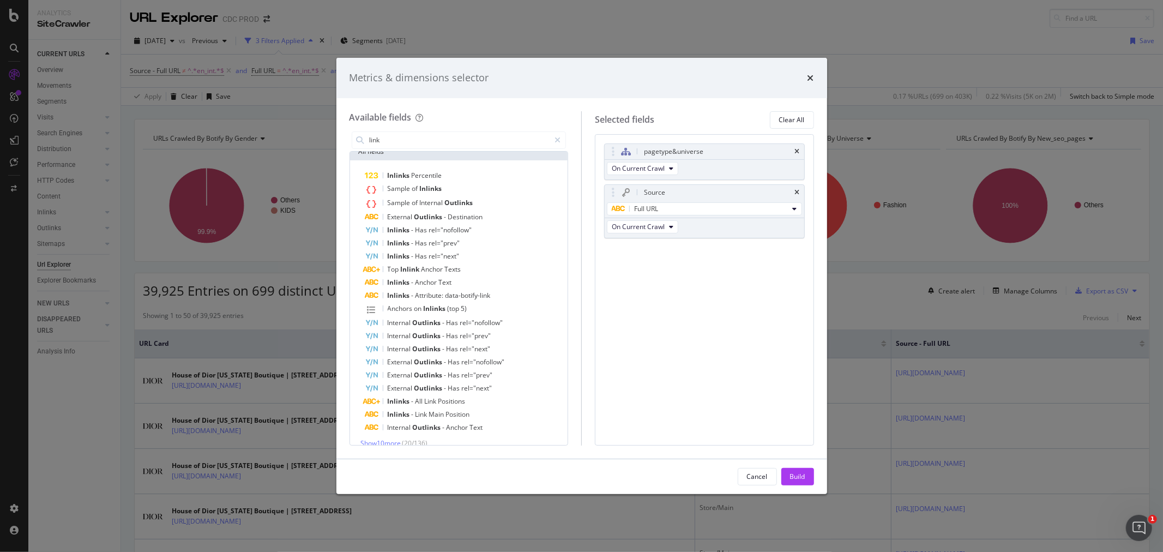
scroll to position [82, 0]
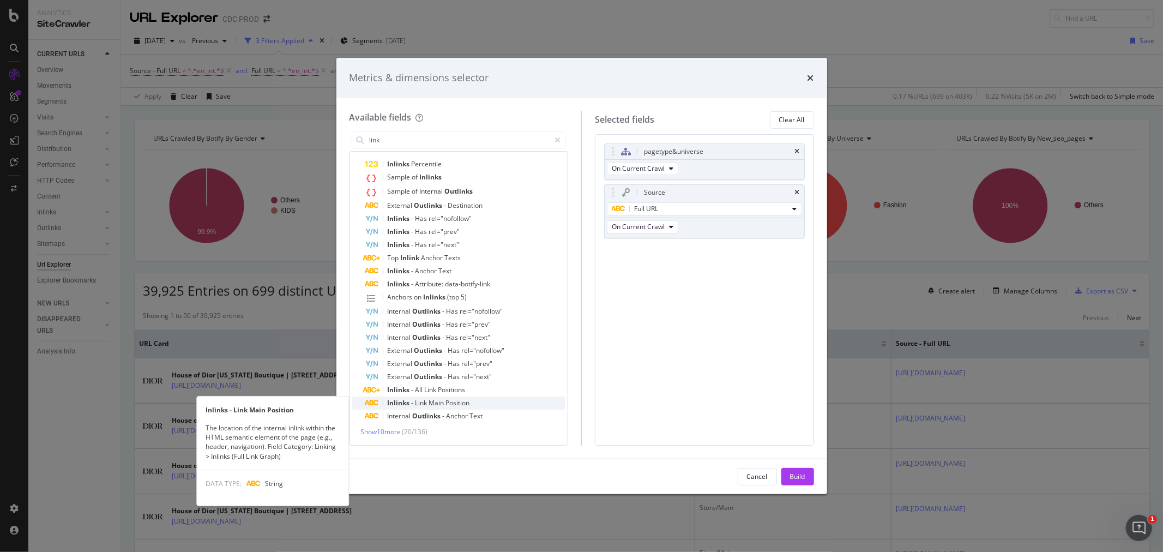
click at [462, 403] on span "Position" at bounding box center [458, 402] width 24 height 9
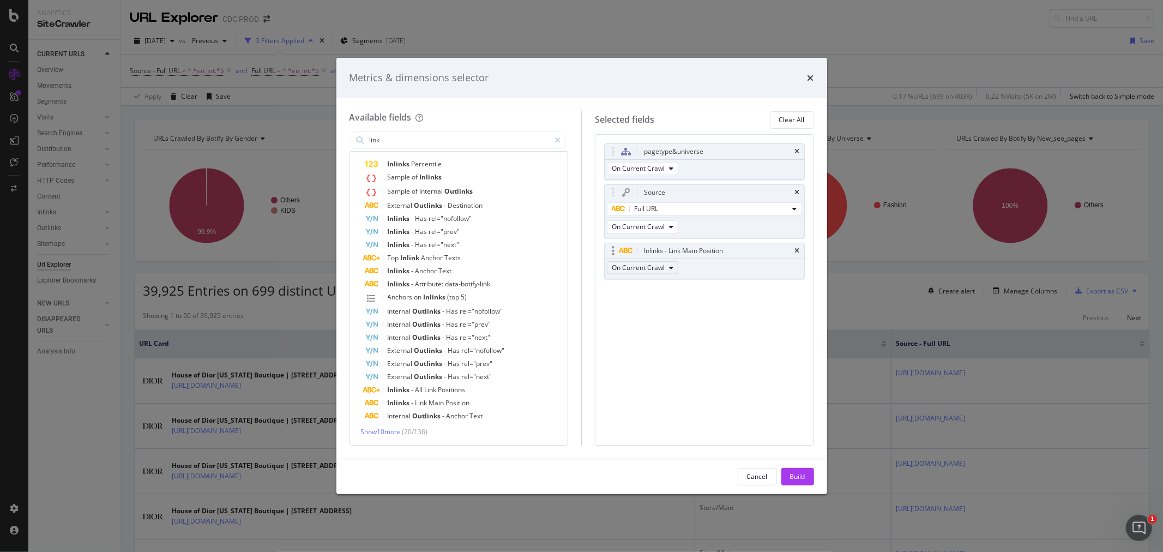
click at [658, 267] on span "On Current Crawl" at bounding box center [638, 267] width 53 height 9
click at [792, 481] on div "Build" at bounding box center [797, 476] width 15 height 9
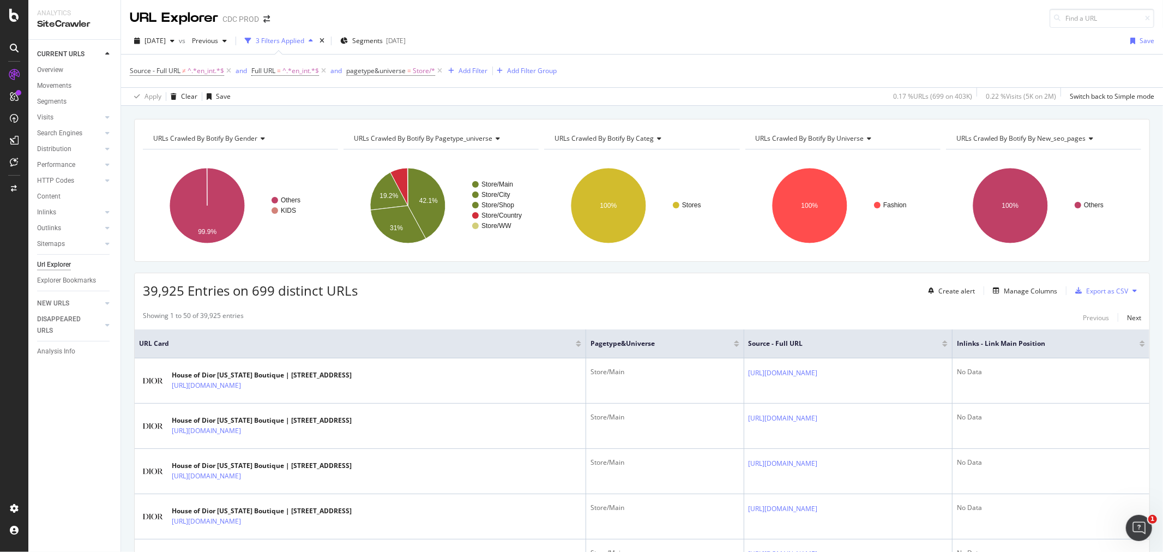
click at [751, 86] on div "Source - Full URL ≠ ^.*en_int.*$ and Full URL = ^.*en_int.*$ and pagetype&unive…" at bounding box center [642, 71] width 1025 height 33
